Goal: Transaction & Acquisition: Download file/media

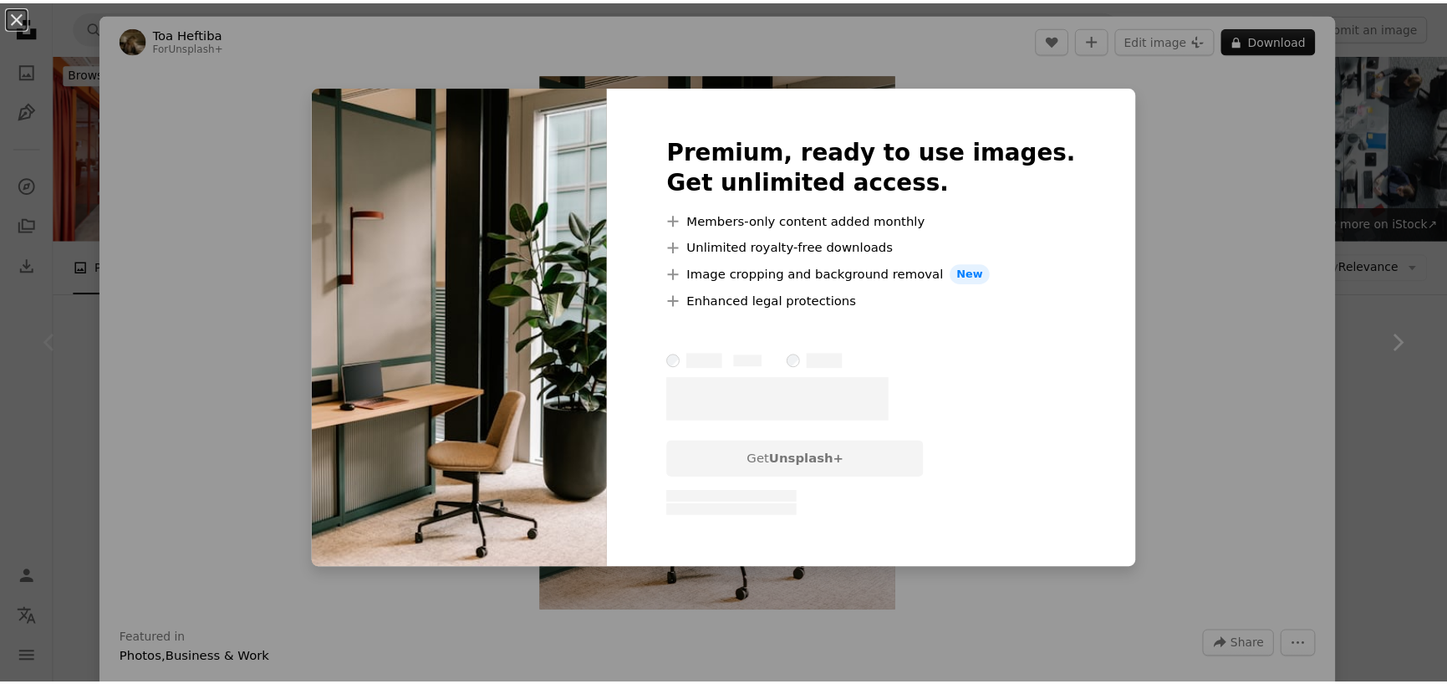
scroll to position [334, 0]
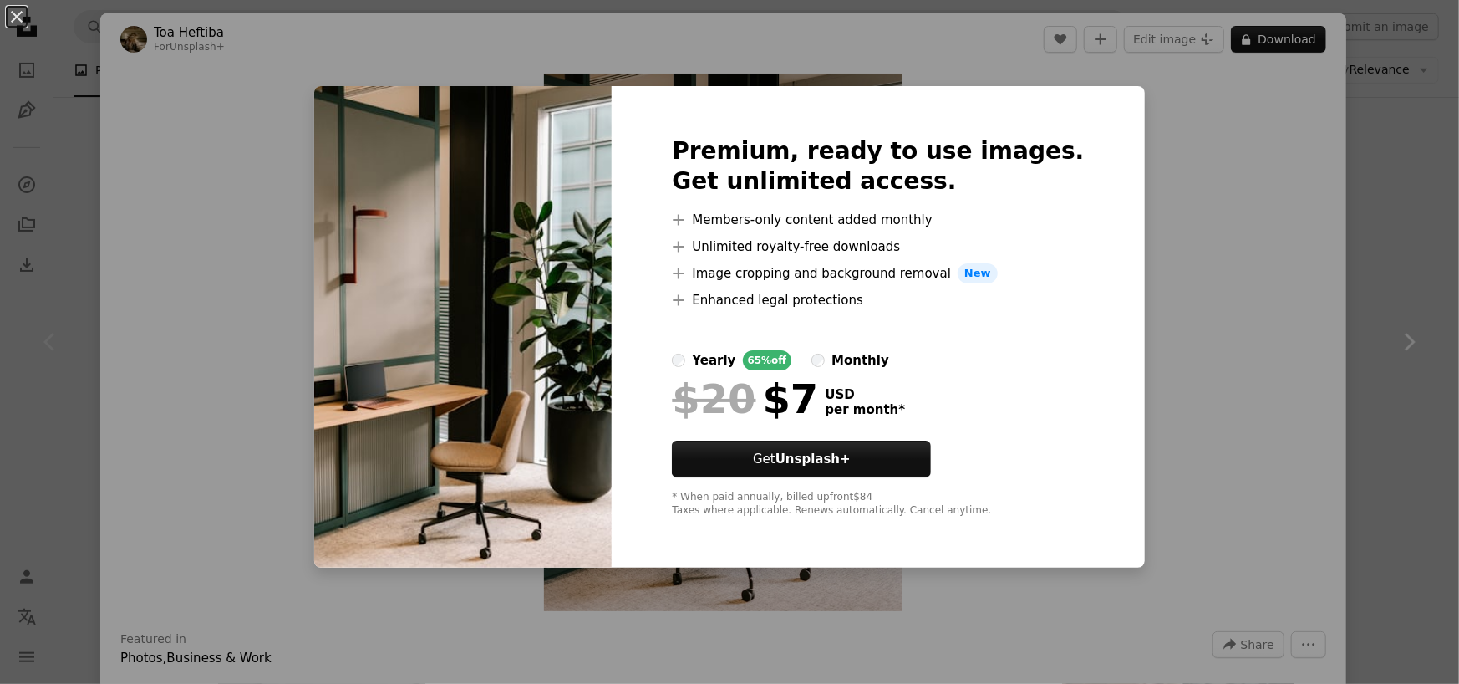
click at [284, 166] on div "An X shape Premium, ready to use images. Get unlimited access. A plus sign Memb…" at bounding box center [729, 342] width 1459 height 684
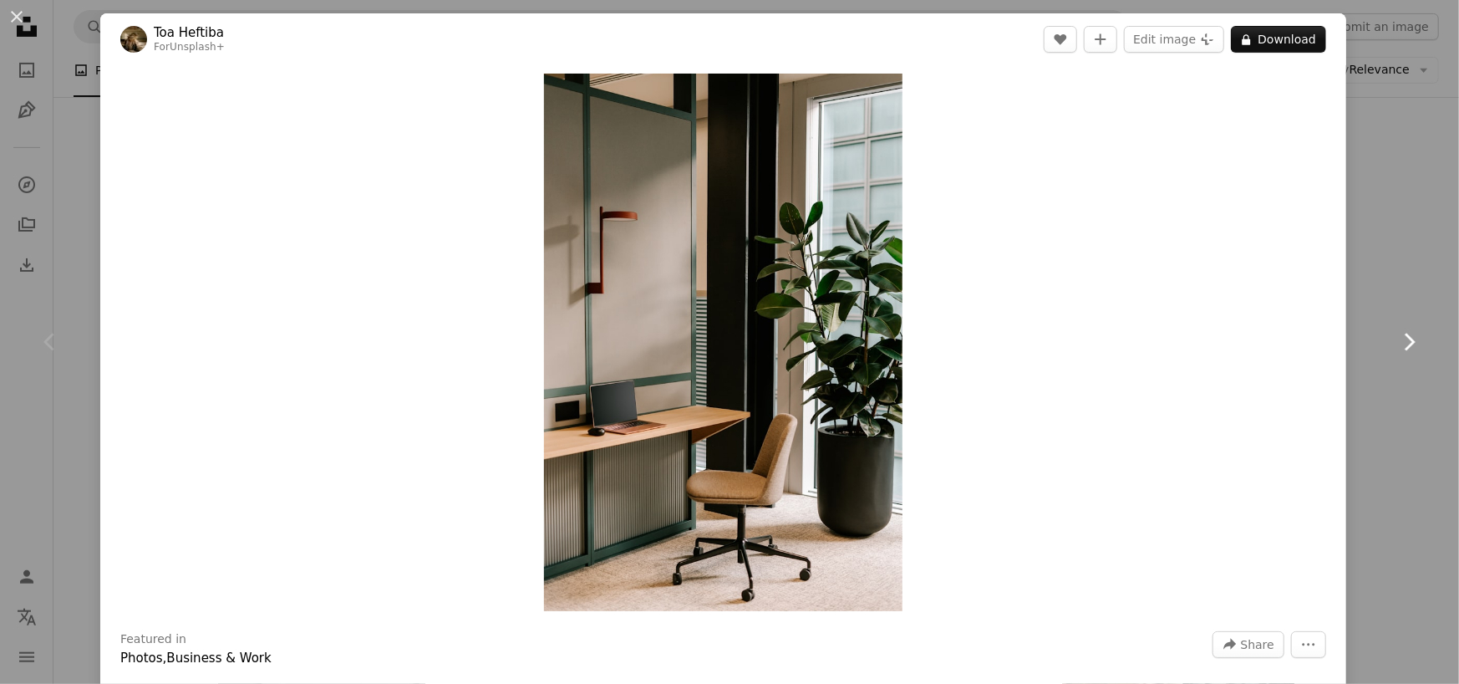
click at [1396, 333] on icon "Chevron right" at bounding box center [1409, 341] width 27 height 27
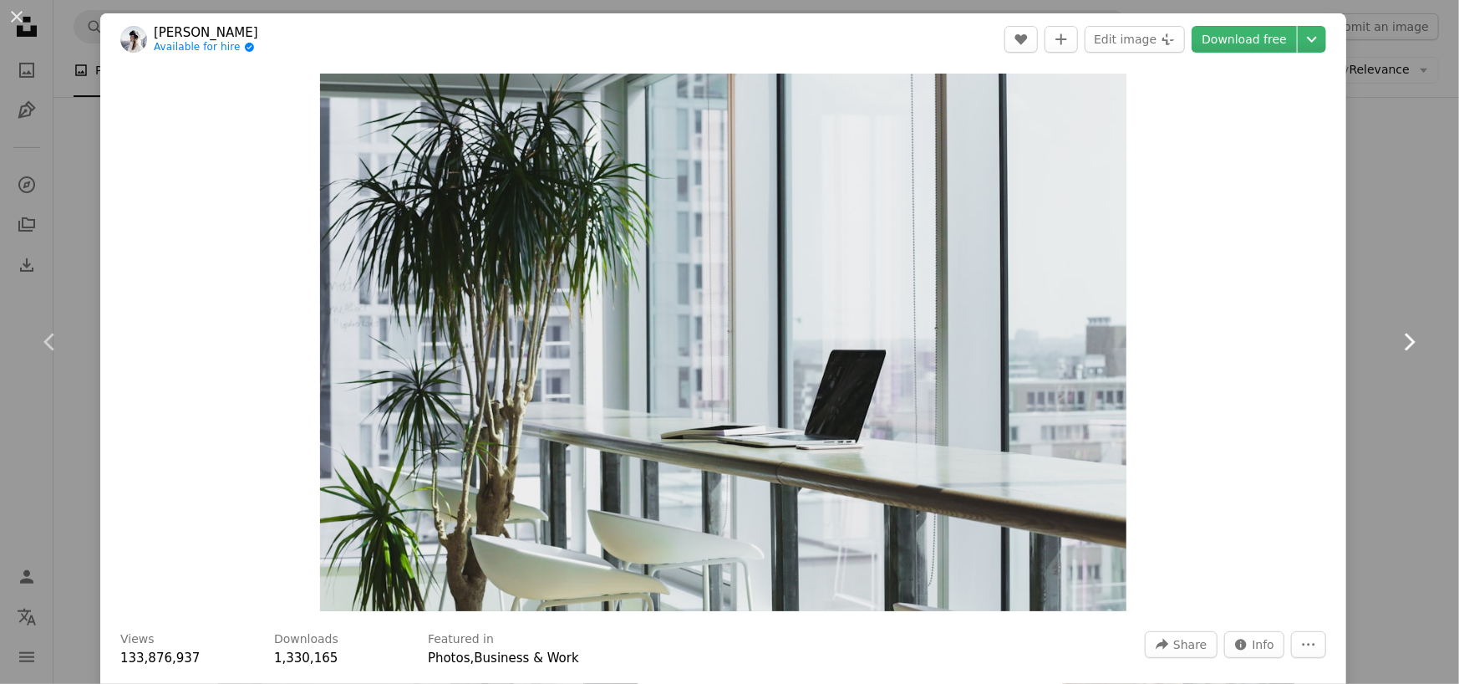
click at [1399, 335] on icon "Chevron right" at bounding box center [1409, 341] width 27 height 27
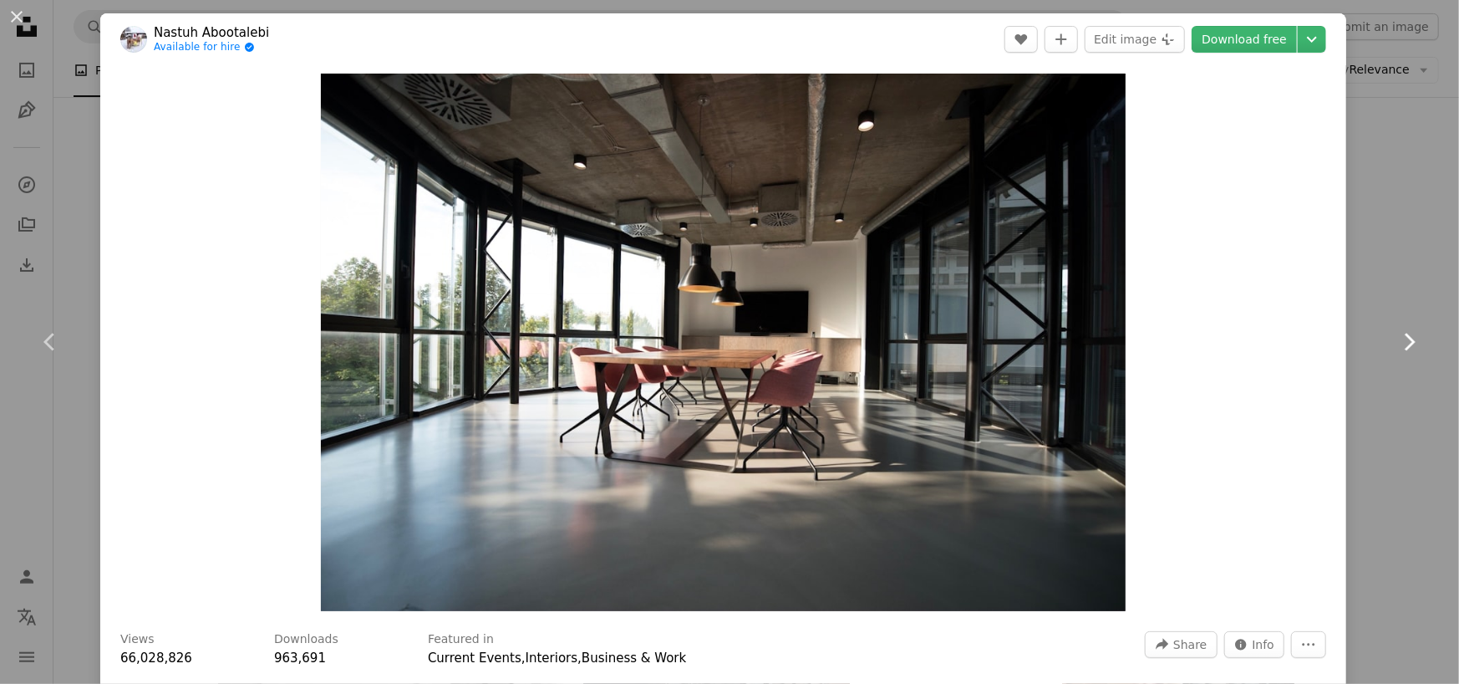
click at [1399, 335] on icon "Chevron right" at bounding box center [1409, 341] width 27 height 27
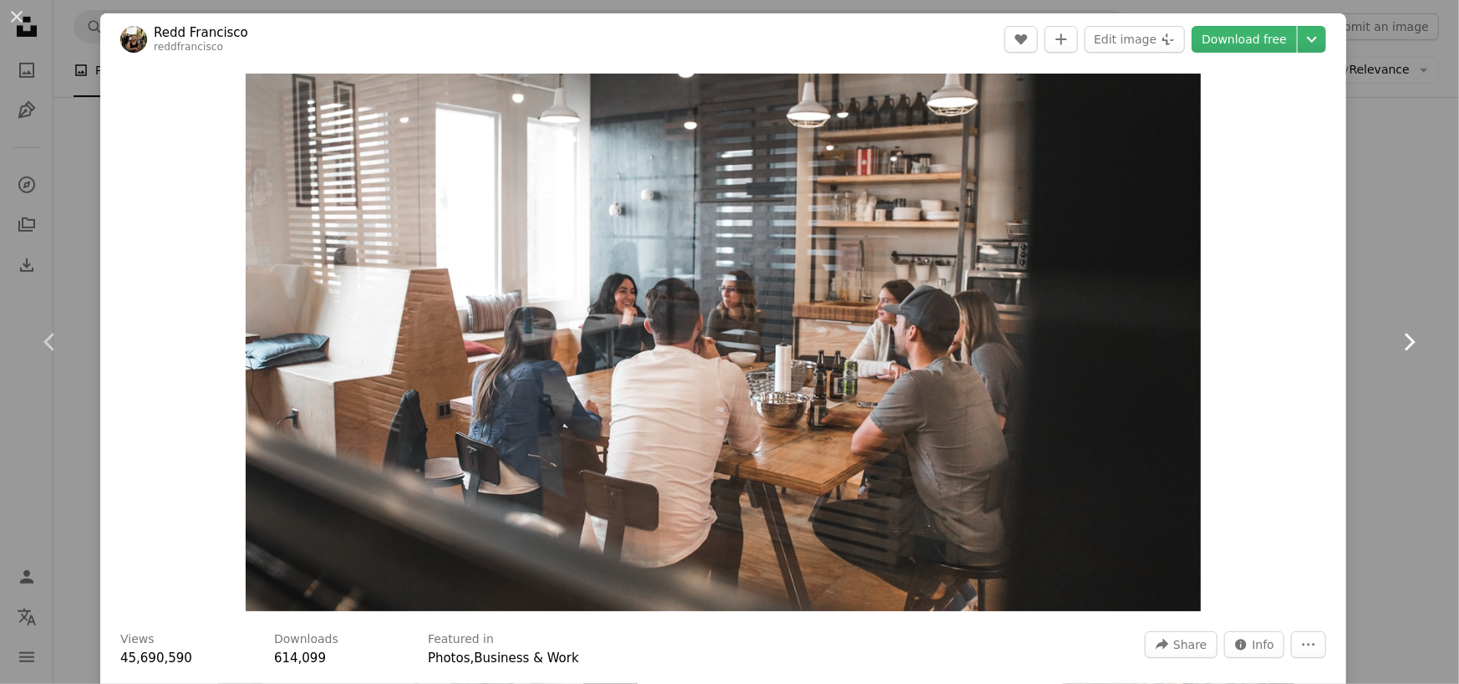
click at [1399, 335] on icon "Chevron right" at bounding box center [1409, 341] width 27 height 27
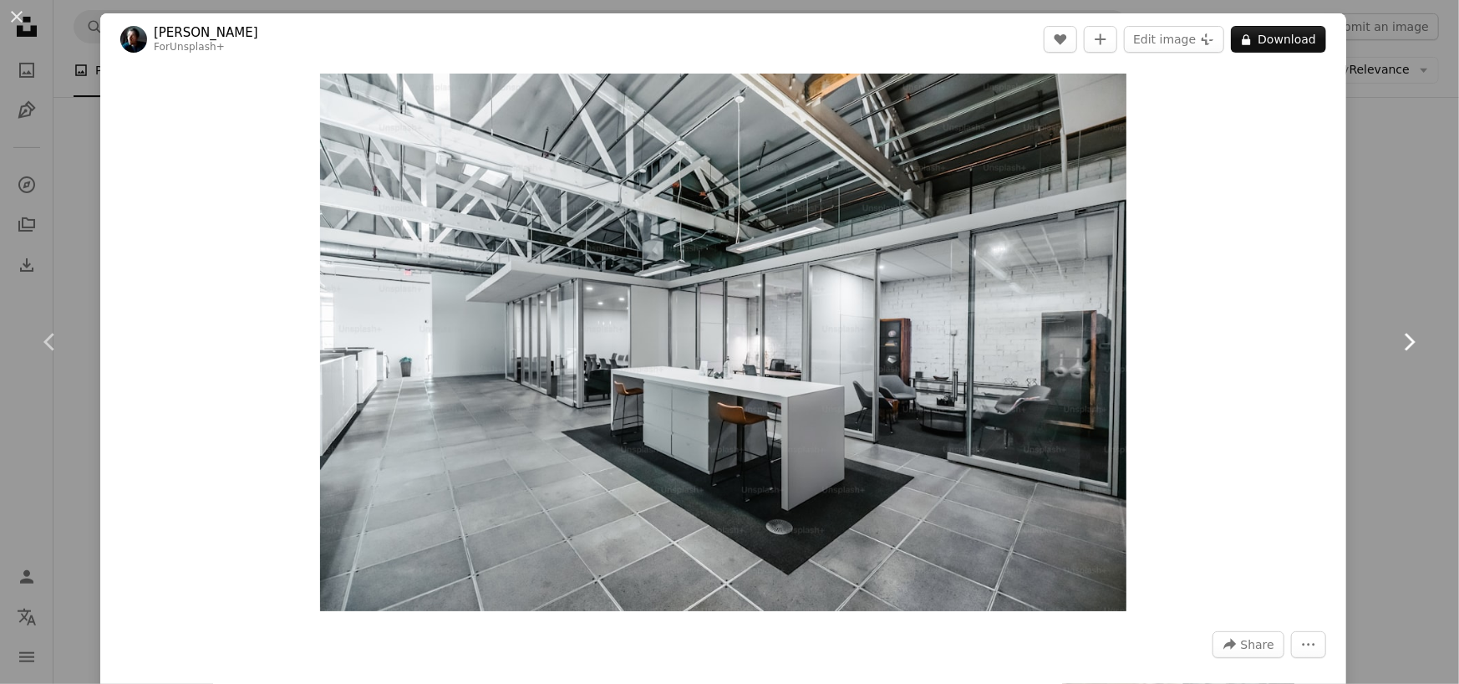
click at [1399, 335] on icon "Chevron right" at bounding box center [1409, 341] width 27 height 27
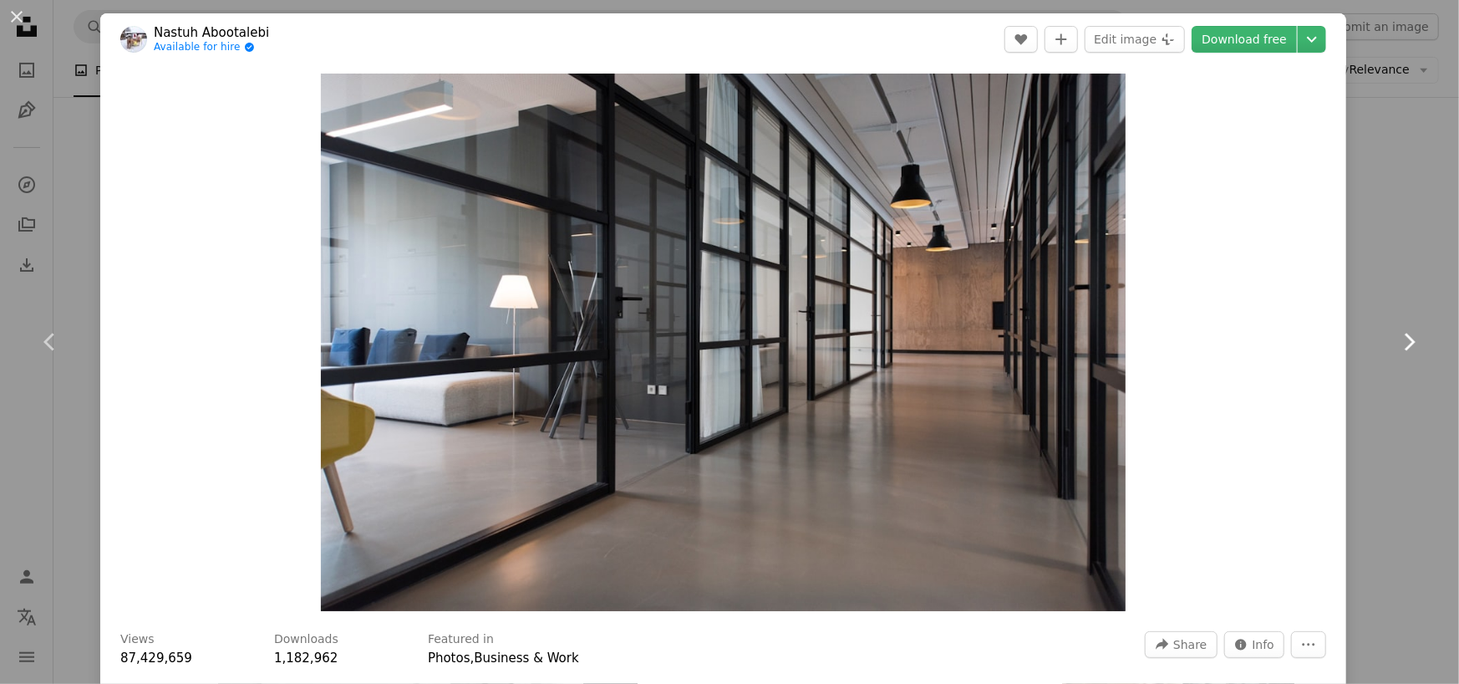
click at [1399, 335] on icon "Chevron right" at bounding box center [1409, 341] width 27 height 27
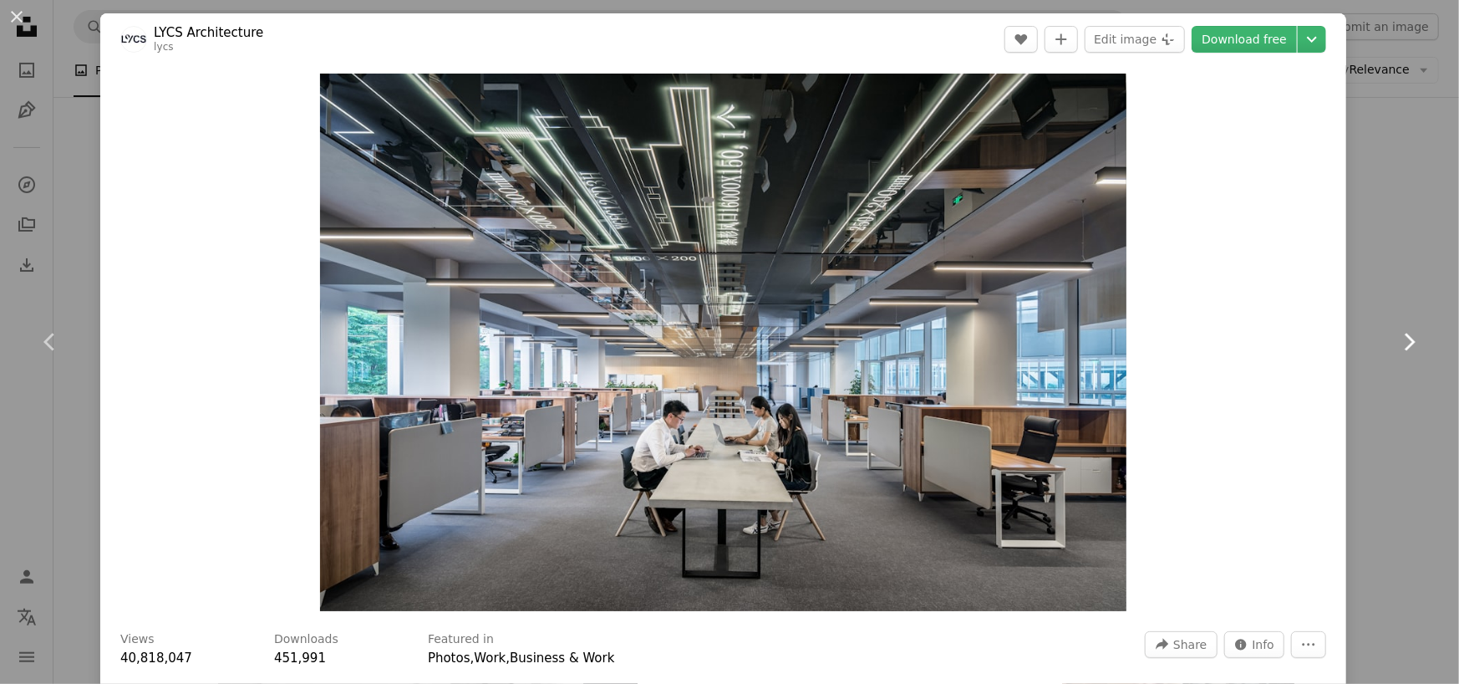
click at [1399, 335] on icon "Chevron right" at bounding box center [1409, 341] width 27 height 27
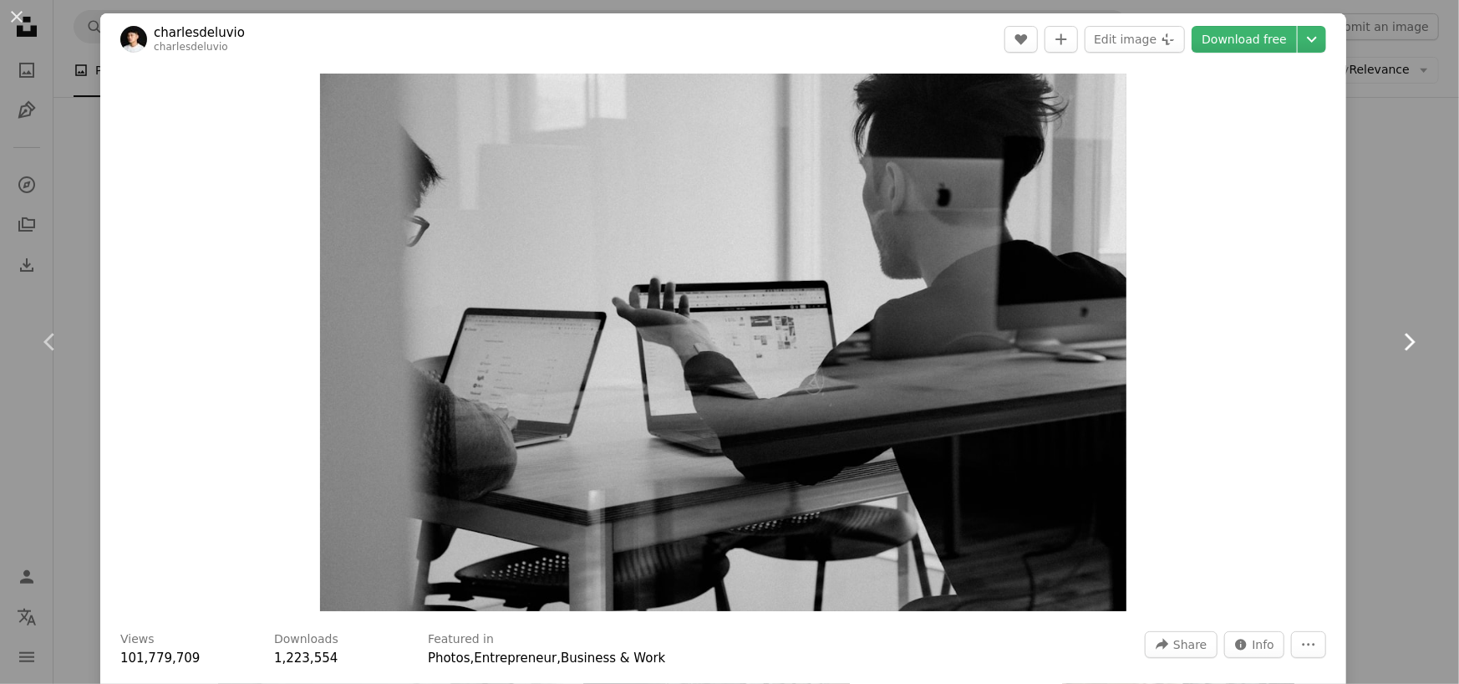
click at [1400, 335] on icon "Chevron right" at bounding box center [1409, 341] width 27 height 27
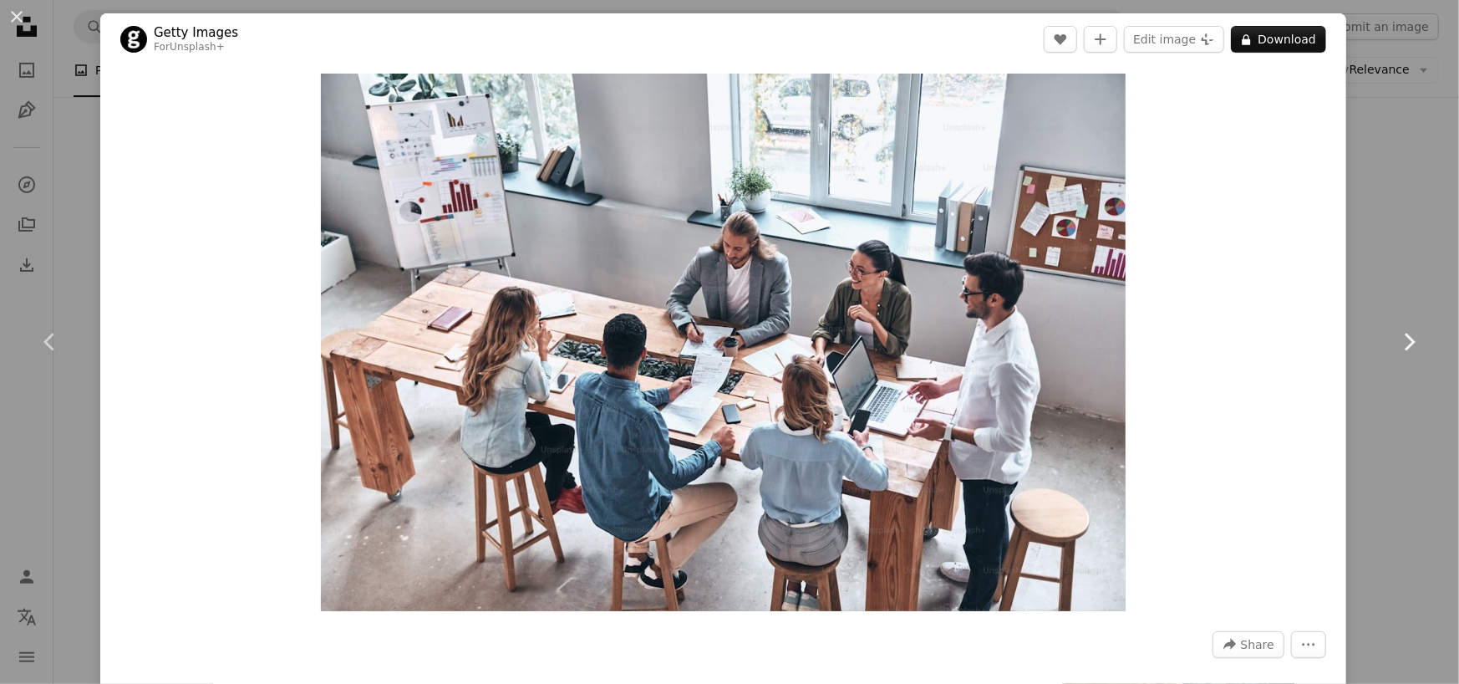
click at [1400, 334] on icon "Chevron right" at bounding box center [1409, 341] width 27 height 27
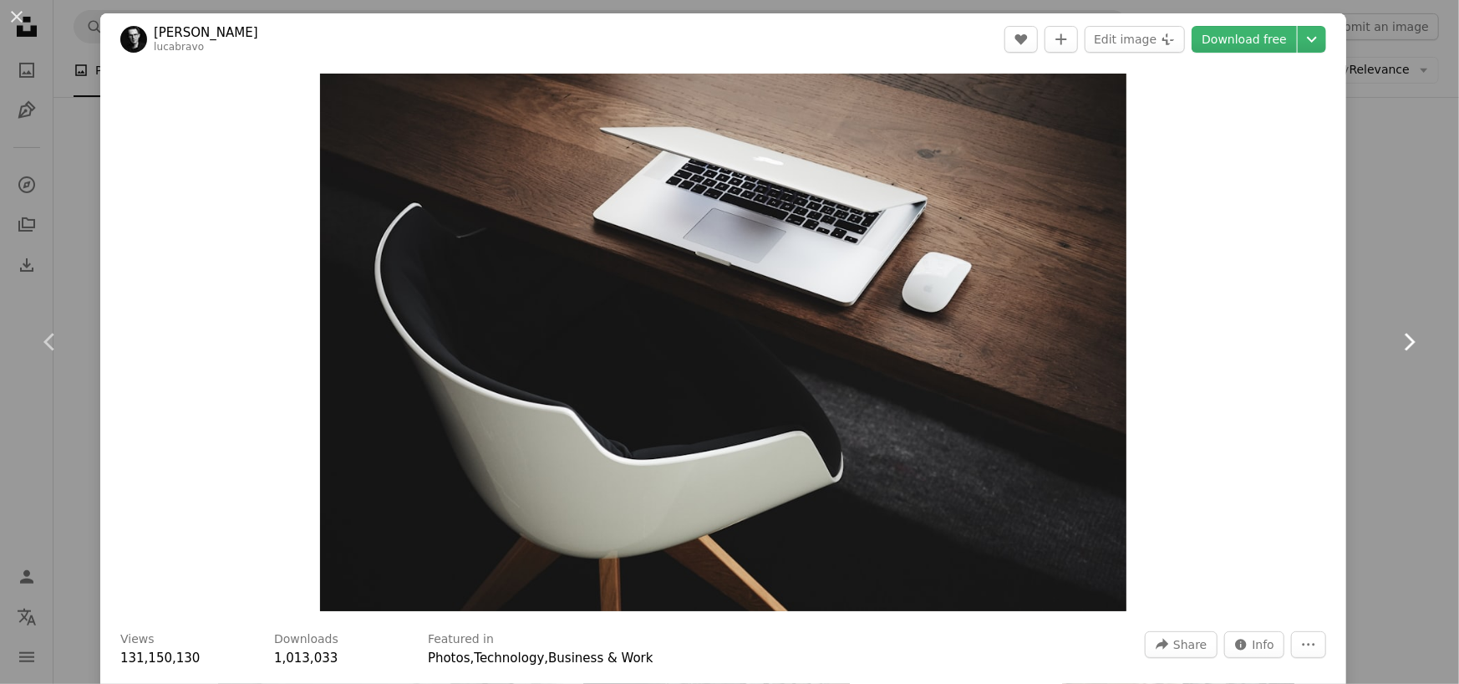
click at [1400, 334] on icon "Chevron right" at bounding box center [1409, 341] width 27 height 27
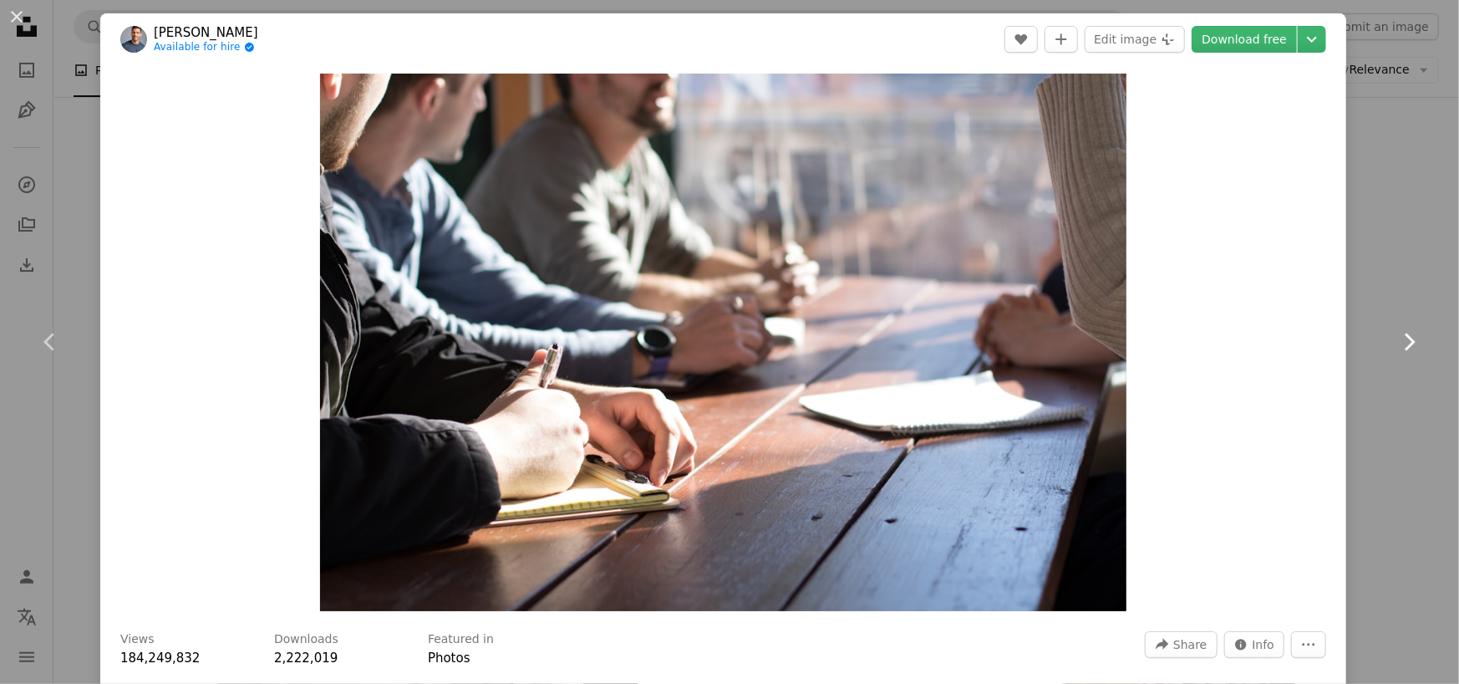
click at [1400, 334] on icon "Chevron right" at bounding box center [1409, 341] width 27 height 27
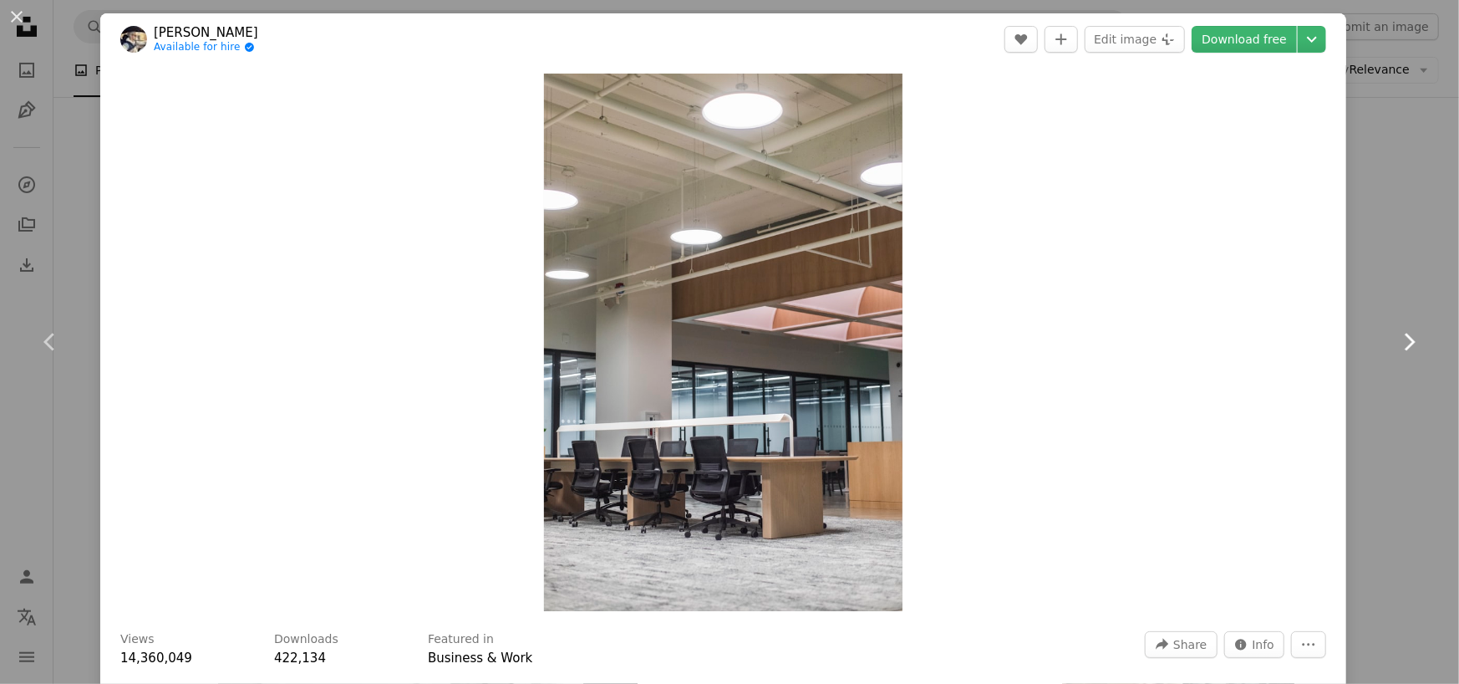
click at [1400, 334] on icon "Chevron right" at bounding box center [1409, 341] width 27 height 27
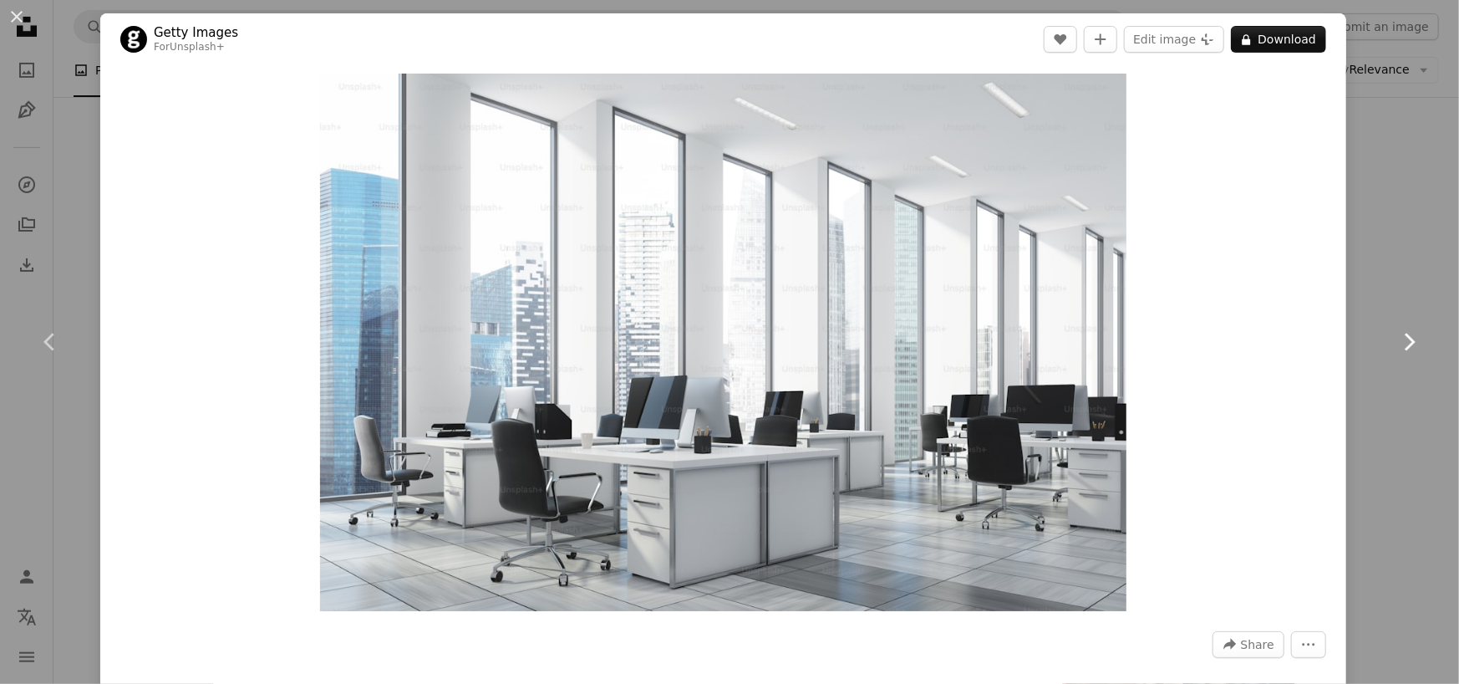
click at [1400, 334] on icon "Chevron right" at bounding box center [1409, 341] width 27 height 27
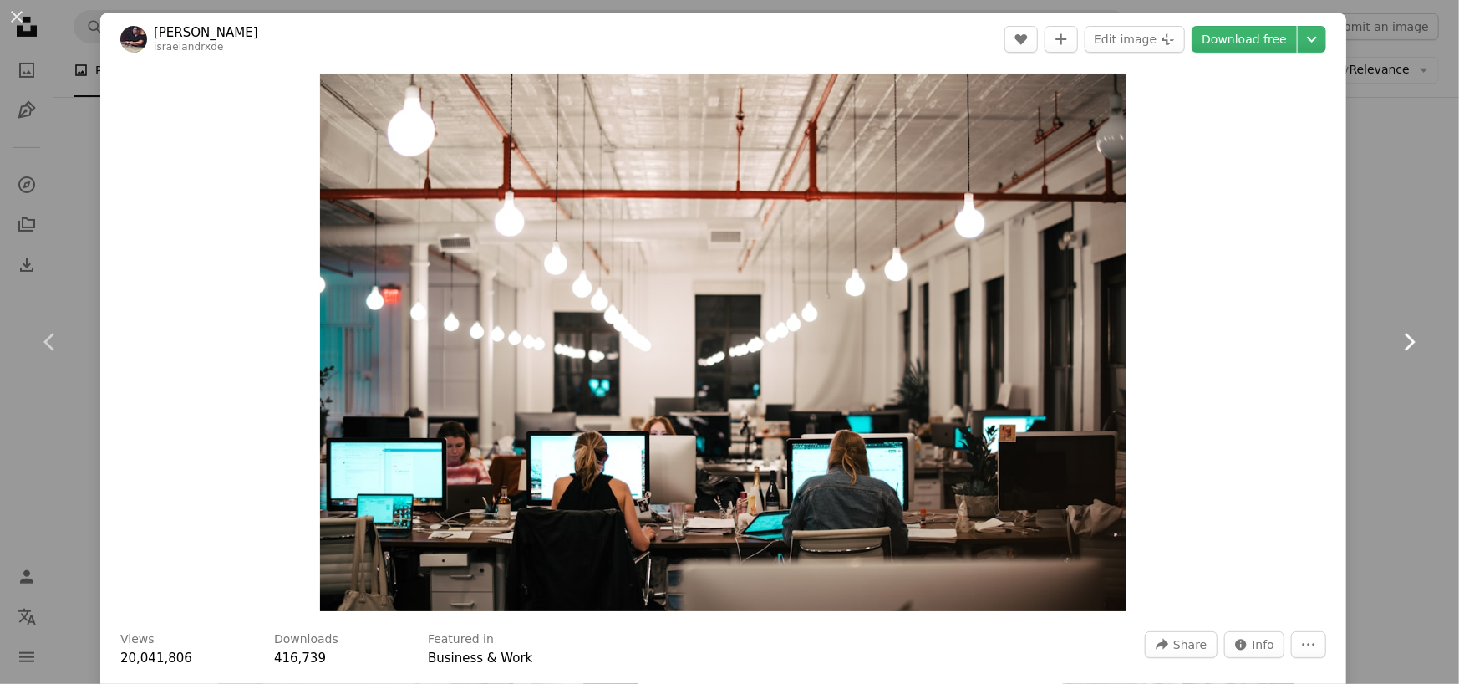
click at [1400, 334] on icon "Chevron right" at bounding box center [1409, 341] width 27 height 27
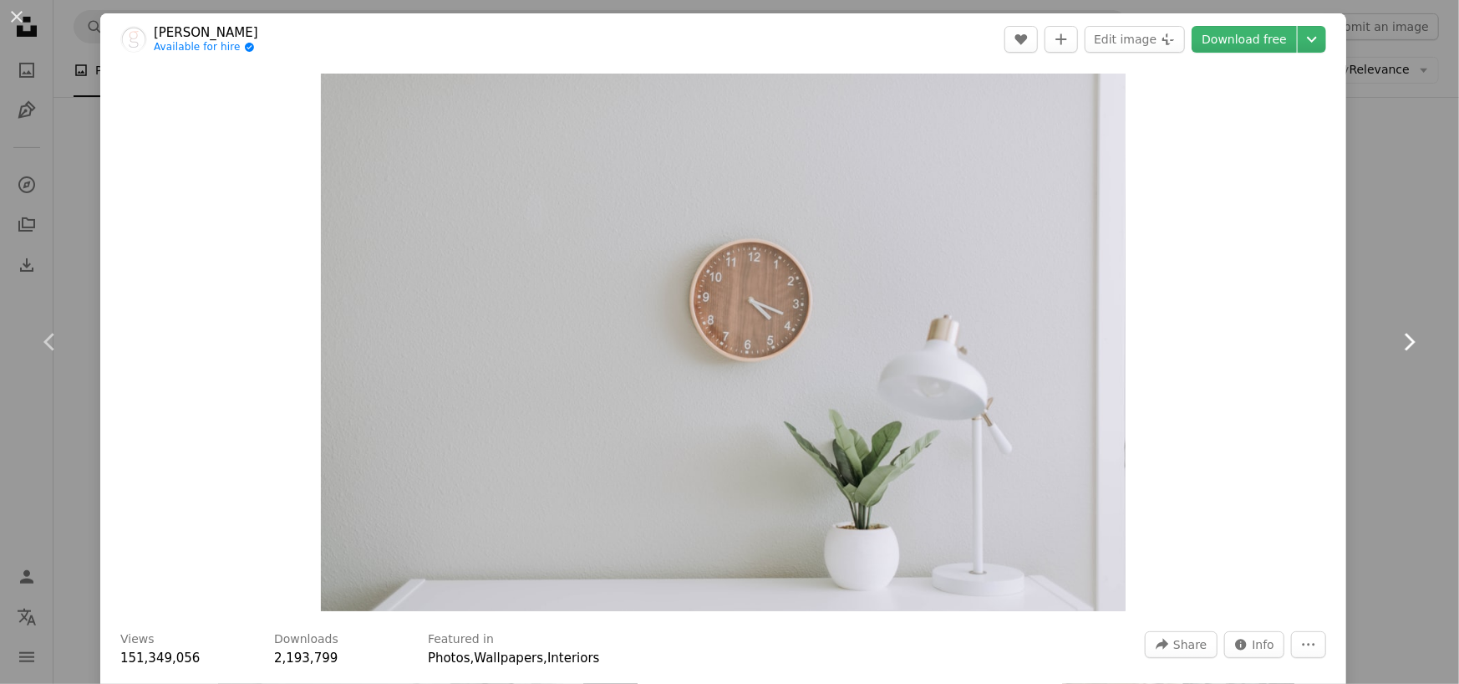
click at [1400, 334] on icon "Chevron right" at bounding box center [1409, 341] width 27 height 27
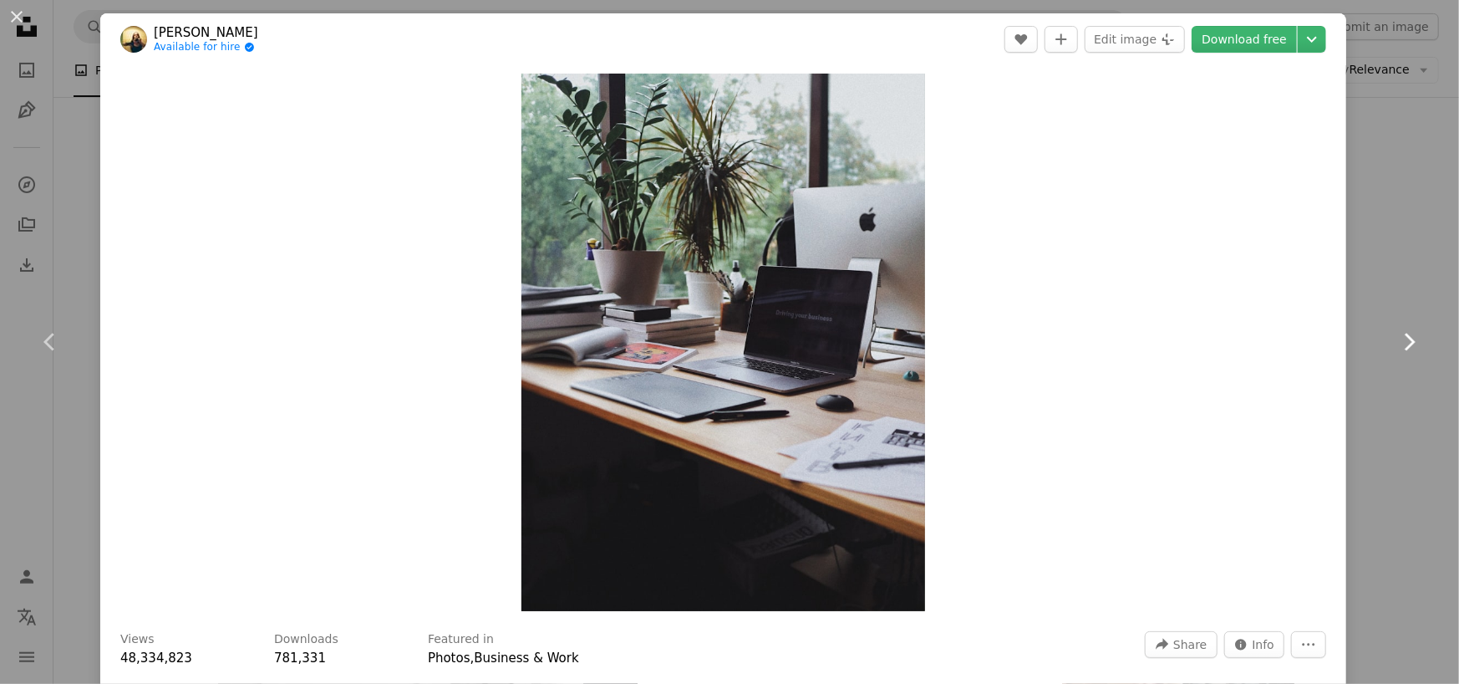
click at [1400, 334] on icon "Chevron right" at bounding box center [1409, 341] width 27 height 27
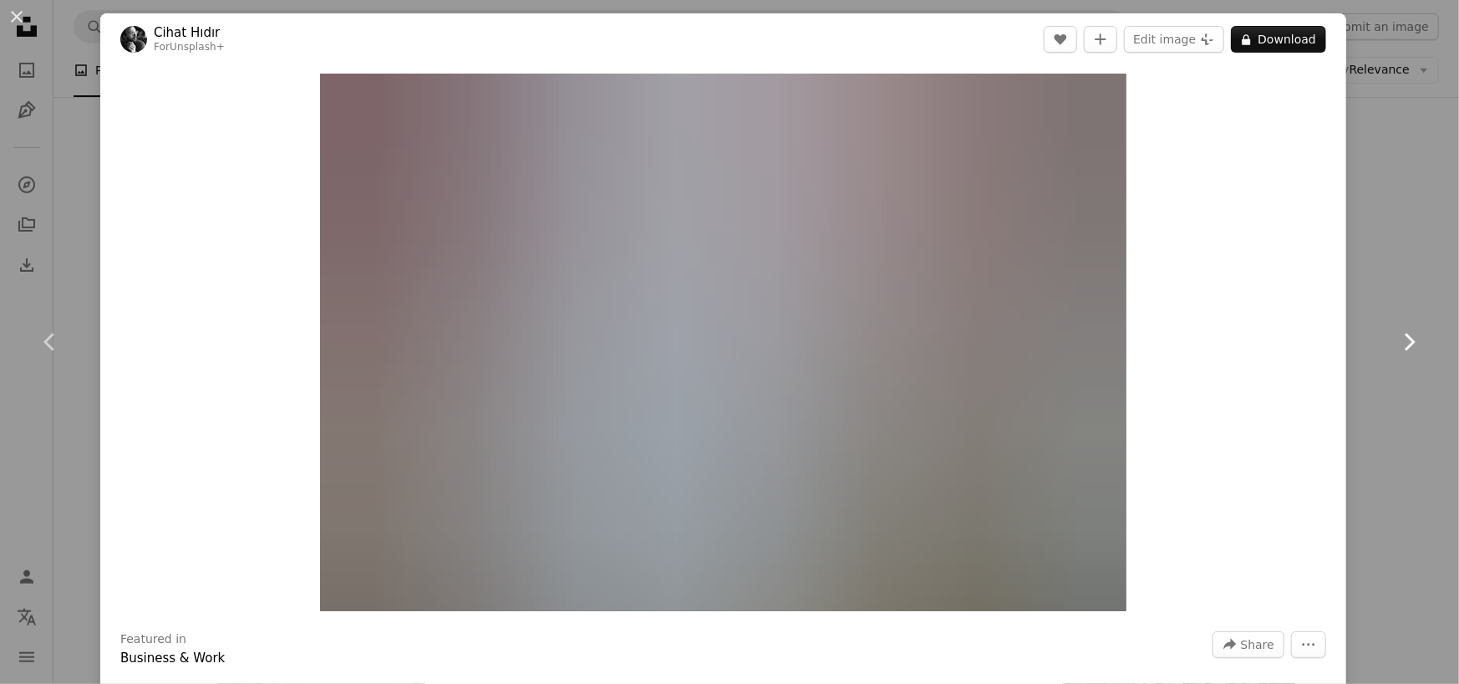
click at [1400, 334] on icon "Chevron right" at bounding box center [1409, 341] width 27 height 27
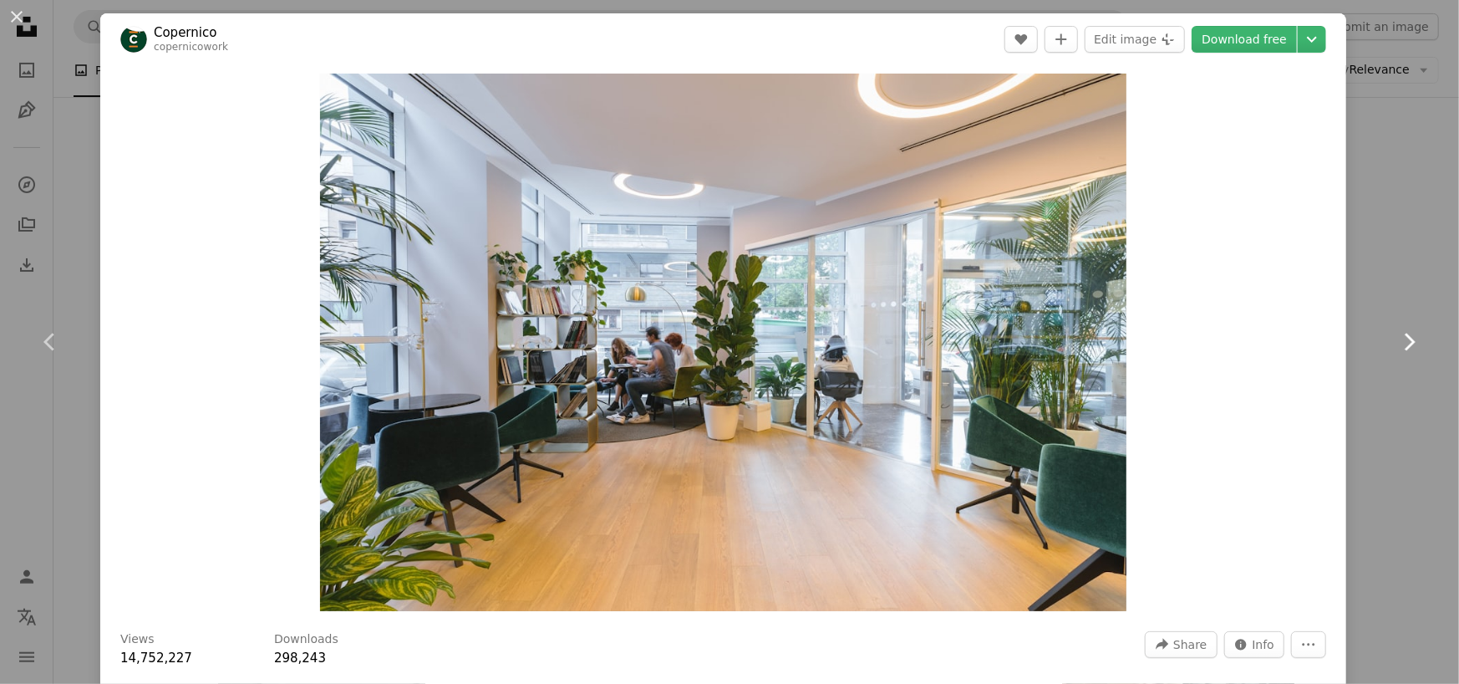
click at [1400, 334] on icon "Chevron right" at bounding box center [1409, 341] width 27 height 27
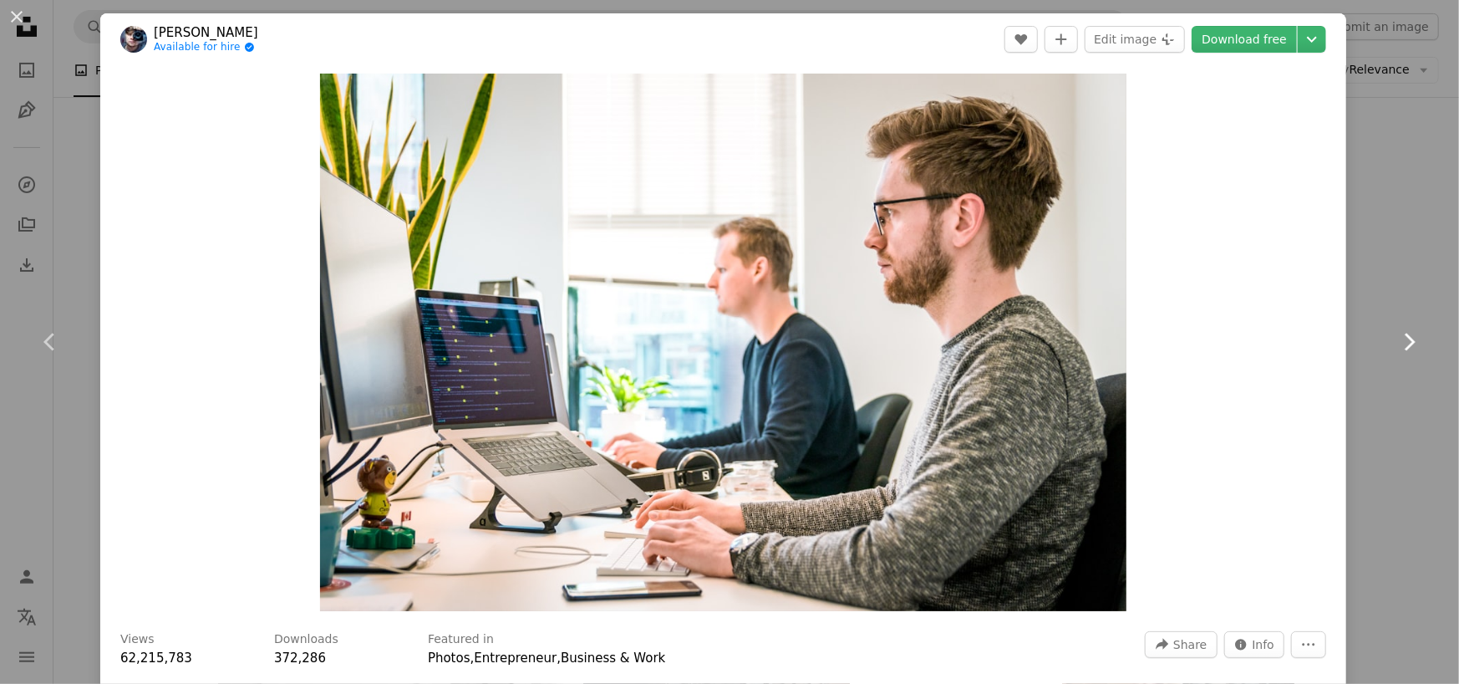
click at [1400, 335] on icon "Chevron right" at bounding box center [1409, 341] width 27 height 27
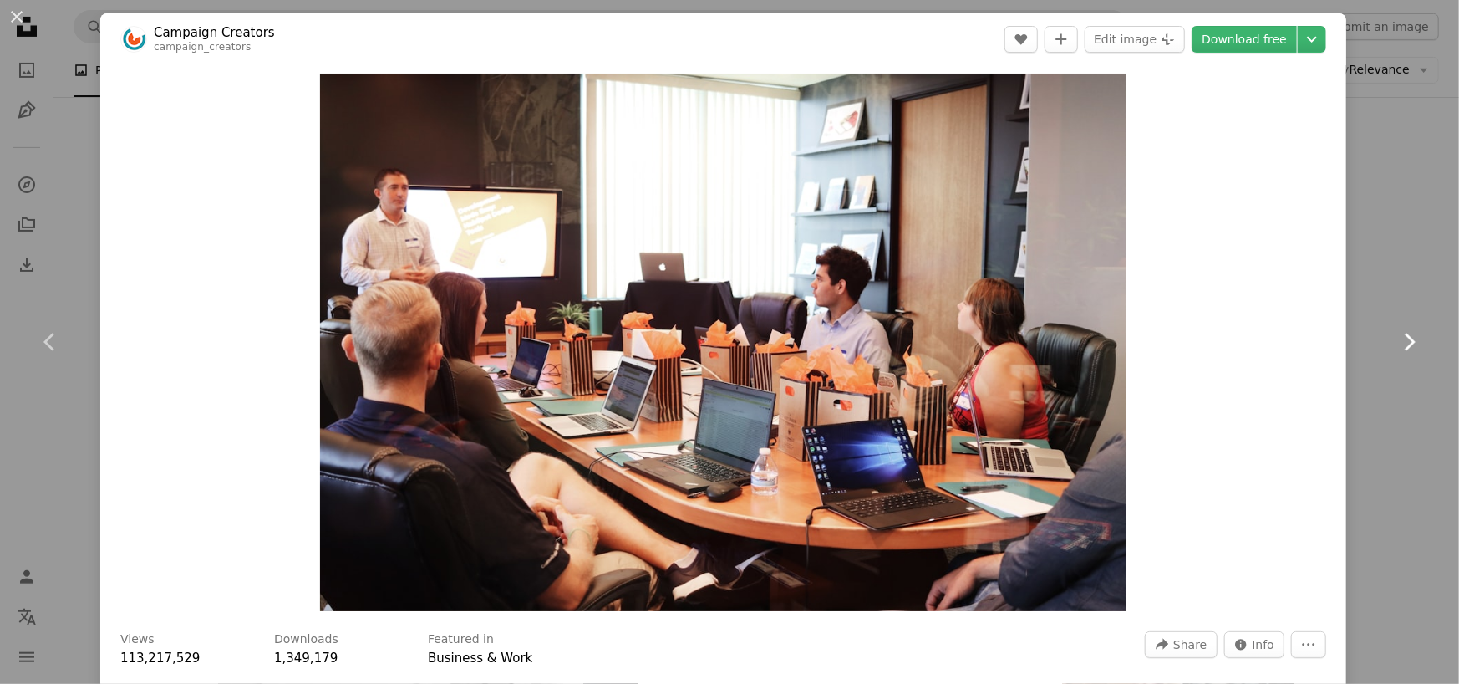
click at [1400, 335] on icon "Chevron right" at bounding box center [1409, 341] width 27 height 27
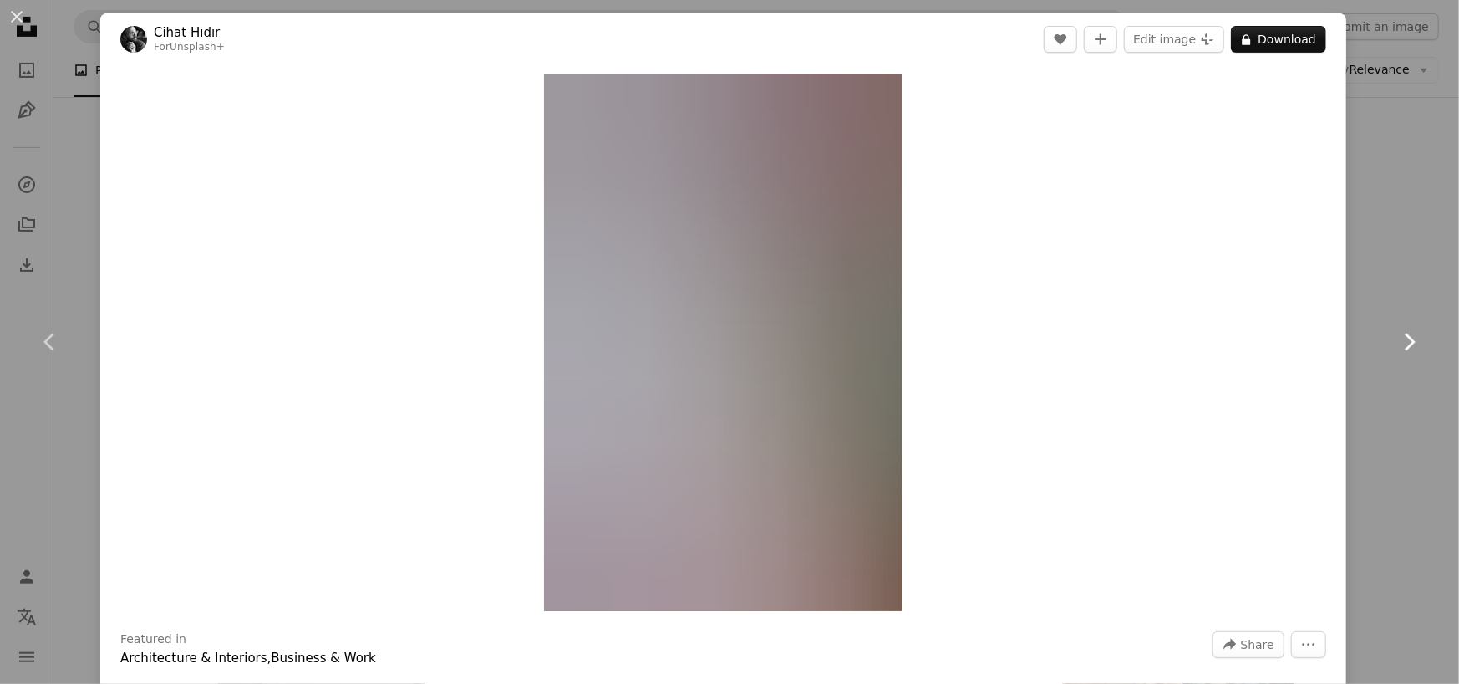
click at [1400, 335] on icon "Chevron right" at bounding box center [1409, 341] width 27 height 27
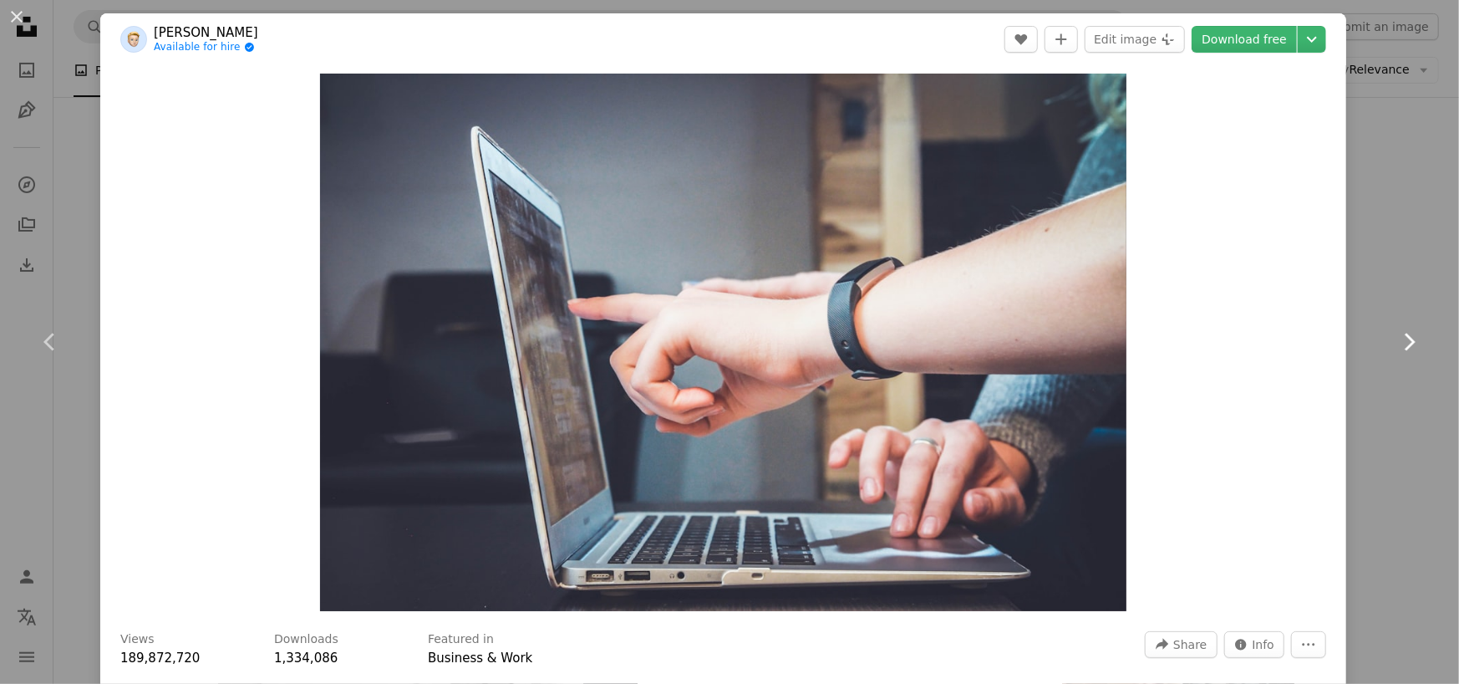
click at [1400, 335] on icon "Chevron right" at bounding box center [1409, 341] width 27 height 27
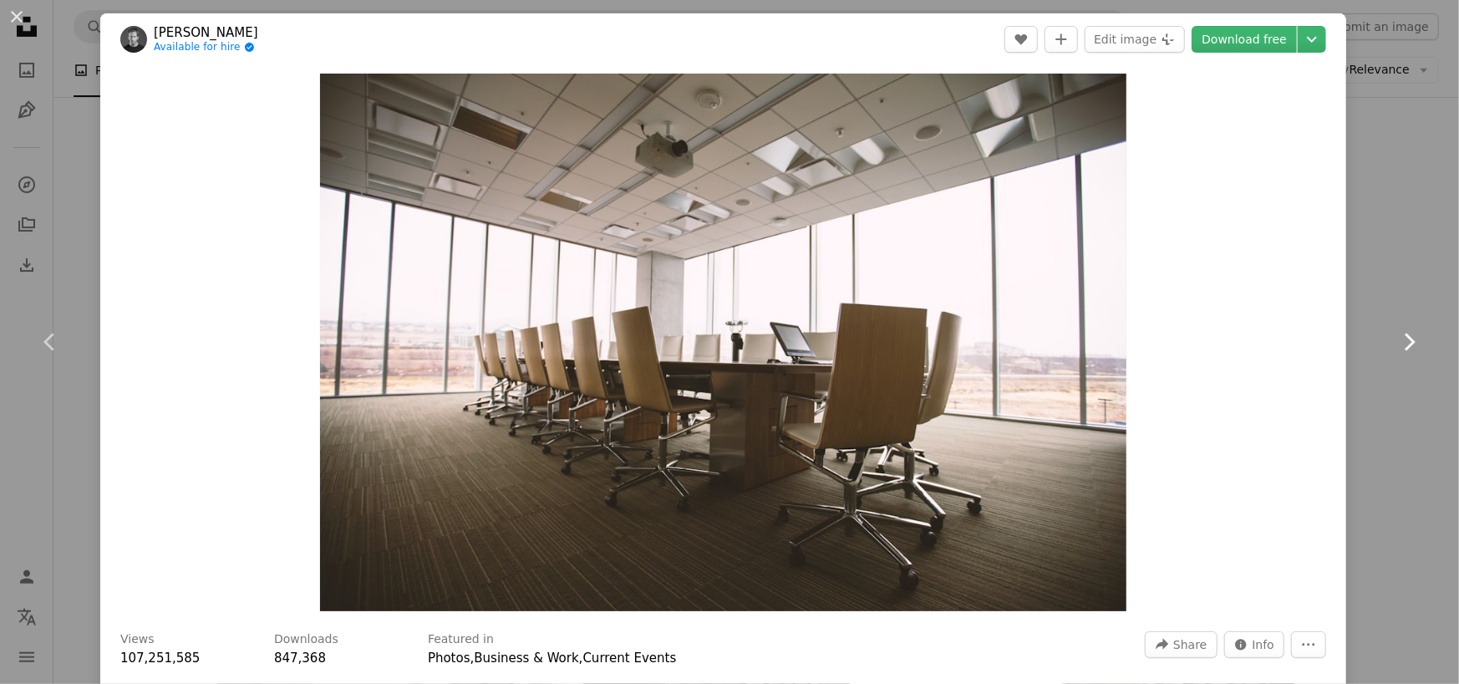
click at [1400, 335] on icon "Chevron right" at bounding box center [1409, 341] width 27 height 27
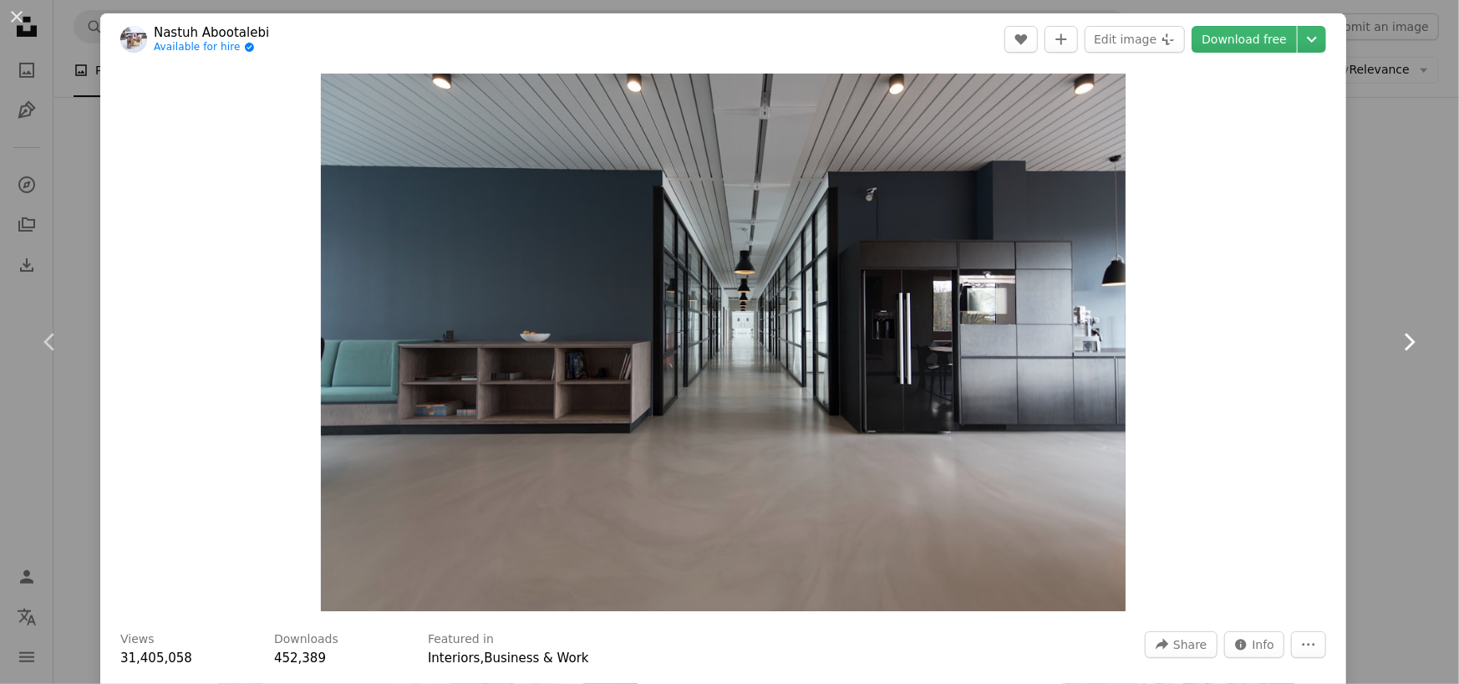
click at [1400, 335] on icon "Chevron right" at bounding box center [1409, 341] width 27 height 27
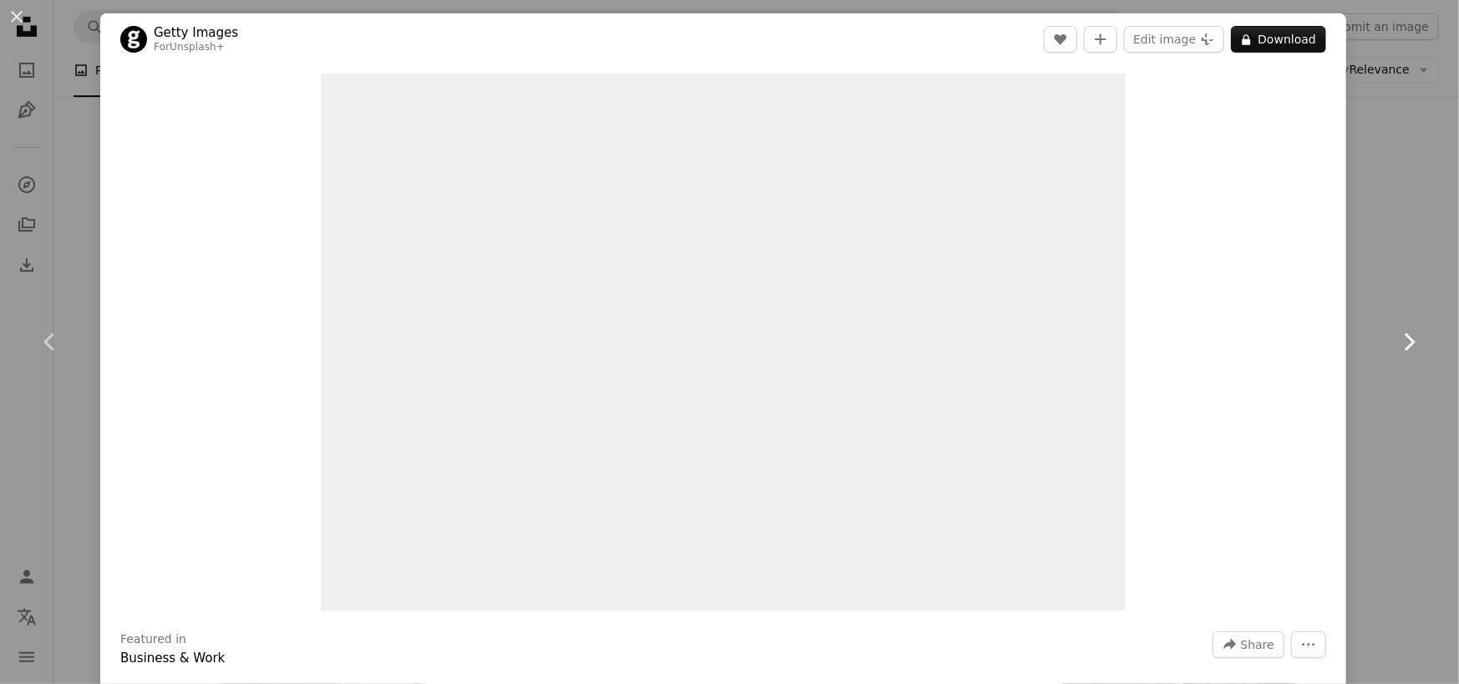
click at [1400, 335] on icon "Chevron right" at bounding box center [1409, 341] width 27 height 27
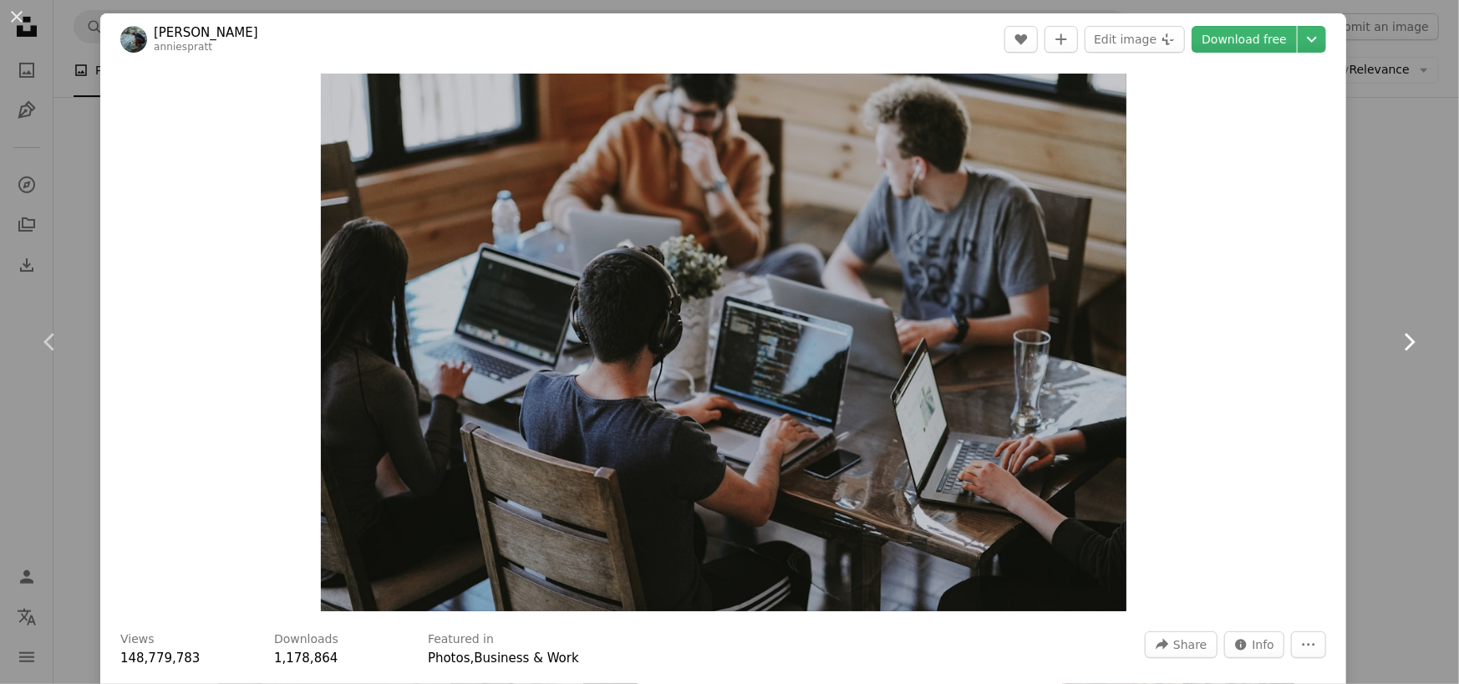
click at [1400, 335] on icon "Chevron right" at bounding box center [1409, 341] width 27 height 27
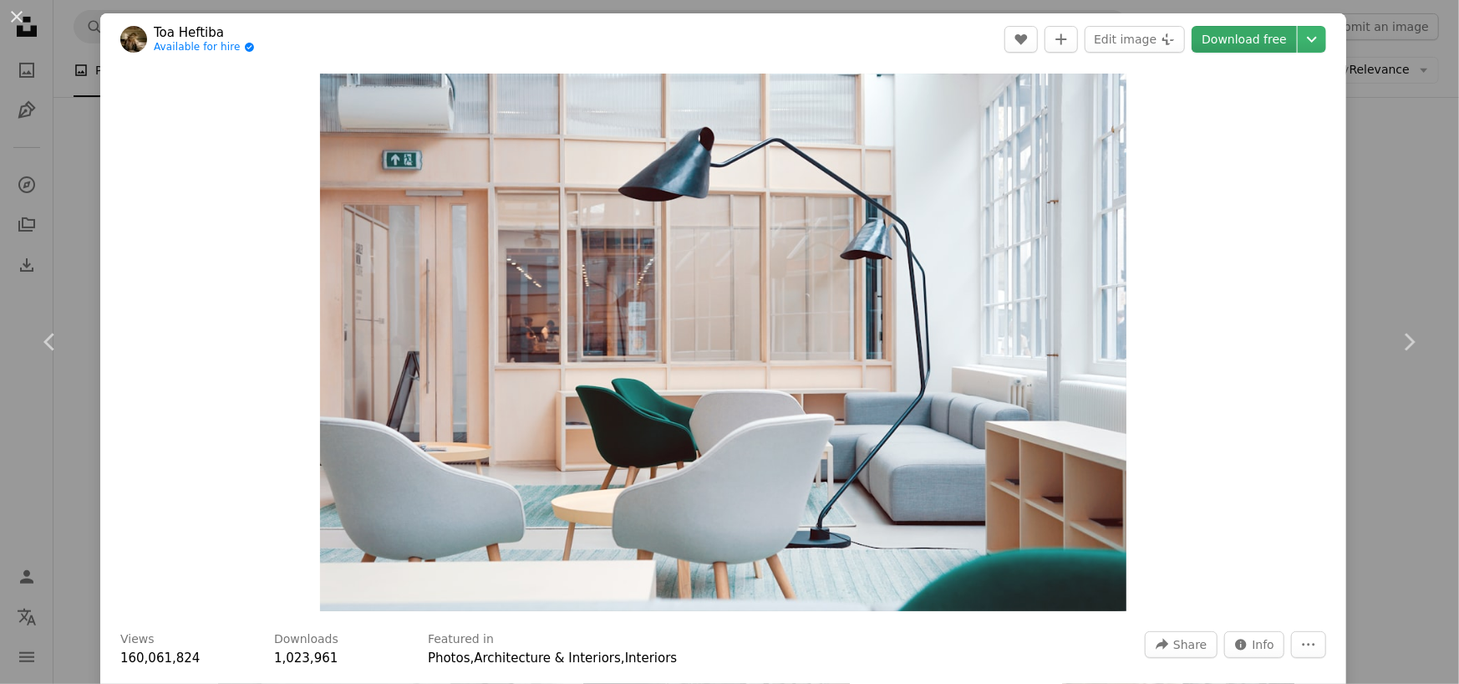
click at [1233, 45] on link "Download free" at bounding box center [1244, 39] width 105 height 27
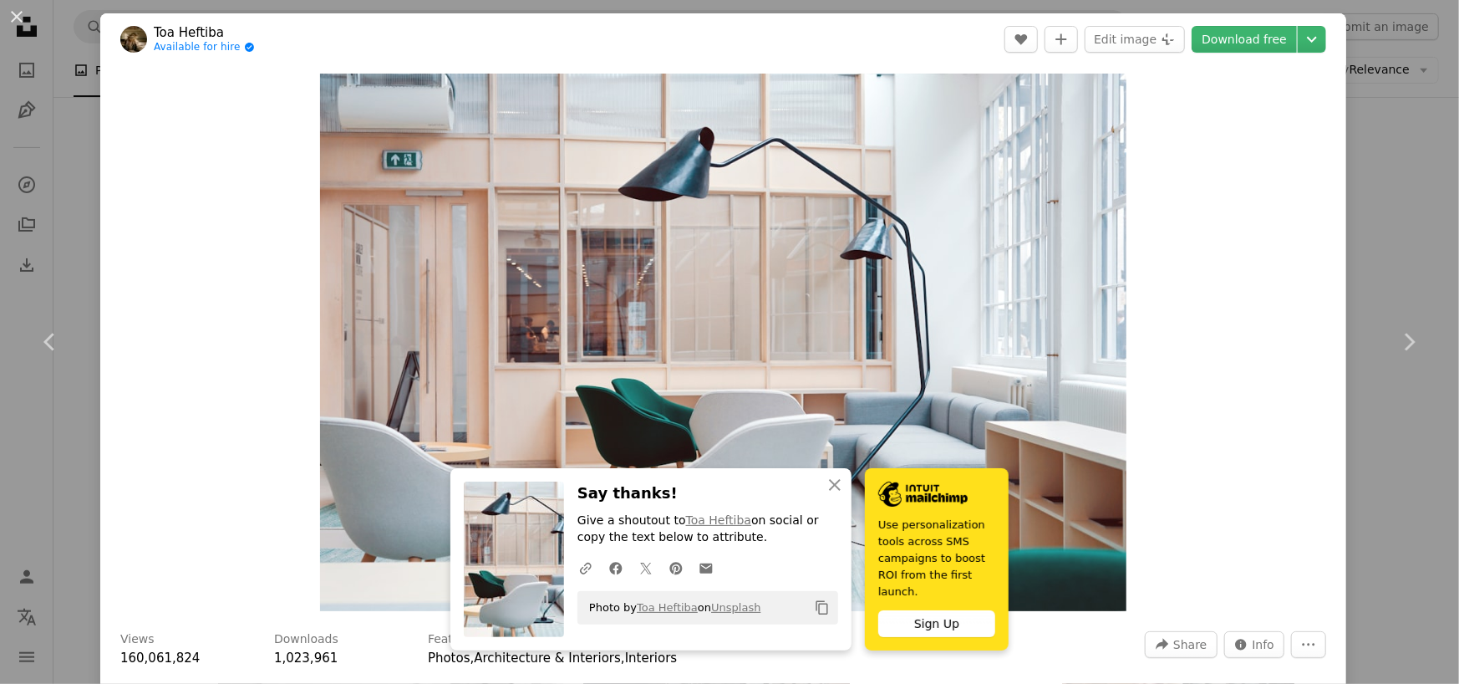
click at [1363, 459] on div "An X shape Chevron left Chevron right An X shape Close Say thanks! Give a shout…" at bounding box center [729, 342] width 1459 height 684
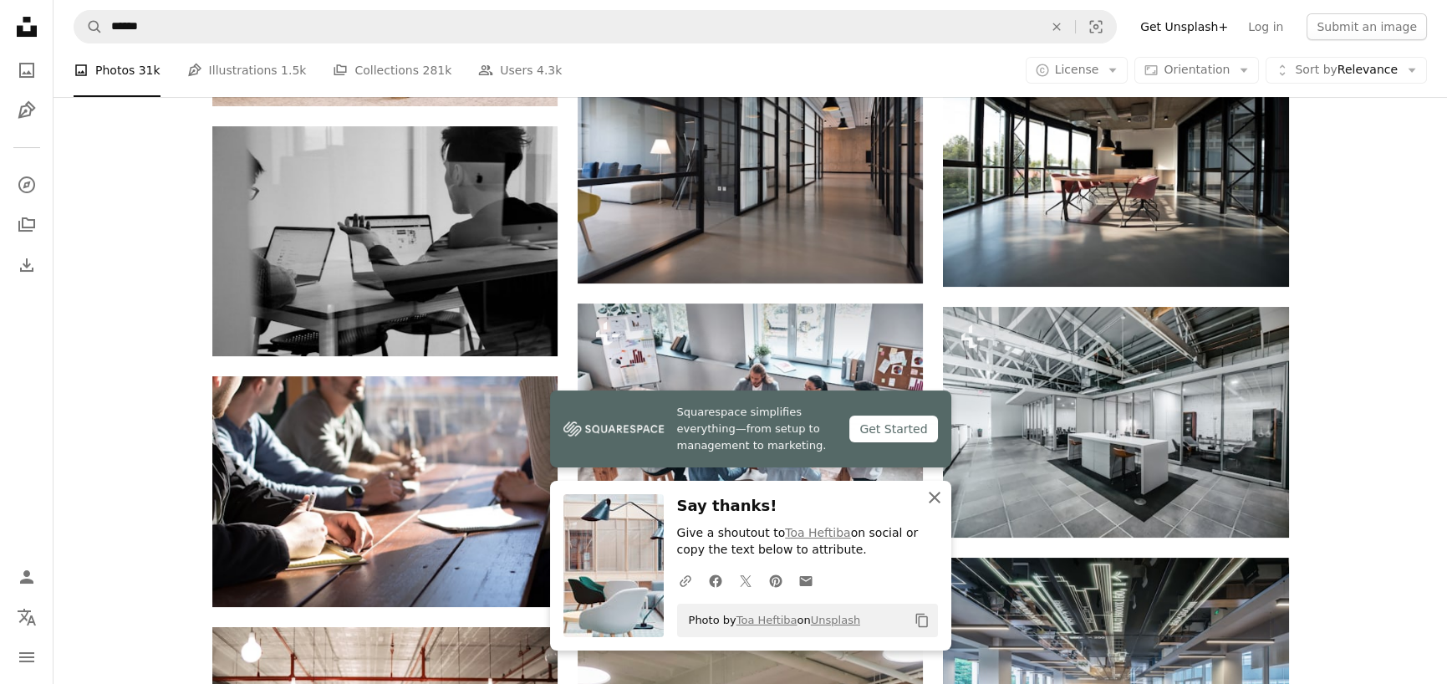
scroll to position [919, 0]
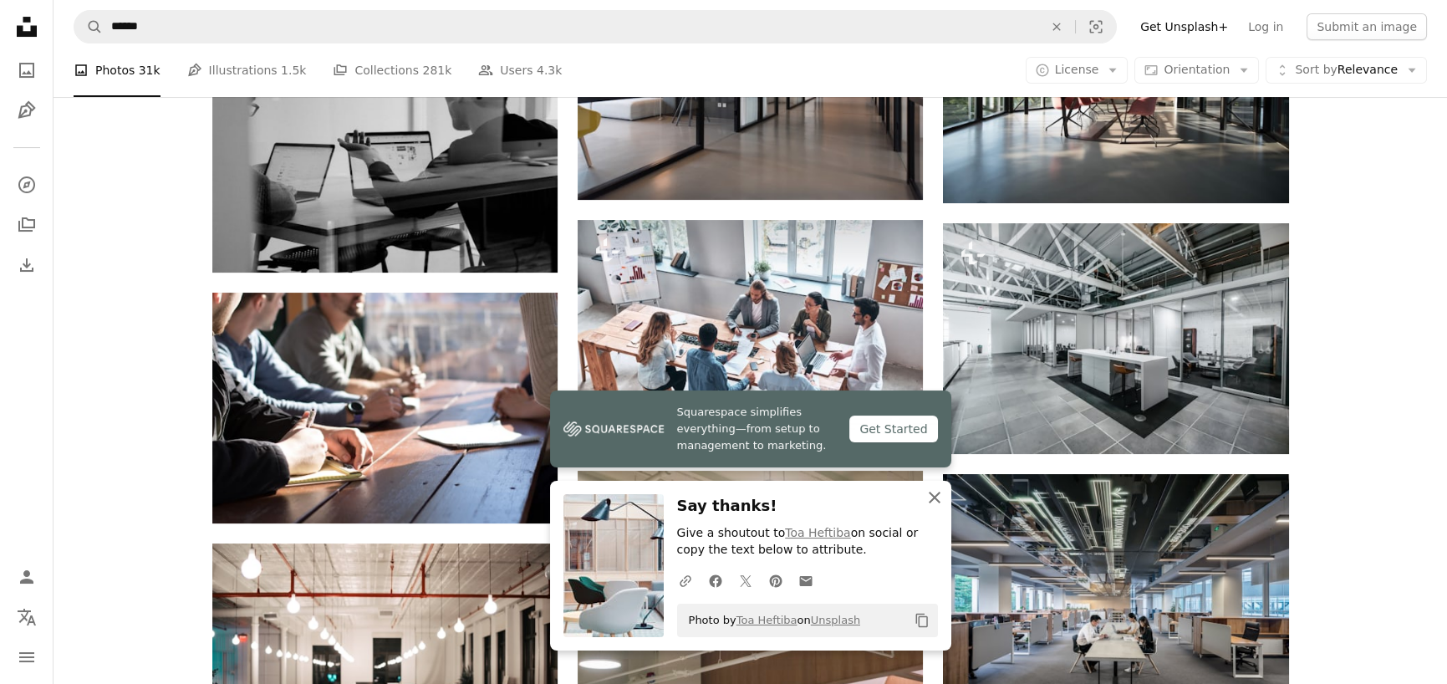
click at [936, 498] on icon "An X shape" at bounding box center [934, 497] width 20 height 20
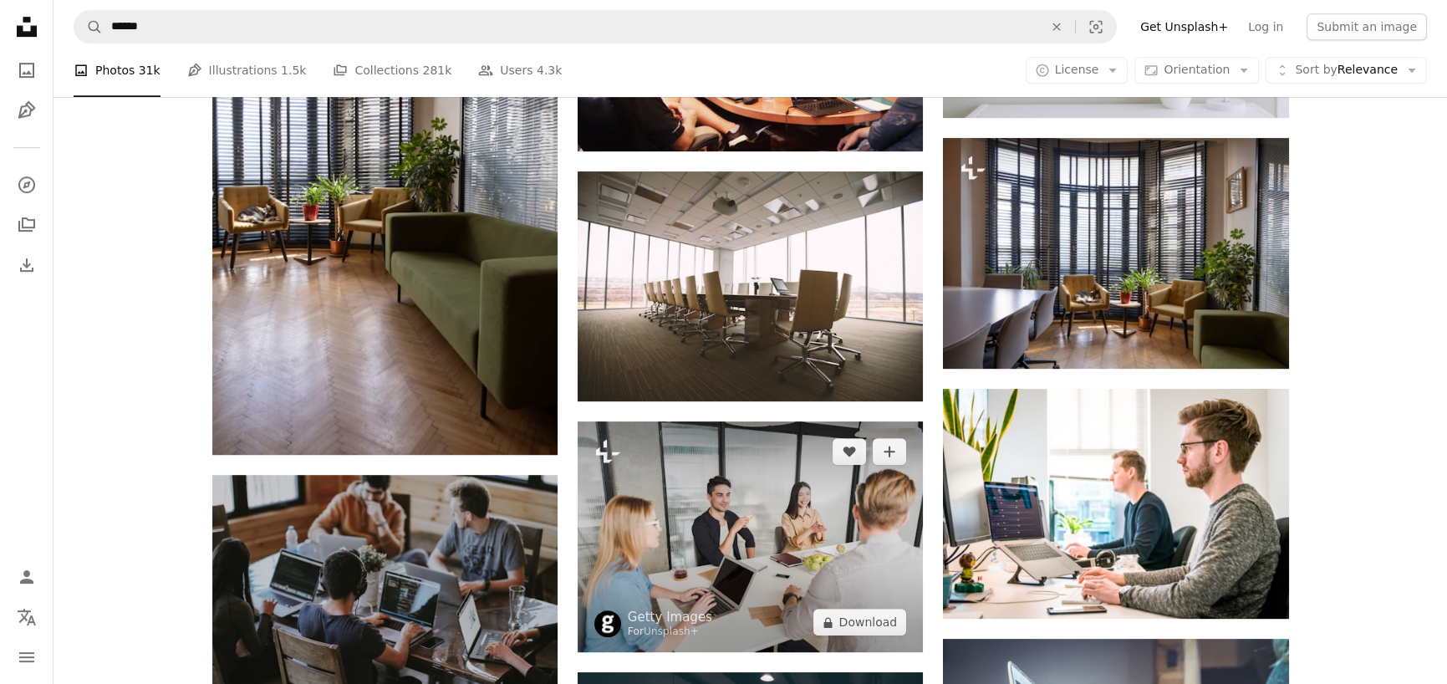
scroll to position [2006, 0]
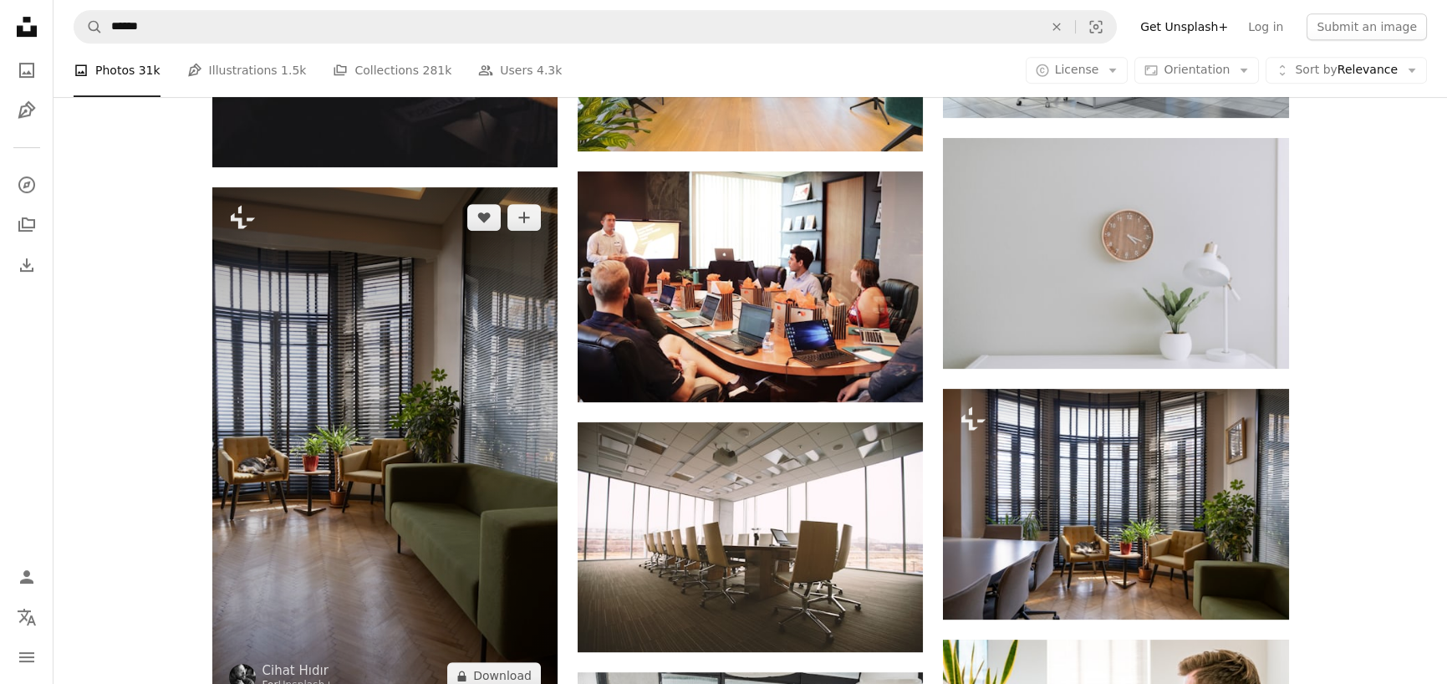
click at [292, 337] on img at bounding box center [384, 446] width 345 height 518
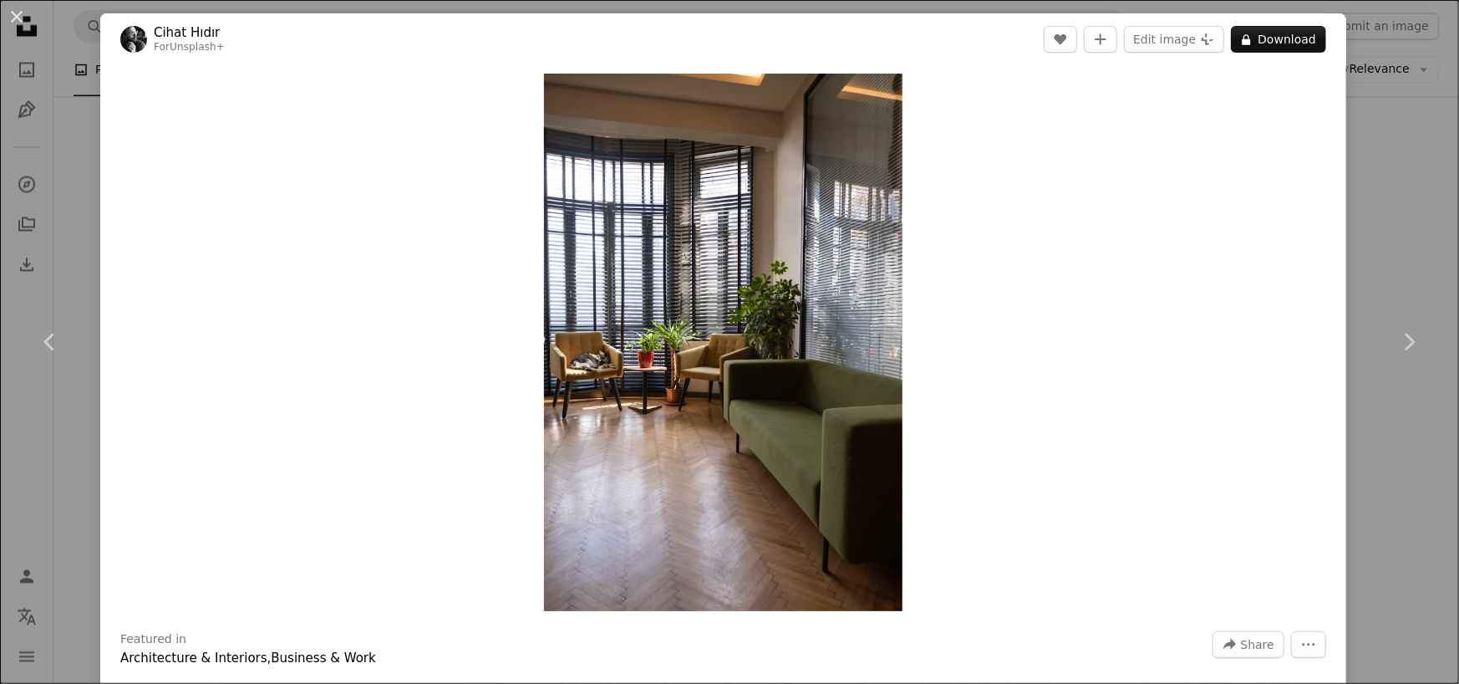
click at [64, 162] on div "An X shape Chevron left Chevron right Cihat Hıdır For Unsplash+ A heart A plus …" at bounding box center [729, 342] width 1459 height 684
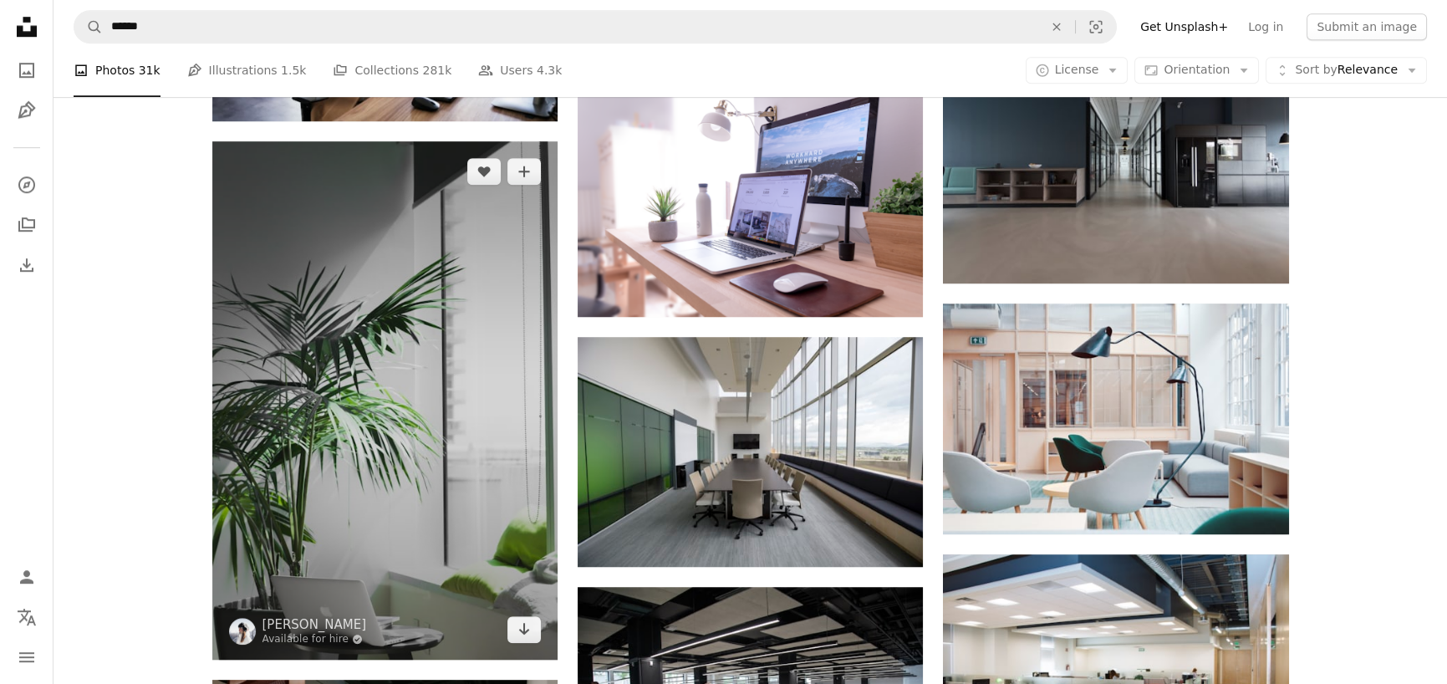
scroll to position [3259, 0]
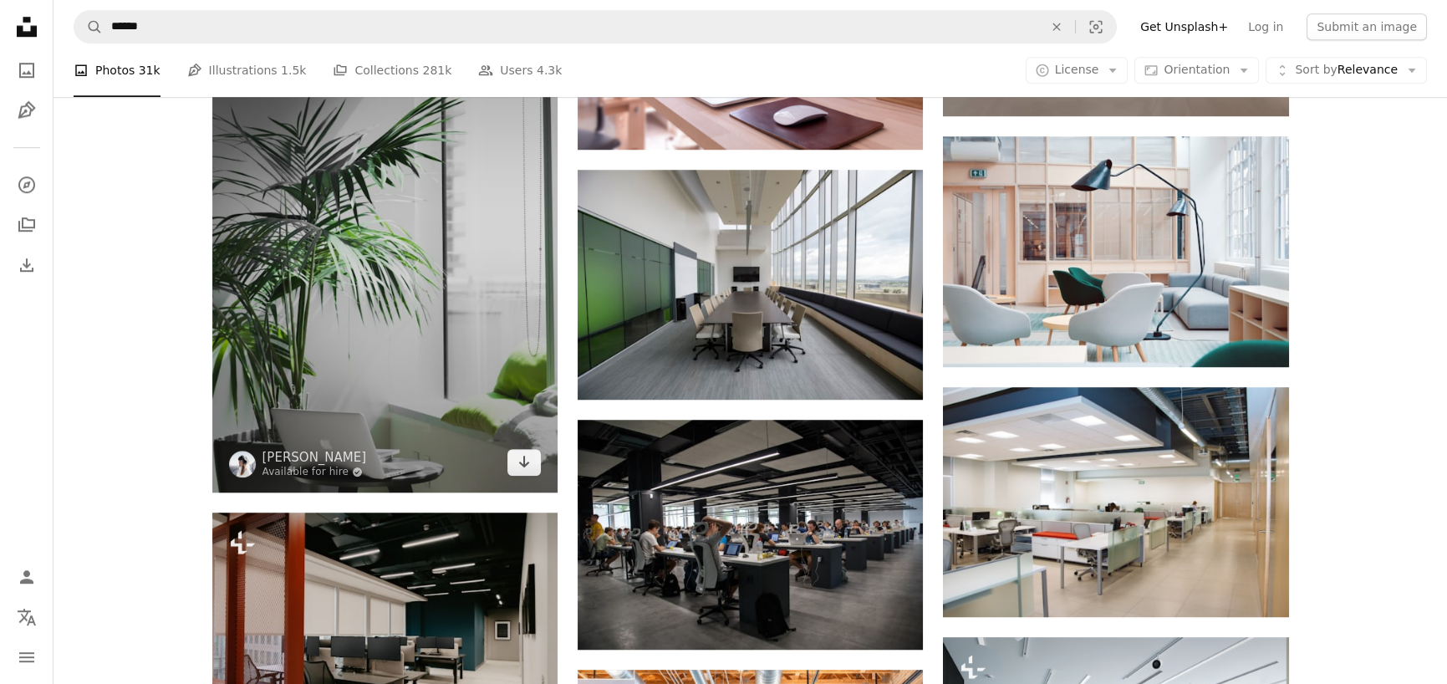
click at [425, 305] on img at bounding box center [384, 233] width 345 height 518
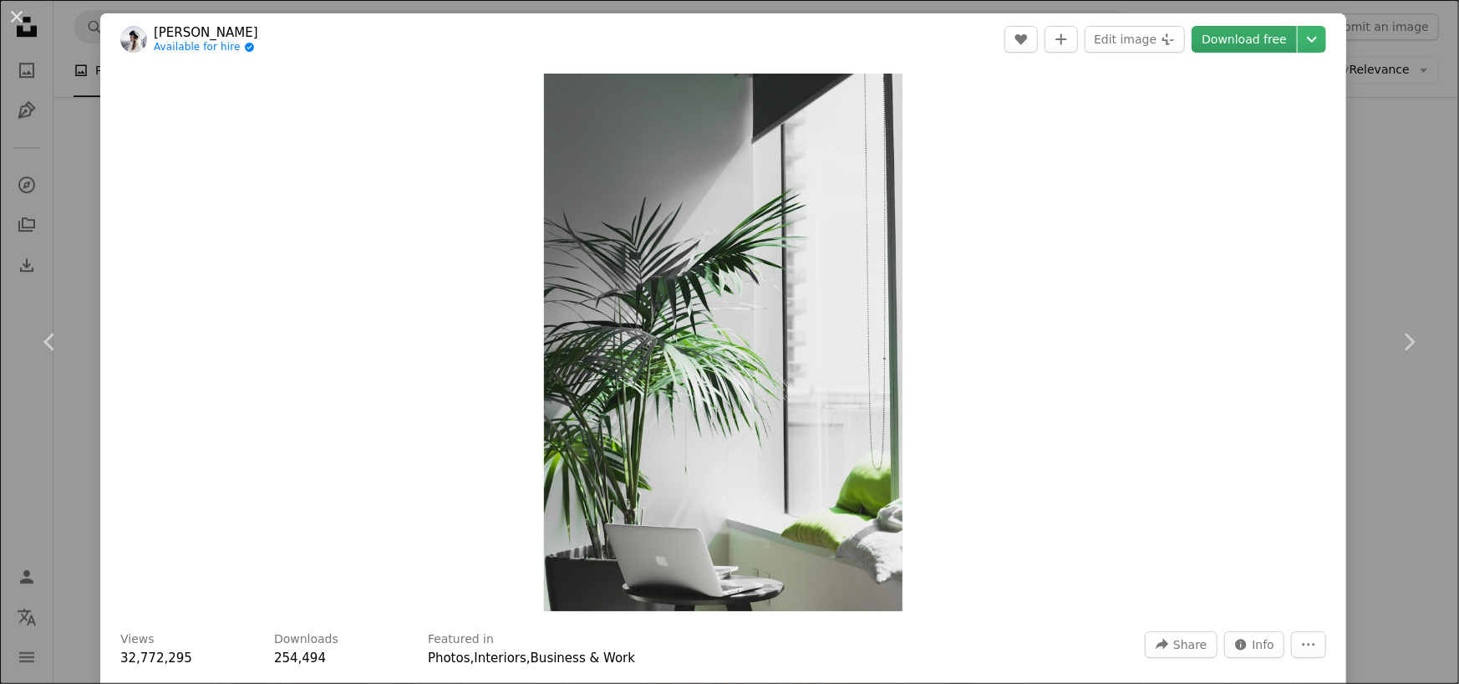
drag, startPoint x: 1241, startPoint y: 39, endPoint x: 1237, endPoint y: 49, distance: 10.9
click at [1240, 39] on link "Download free" at bounding box center [1244, 39] width 105 height 27
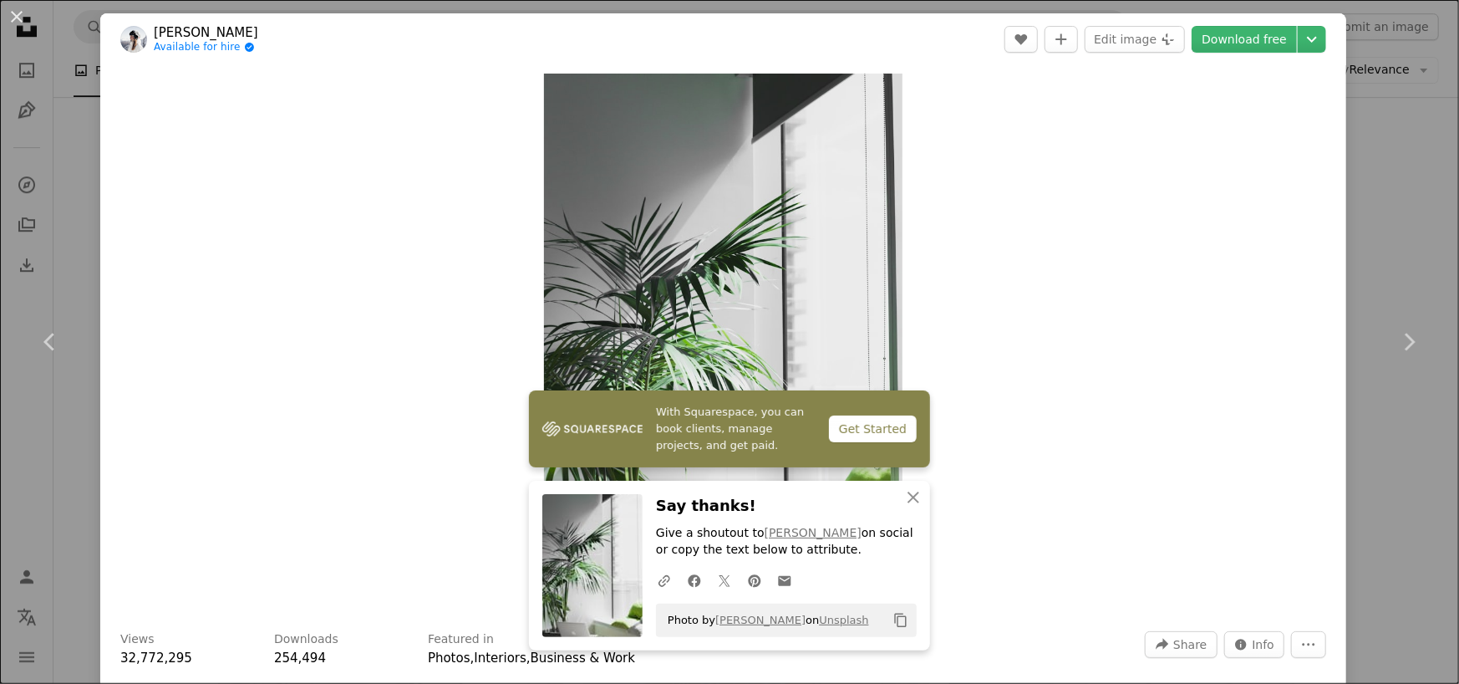
click at [1404, 492] on div "An X shape Chevron left Chevron right With Squarespace, you can book clients, m…" at bounding box center [729, 342] width 1459 height 684
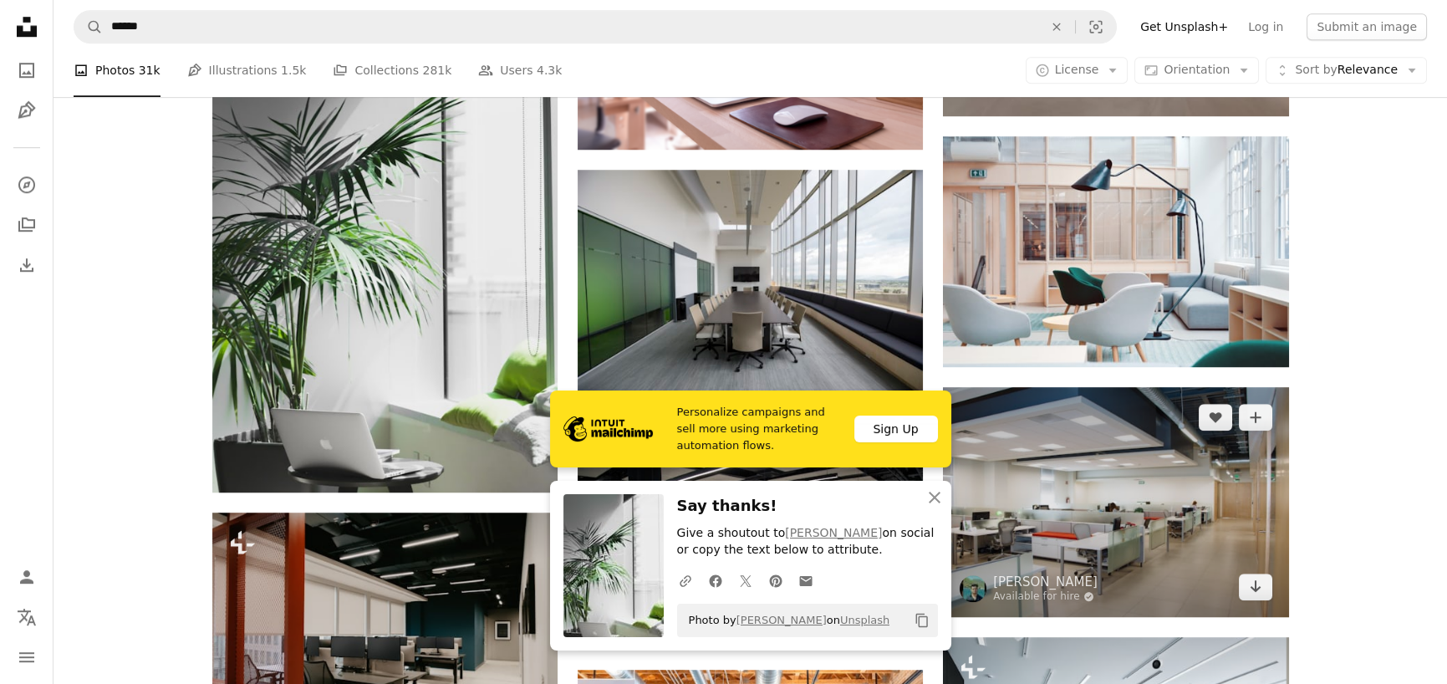
scroll to position [3343, 0]
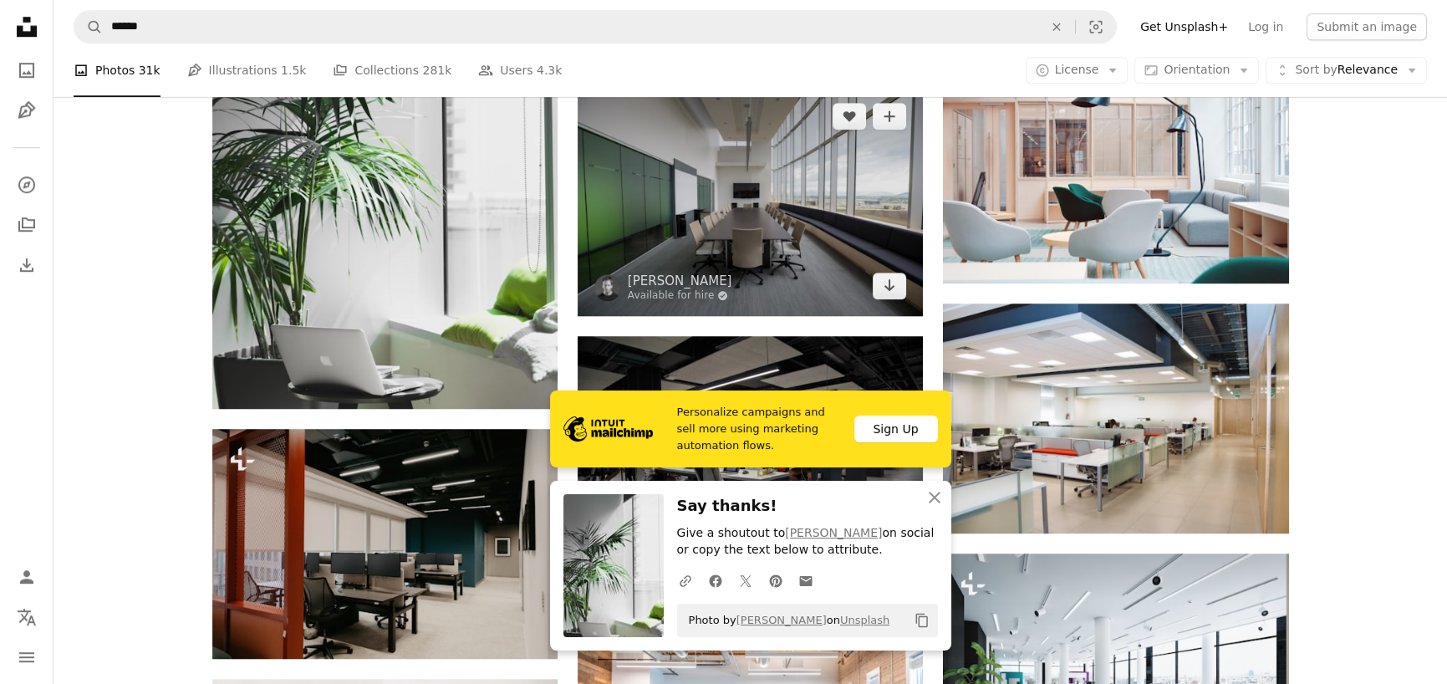
click at [747, 244] on img at bounding box center [749, 201] width 345 height 230
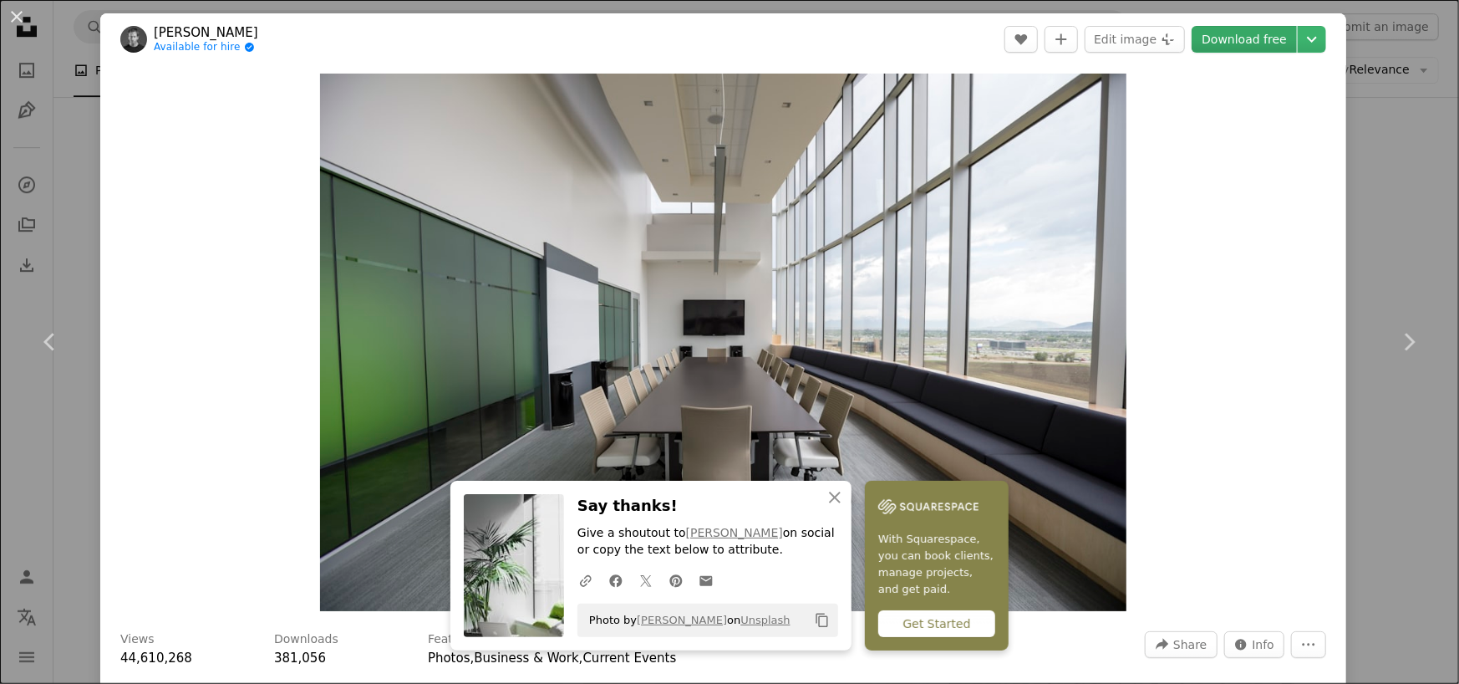
click at [1224, 33] on link "Download free" at bounding box center [1244, 39] width 105 height 27
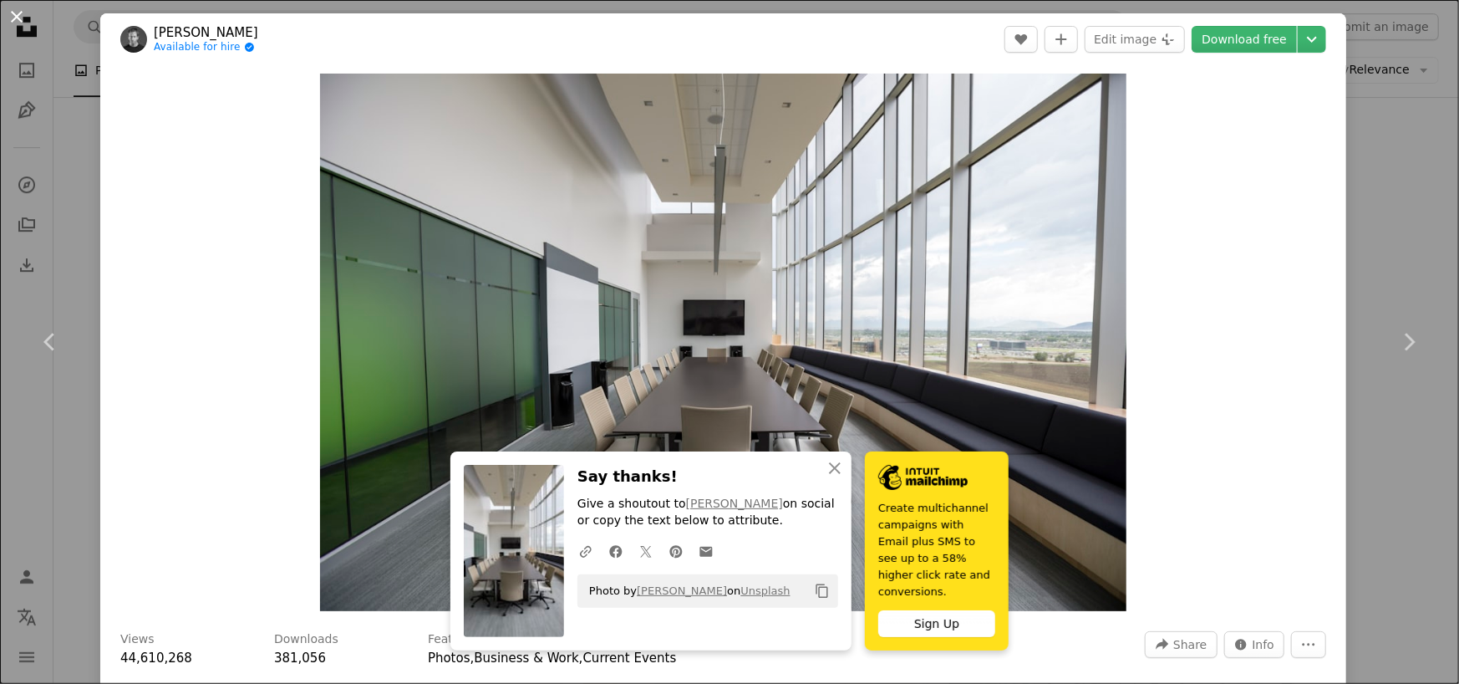
click at [11, 11] on button "An X shape" at bounding box center [17, 17] width 20 height 20
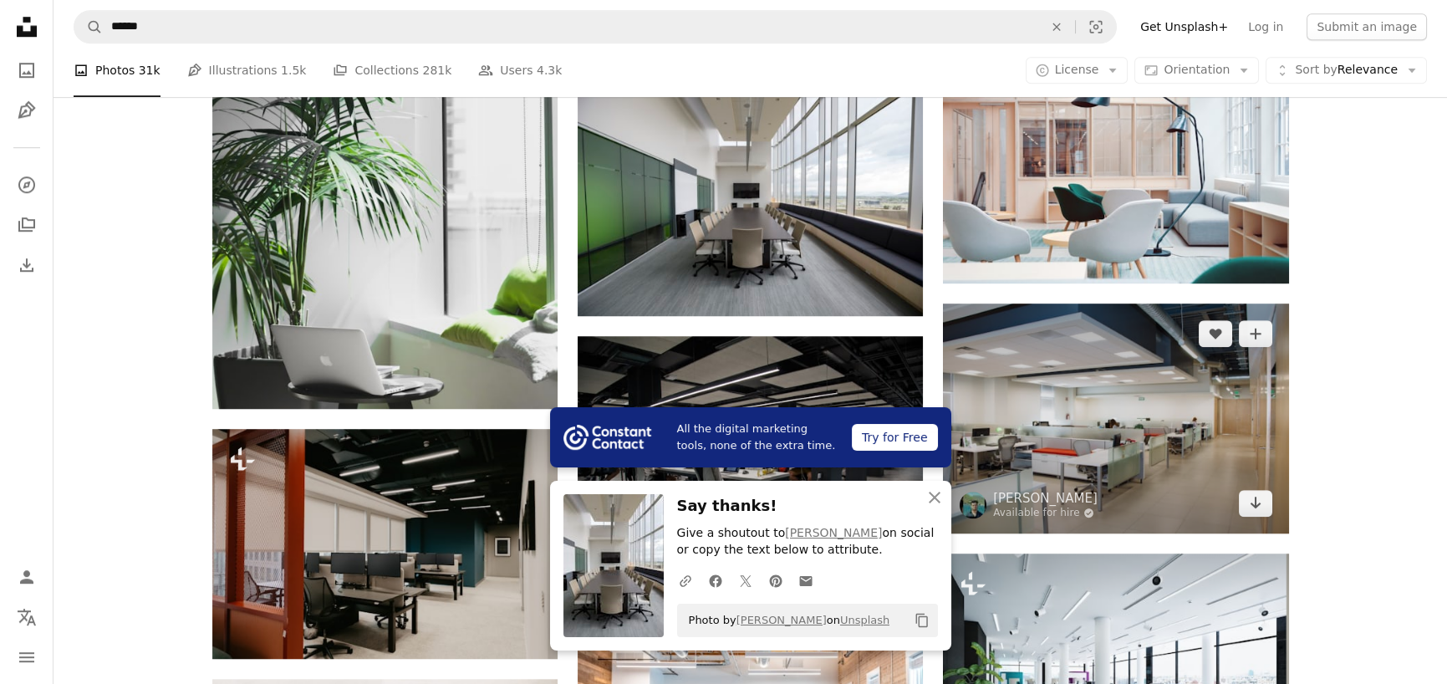
scroll to position [3426, 0]
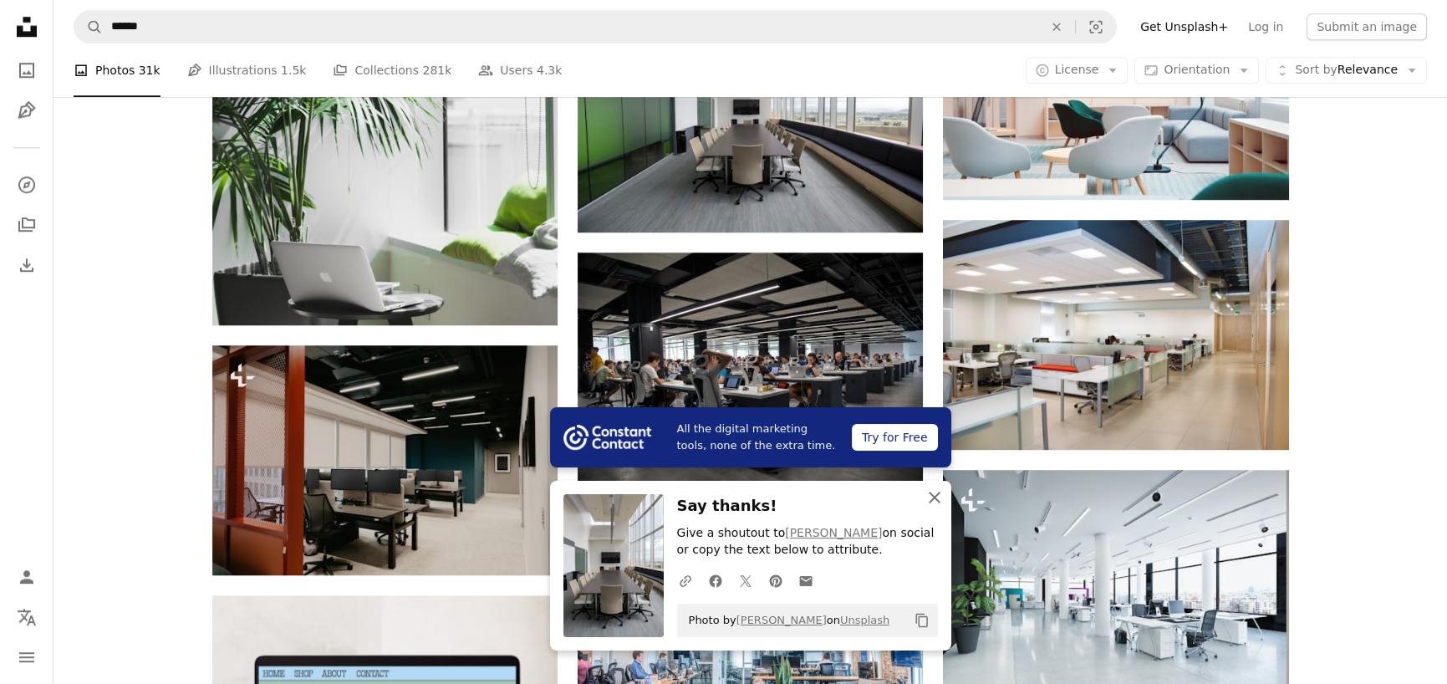
click at [932, 501] on icon "An X shape" at bounding box center [934, 497] width 20 height 20
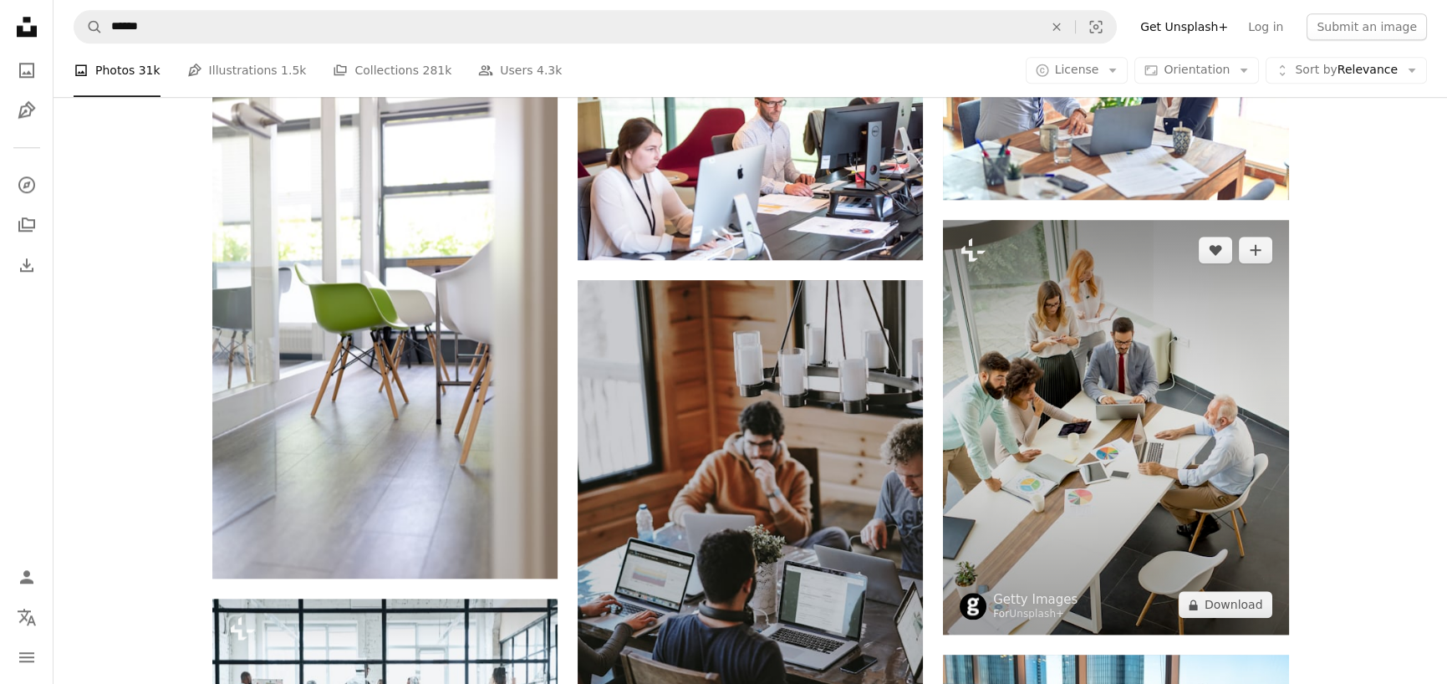
scroll to position [4513, 0]
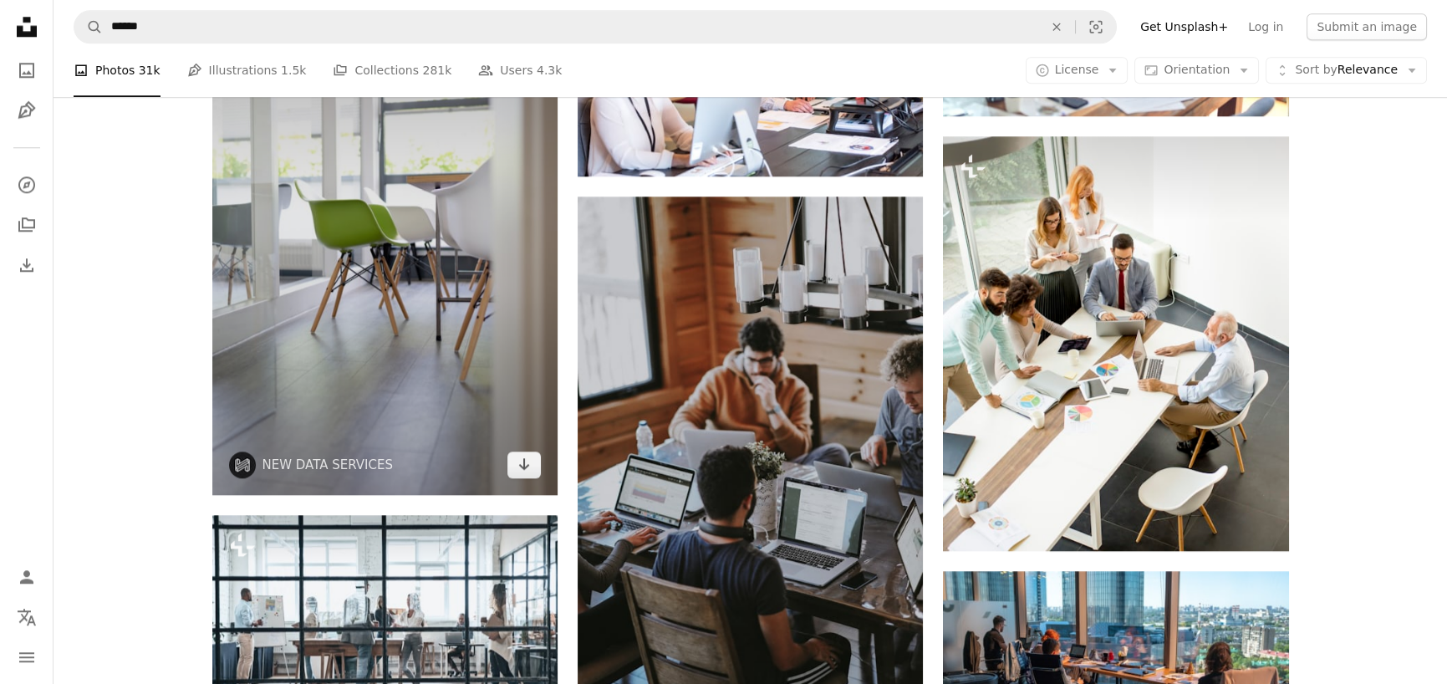
click at [462, 373] on img at bounding box center [384, 236] width 345 height 518
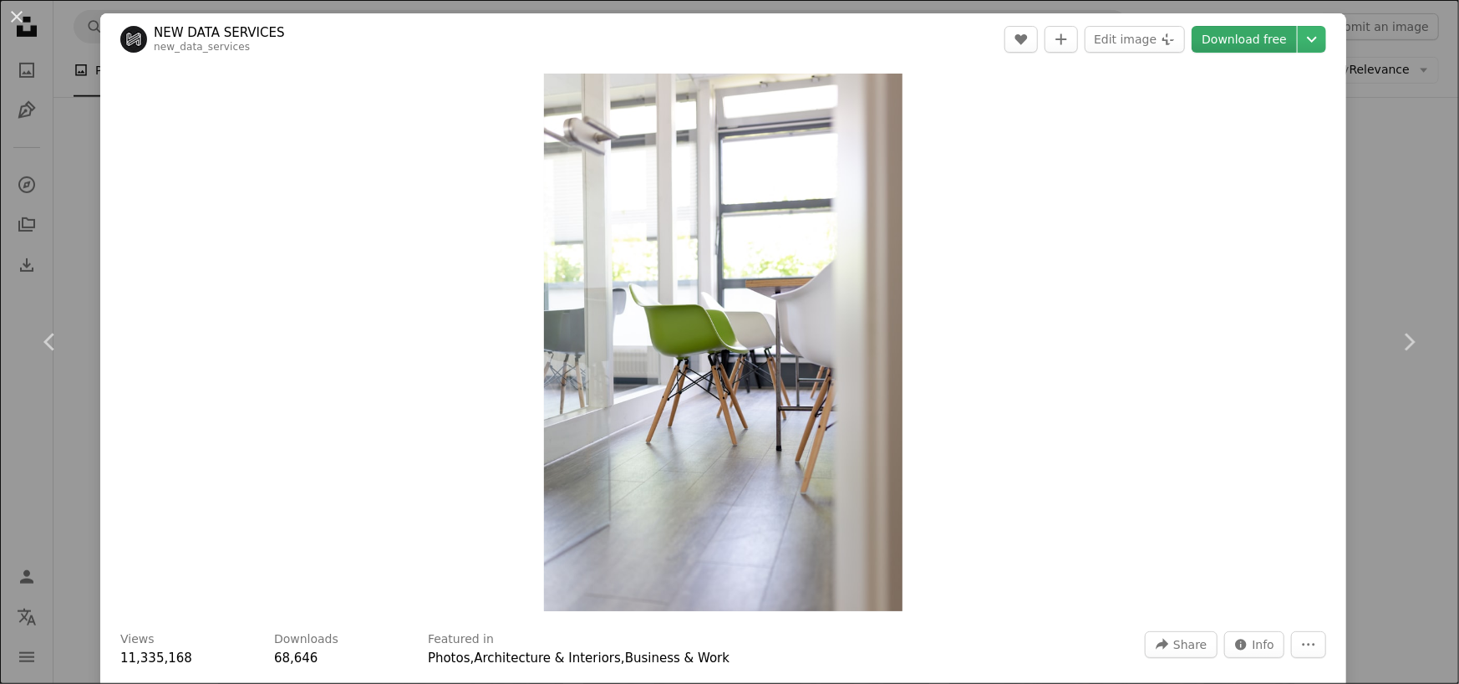
click at [1244, 38] on link "Download free" at bounding box center [1244, 39] width 105 height 27
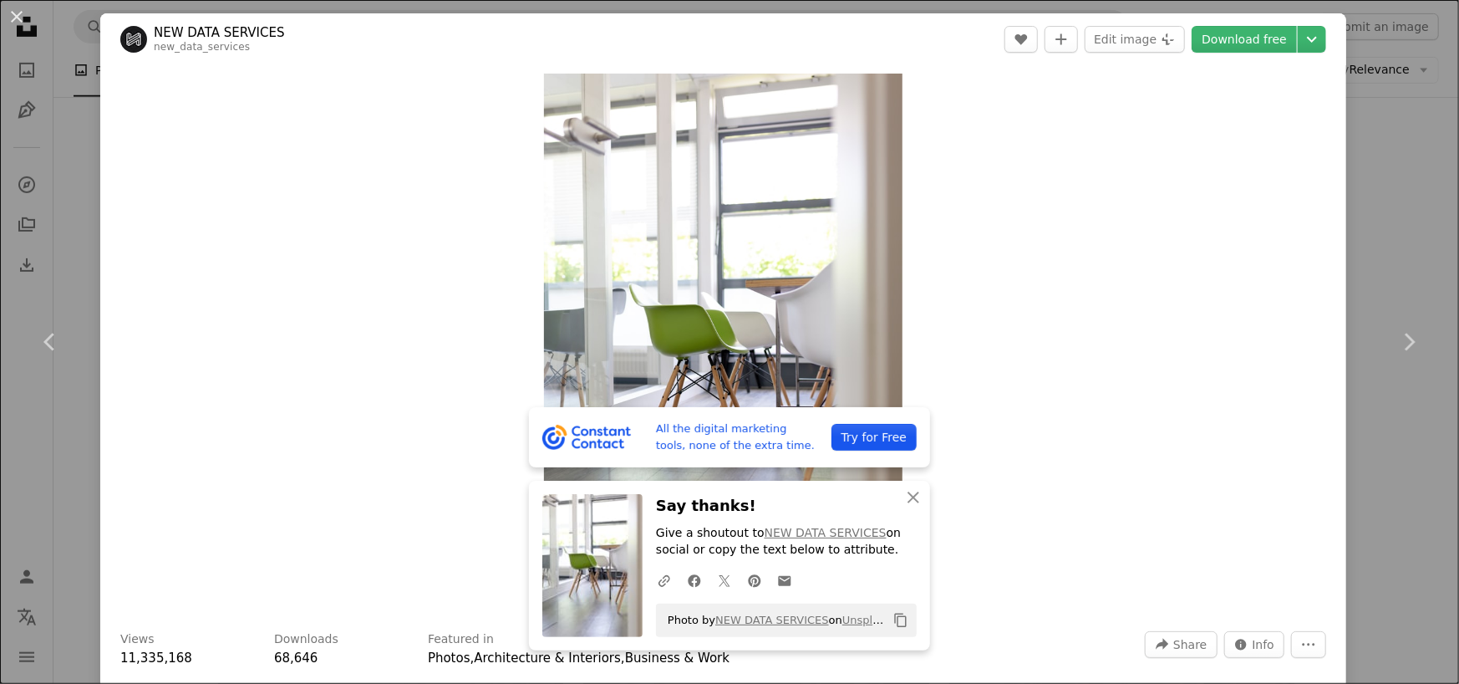
click at [1366, 447] on div "An X shape Chevron left Chevron right All the digital marketing tools, none of …" at bounding box center [729, 342] width 1459 height 684
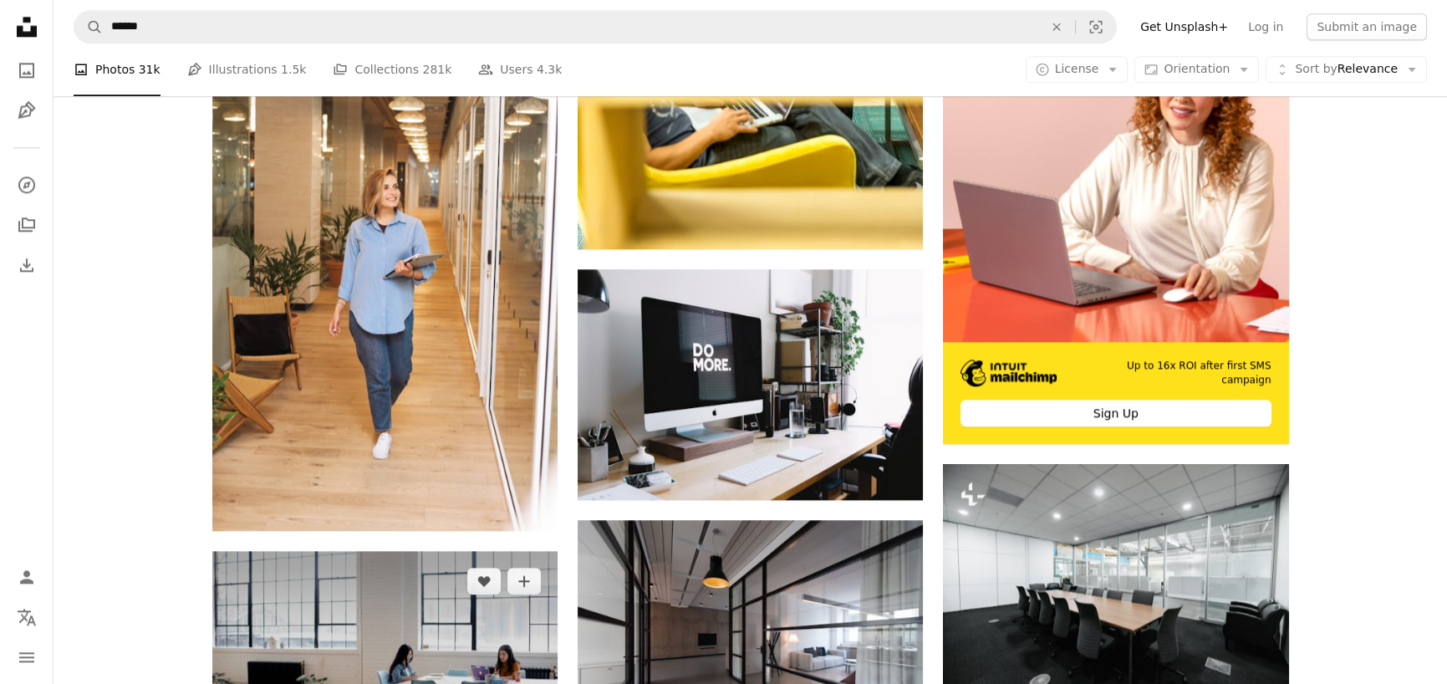
scroll to position [5432, 0]
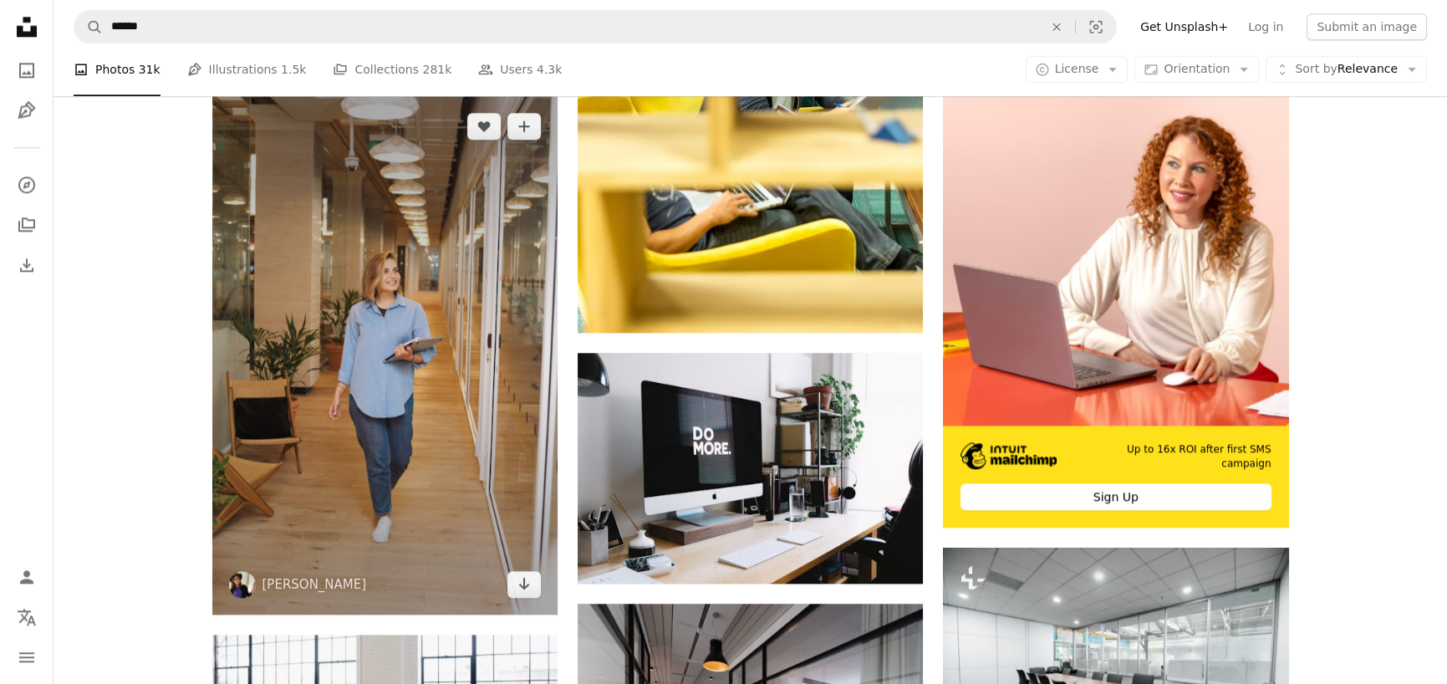
click at [282, 266] on img at bounding box center [384, 355] width 345 height 518
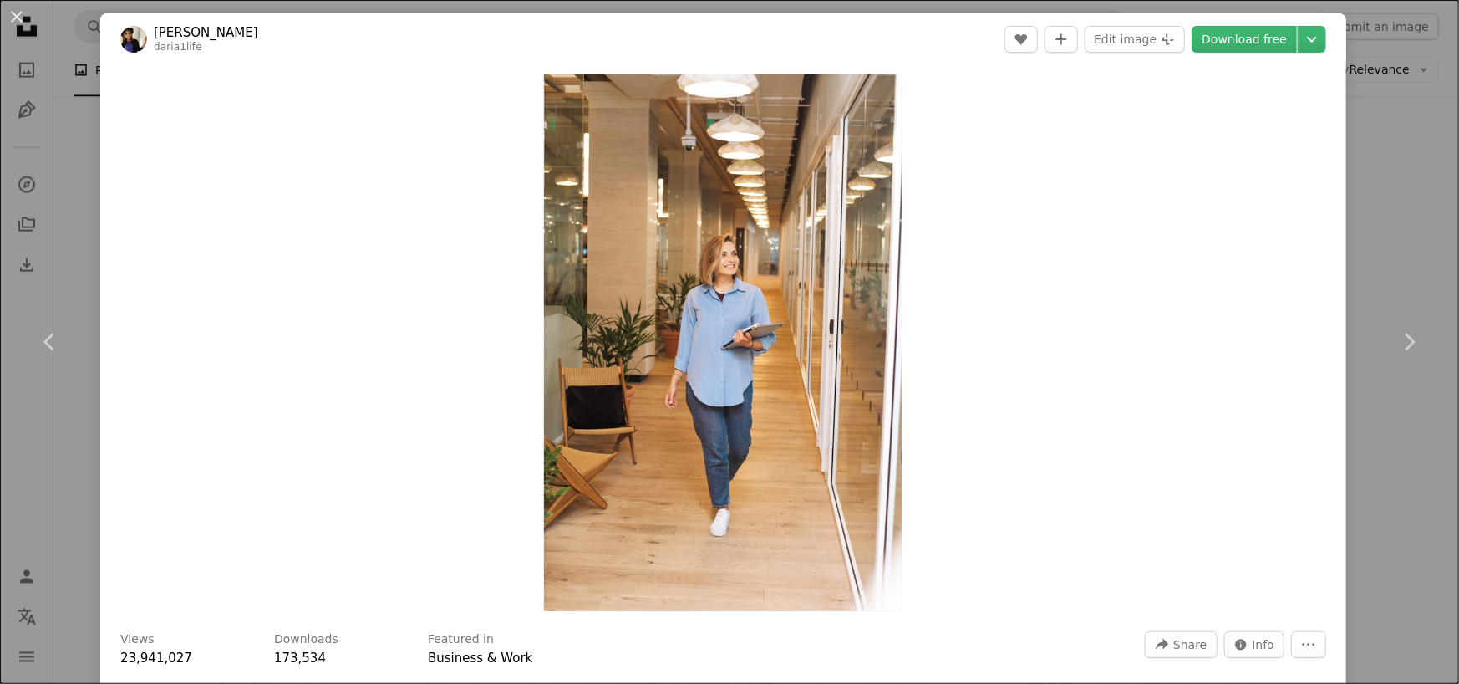
click at [1352, 126] on div "An X shape Chevron left Chevron right [PERSON_NAME] daria1life A heart A plus s…" at bounding box center [729, 342] width 1459 height 684
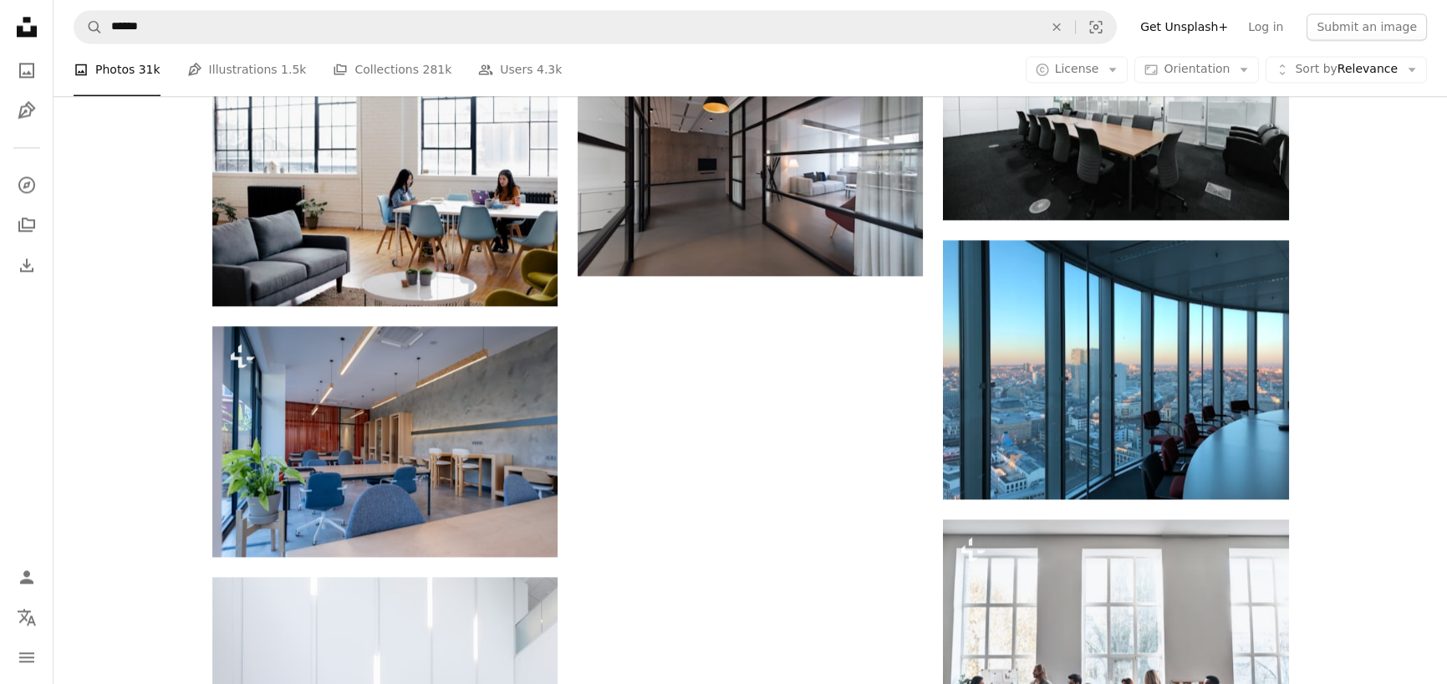
scroll to position [5572, 0]
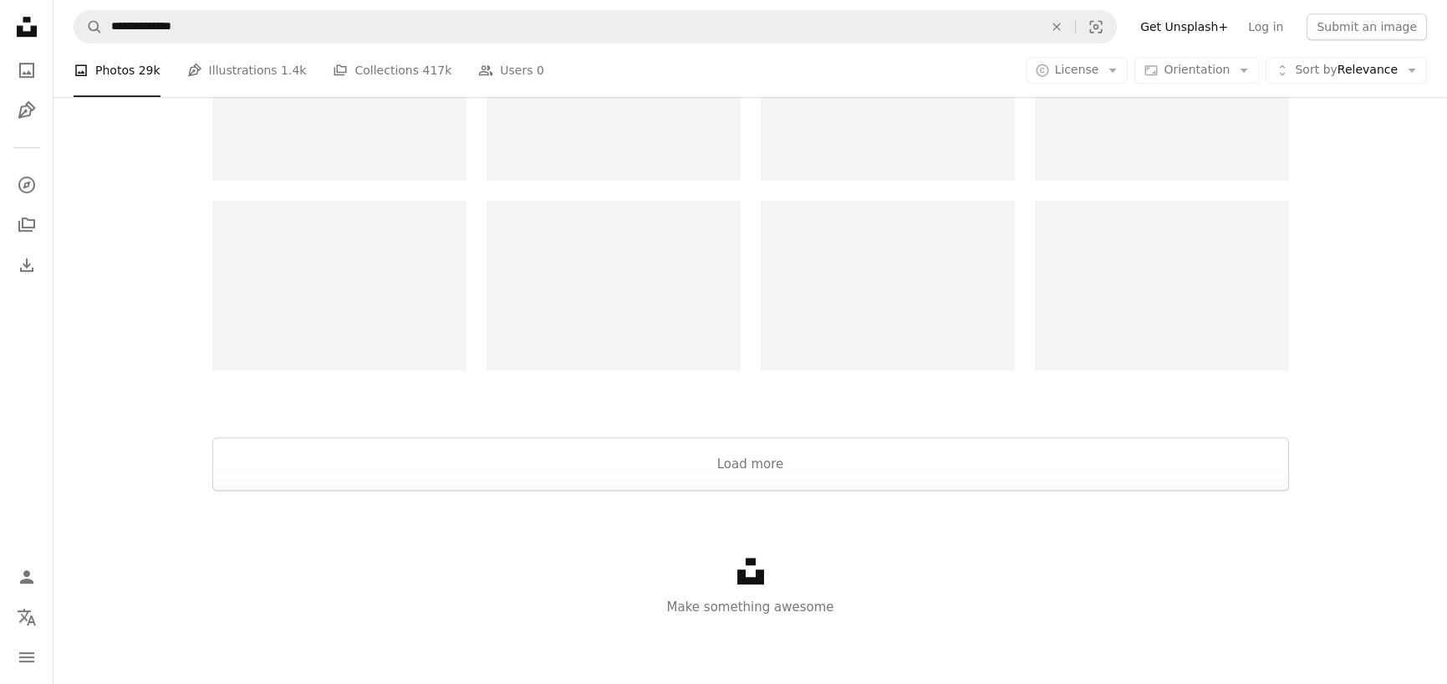
scroll to position [167, 0]
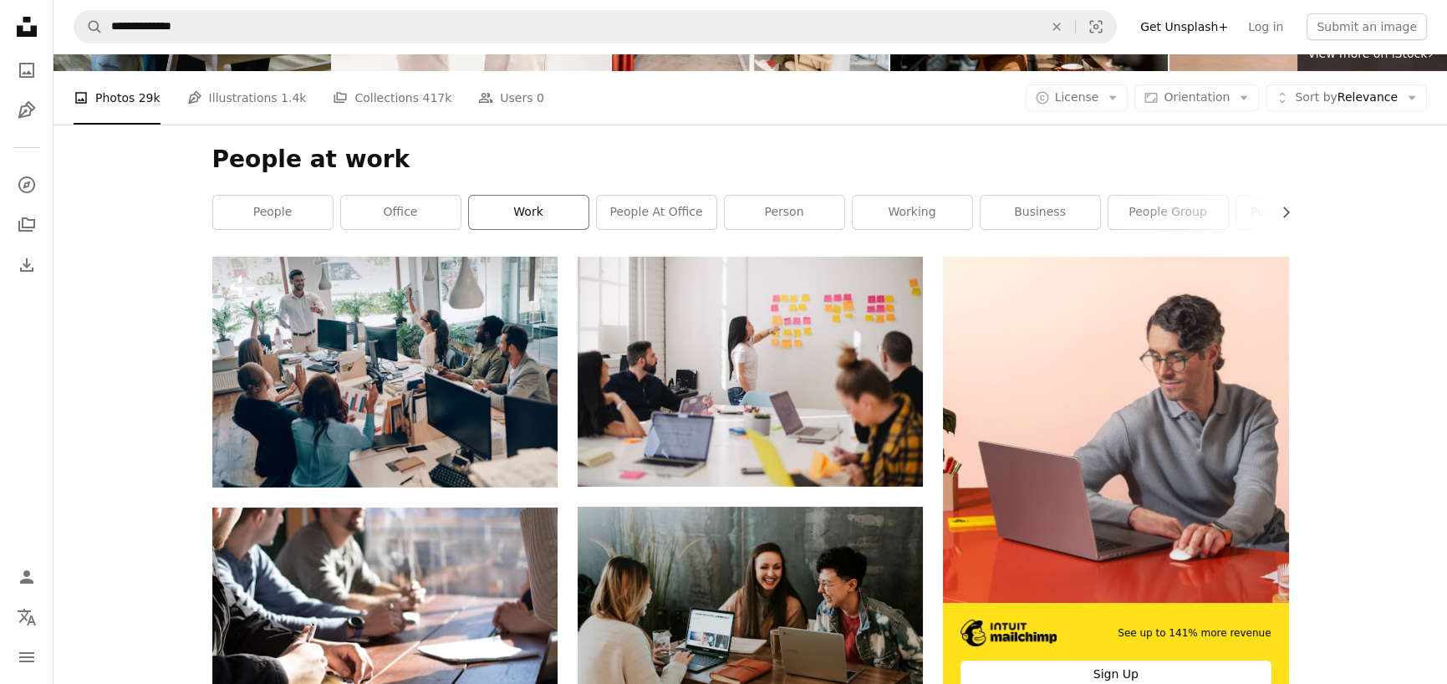
click at [514, 207] on link "work" at bounding box center [529, 212] width 120 height 33
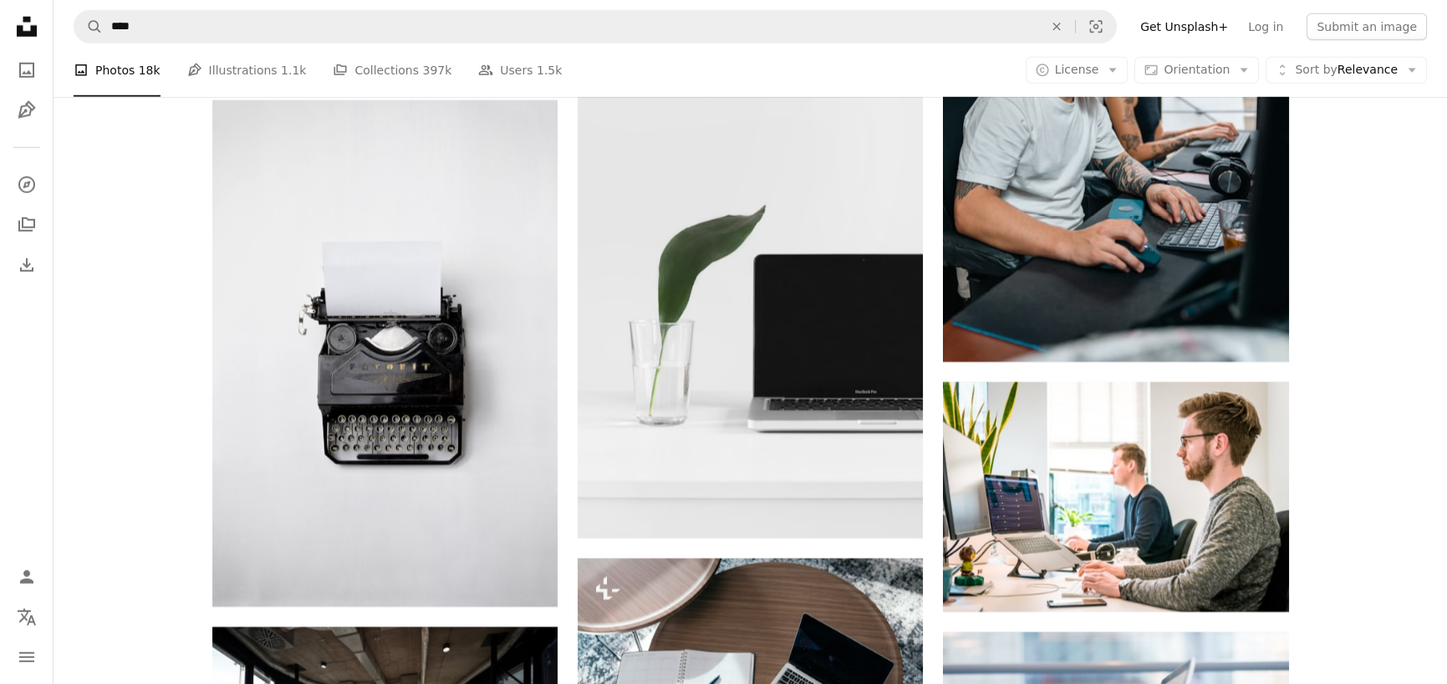
scroll to position [12118, 0]
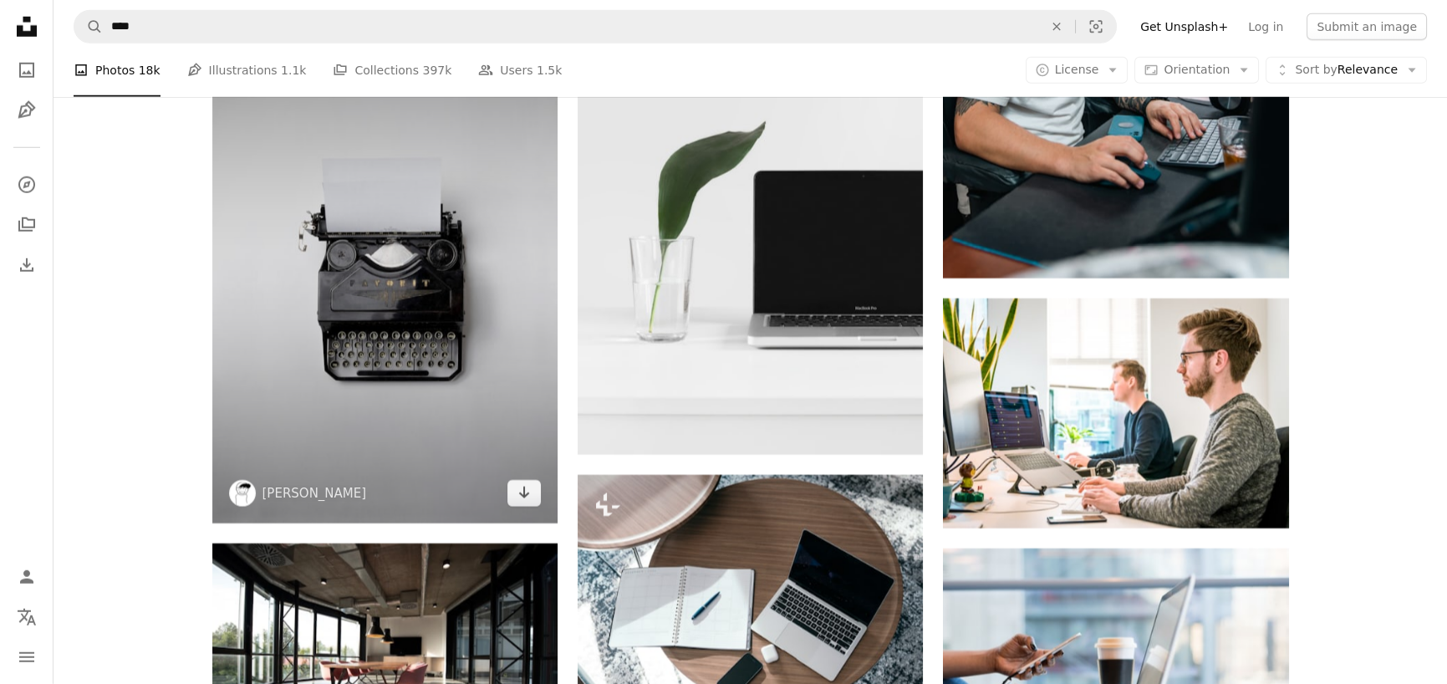
click at [359, 280] on img at bounding box center [384, 270] width 345 height 506
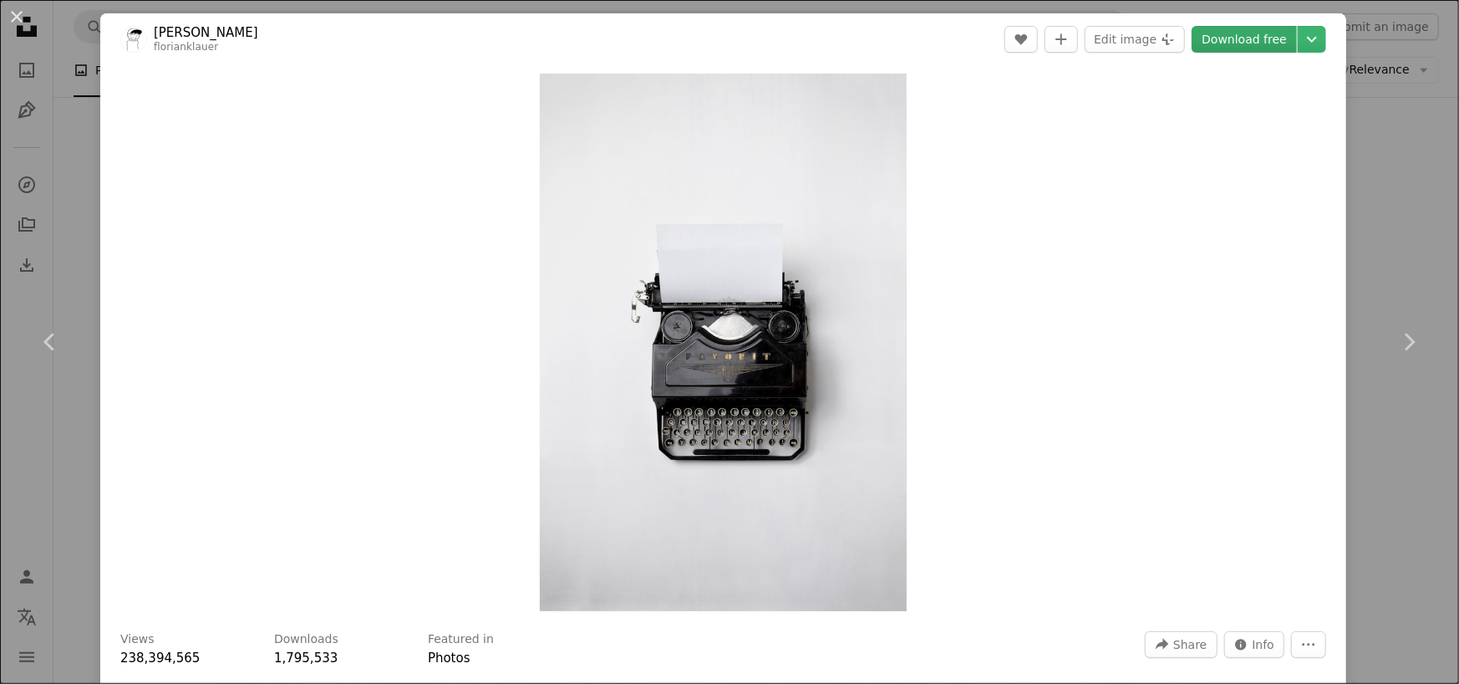
click at [1227, 44] on link "Download free" at bounding box center [1244, 39] width 105 height 27
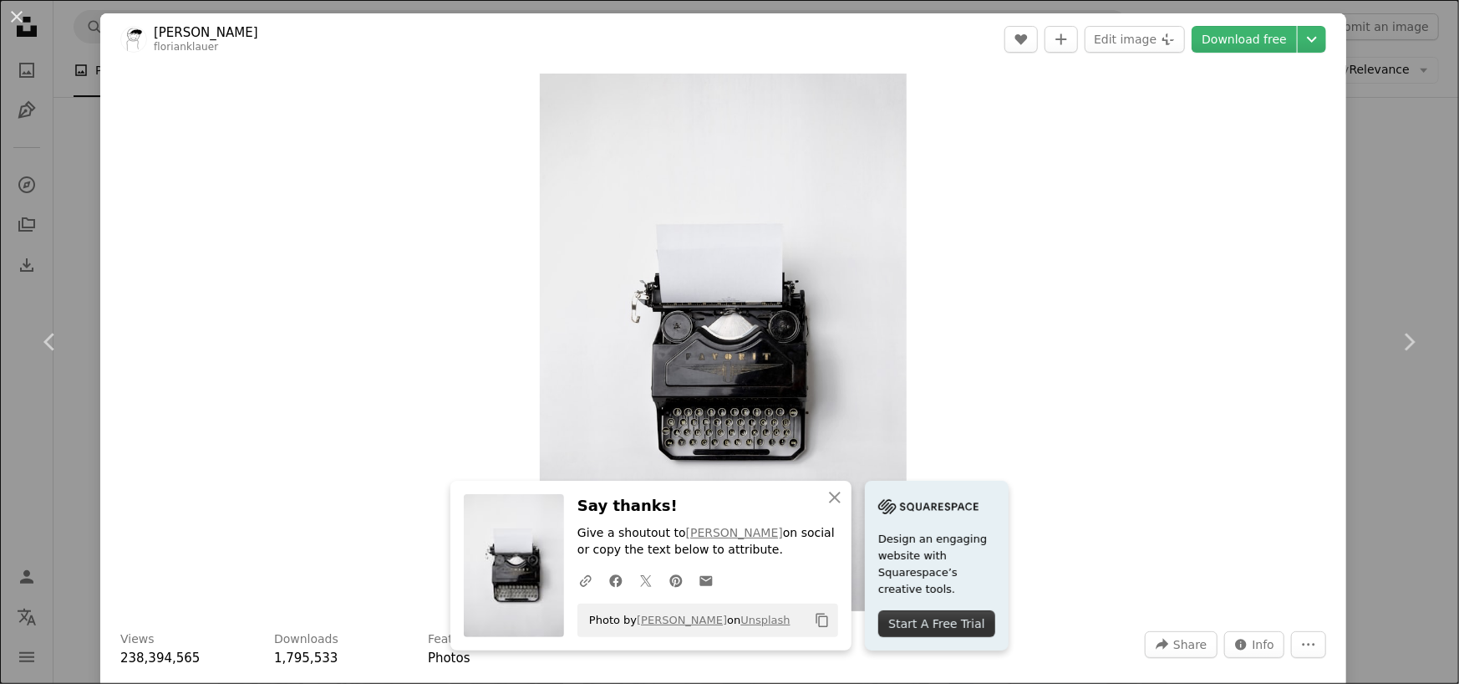
click at [1412, 129] on div "An X shape Chevron left Chevron right An X shape Close Say thanks! Give a shout…" at bounding box center [729, 342] width 1459 height 684
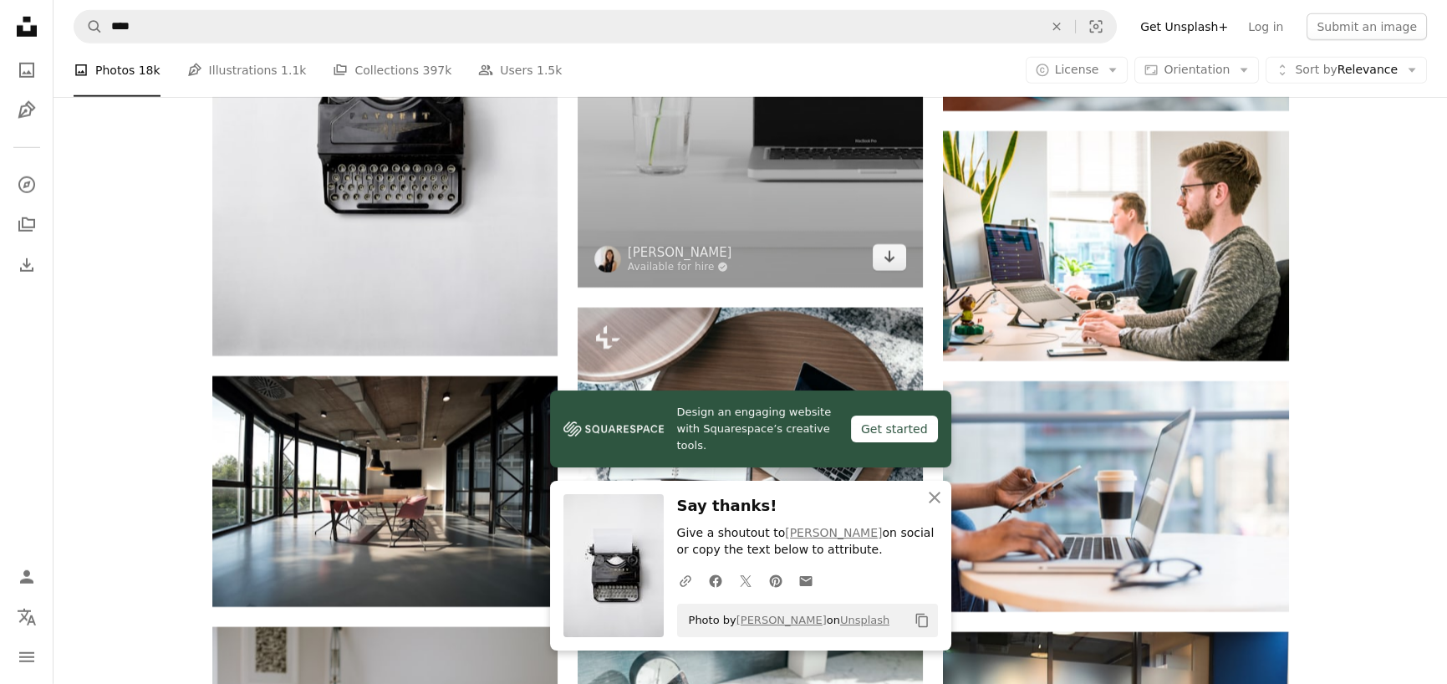
scroll to position [12368, 0]
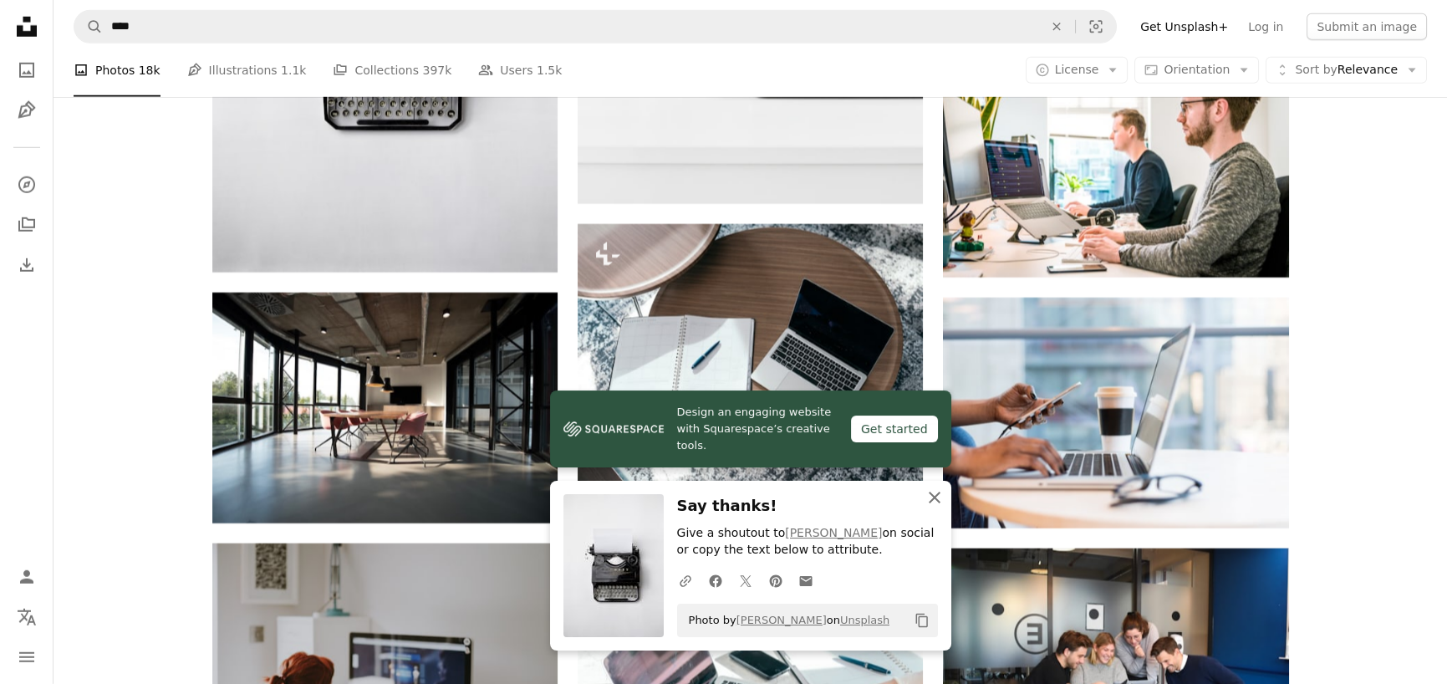
click at [938, 501] on icon "An X shape" at bounding box center [934, 497] width 20 height 20
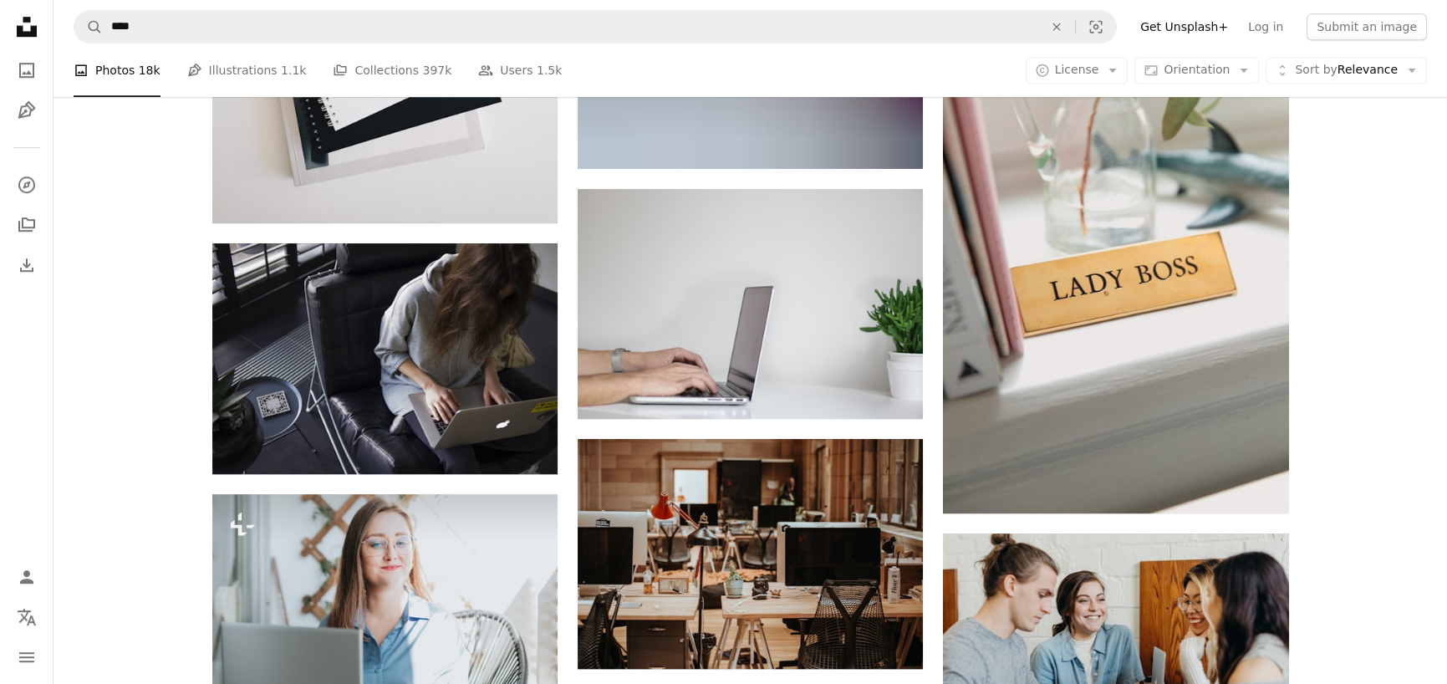
scroll to position [18887, 0]
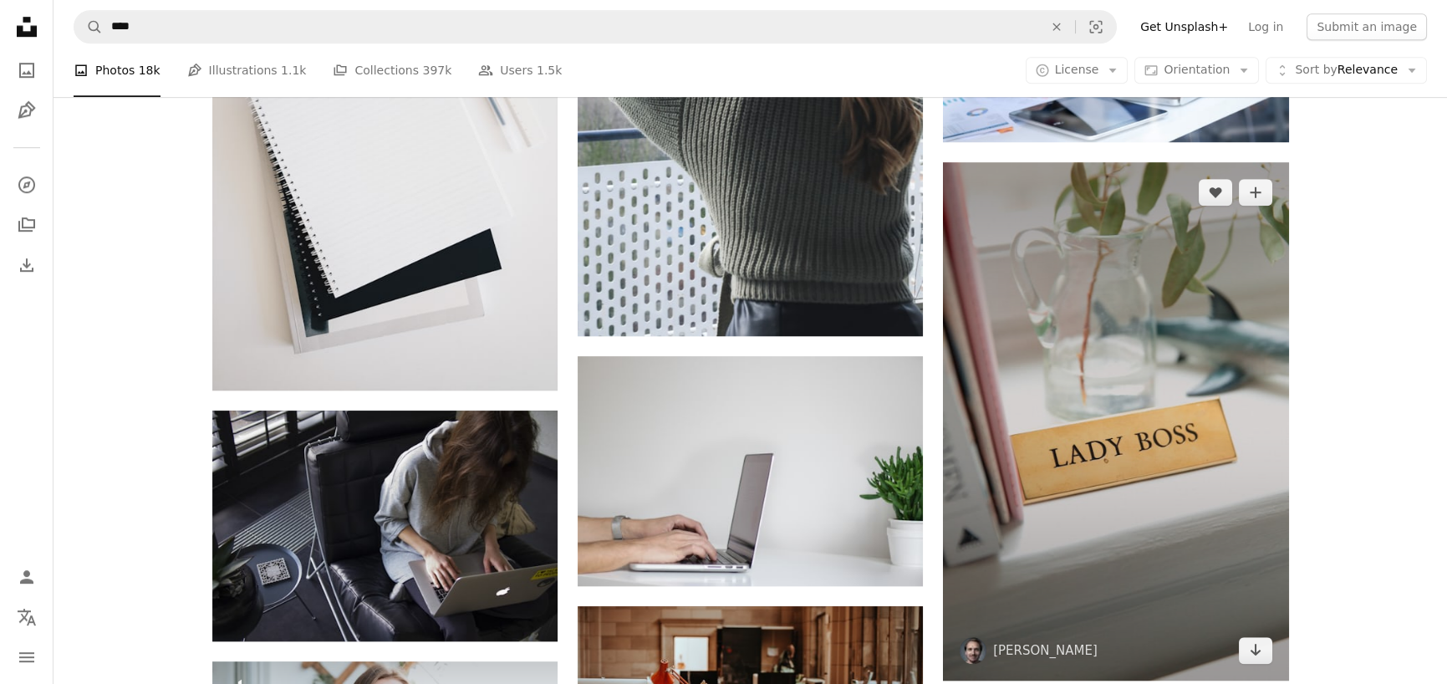
click at [1006, 454] on img at bounding box center [1115, 421] width 345 height 518
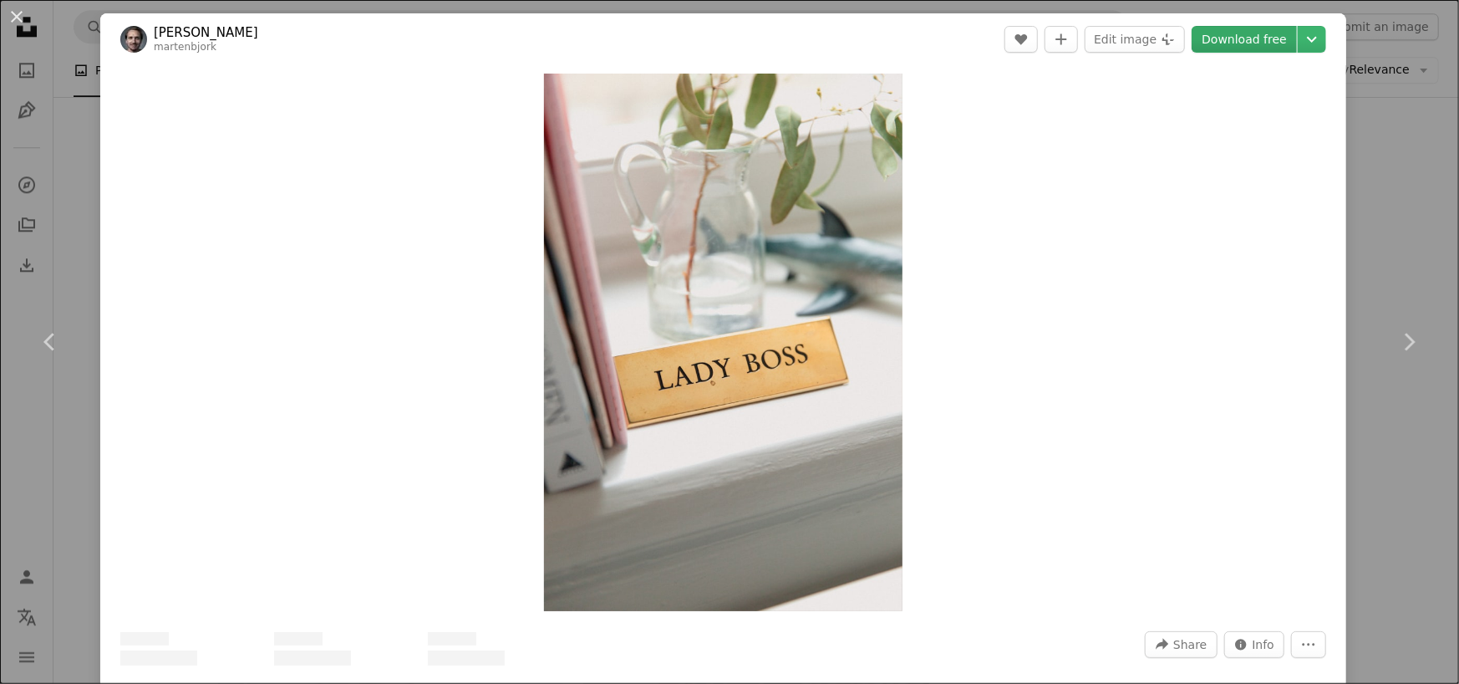
click at [1230, 35] on link "Download free" at bounding box center [1244, 39] width 105 height 27
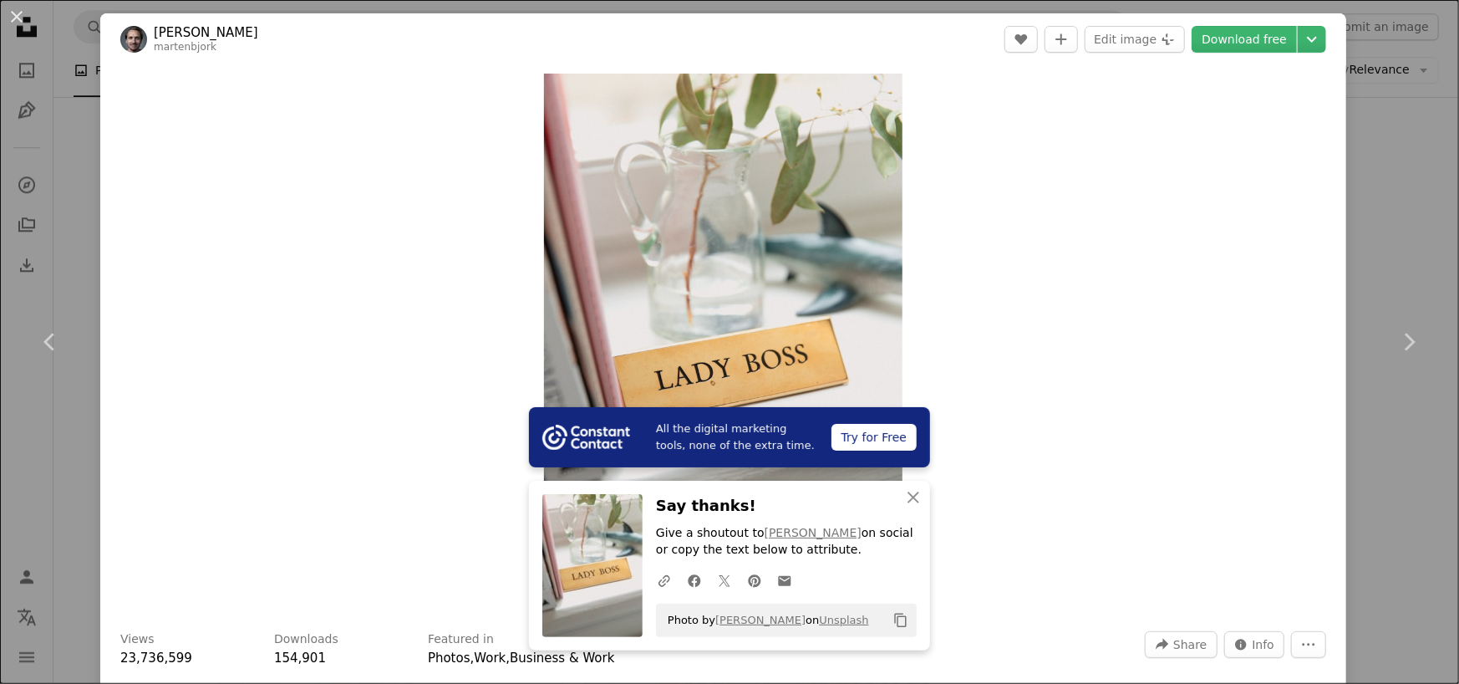
click at [1381, 447] on div "An X shape Chevron left Chevron right All the digital marketing tools, none of …" at bounding box center [729, 342] width 1459 height 684
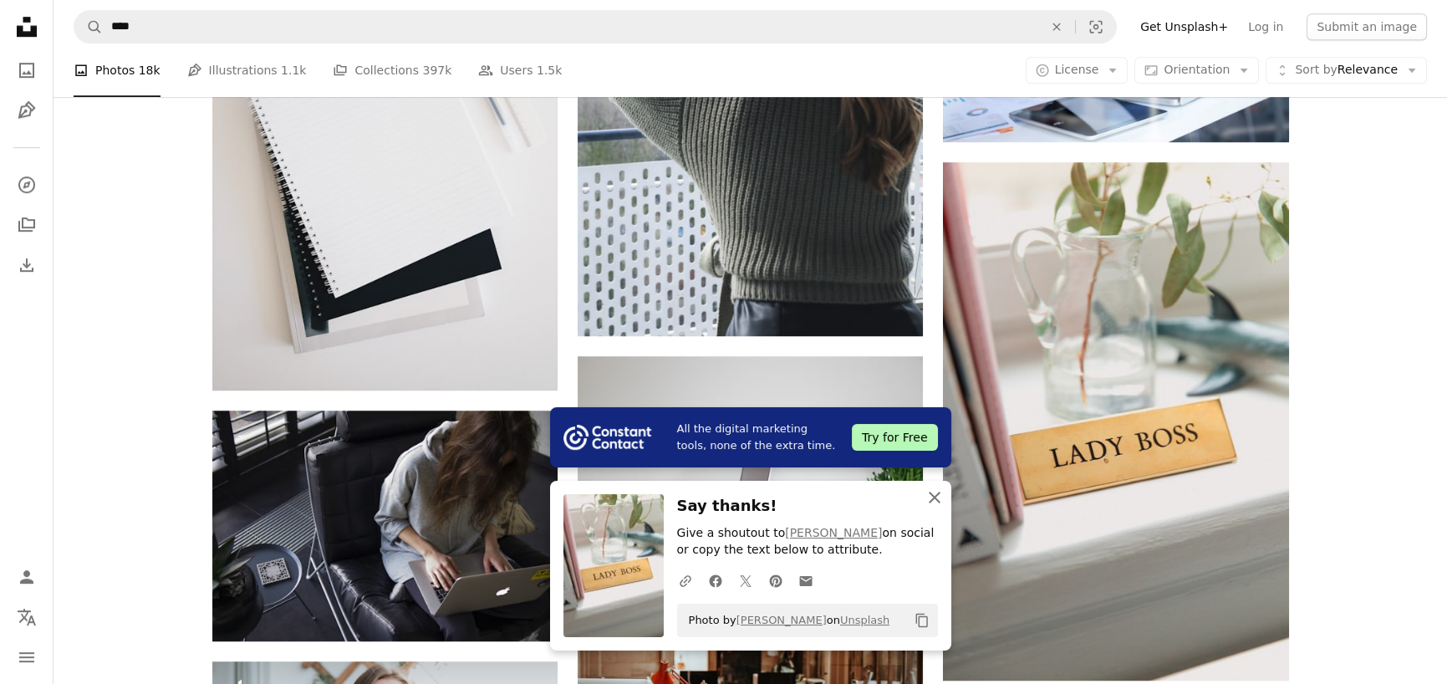
click at [929, 492] on icon "button" at bounding box center [934, 497] width 12 height 12
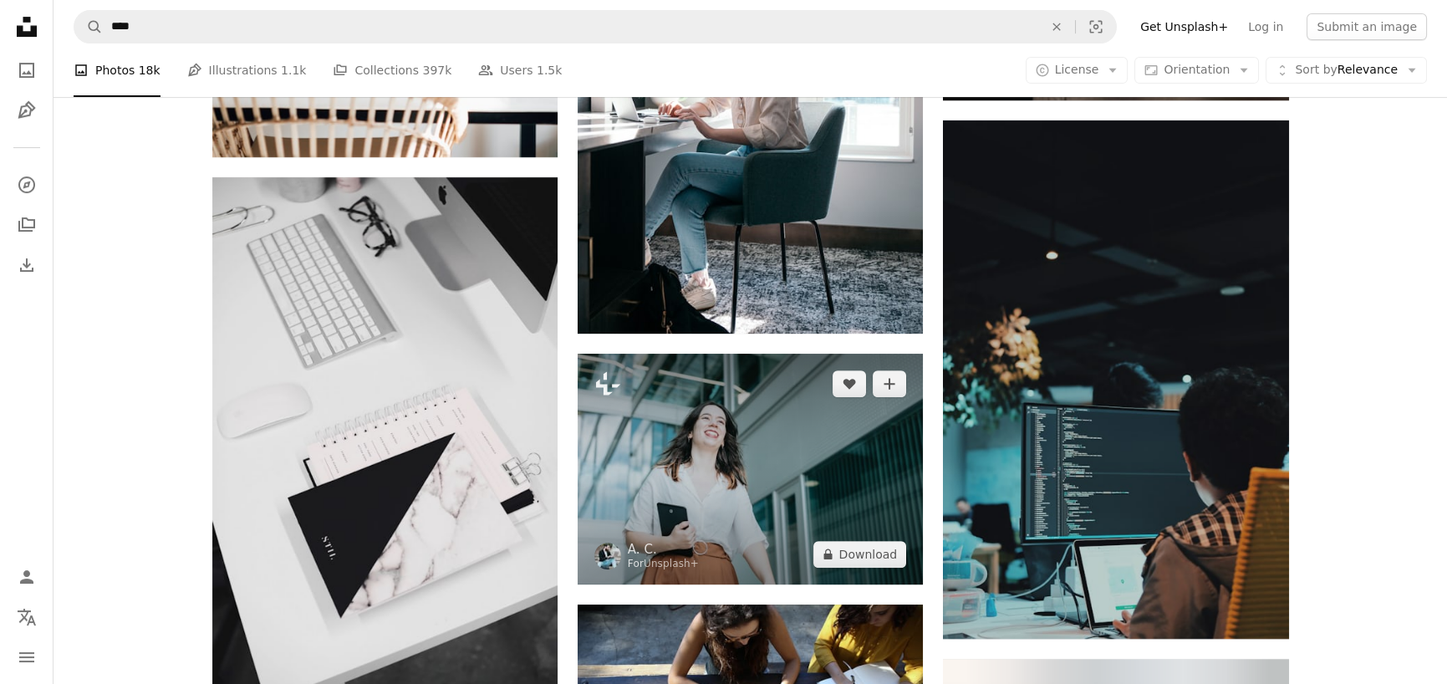
scroll to position [33595, 0]
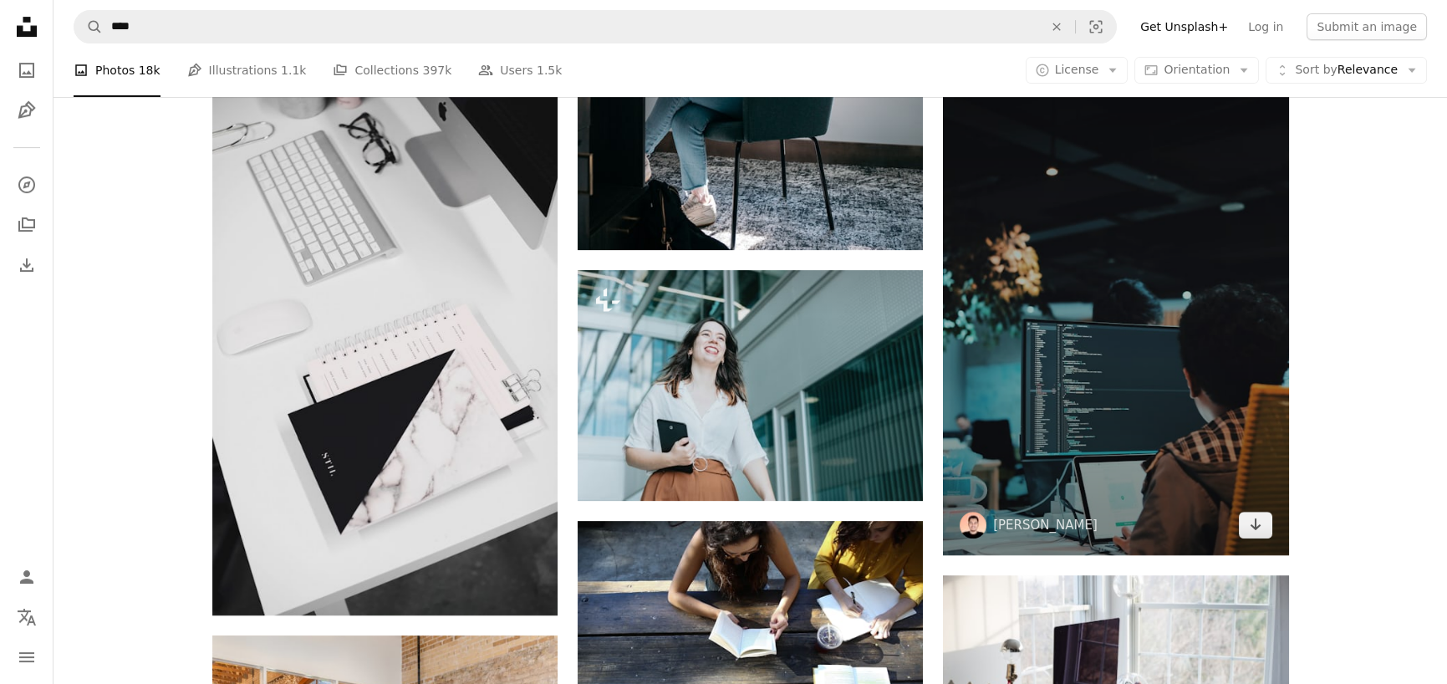
click at [984, 434] on img at bounding box center [1115, 296] width 345 height 519
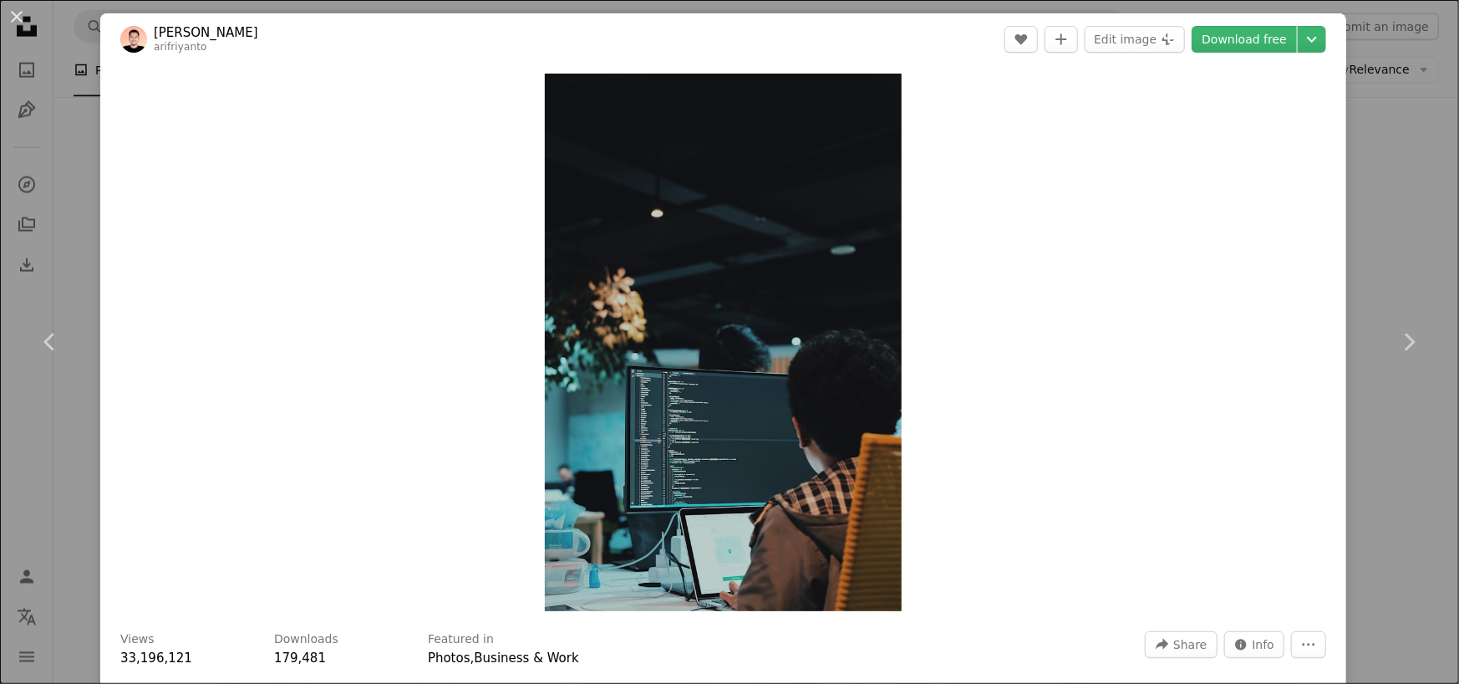
click at [1131, 330] on div "Zoom in" at bounding box center [723, 342] width 1246 height 554
click at [1267, 29] on link "Download free" at bounding box center [1244, 39] width 105 height 27
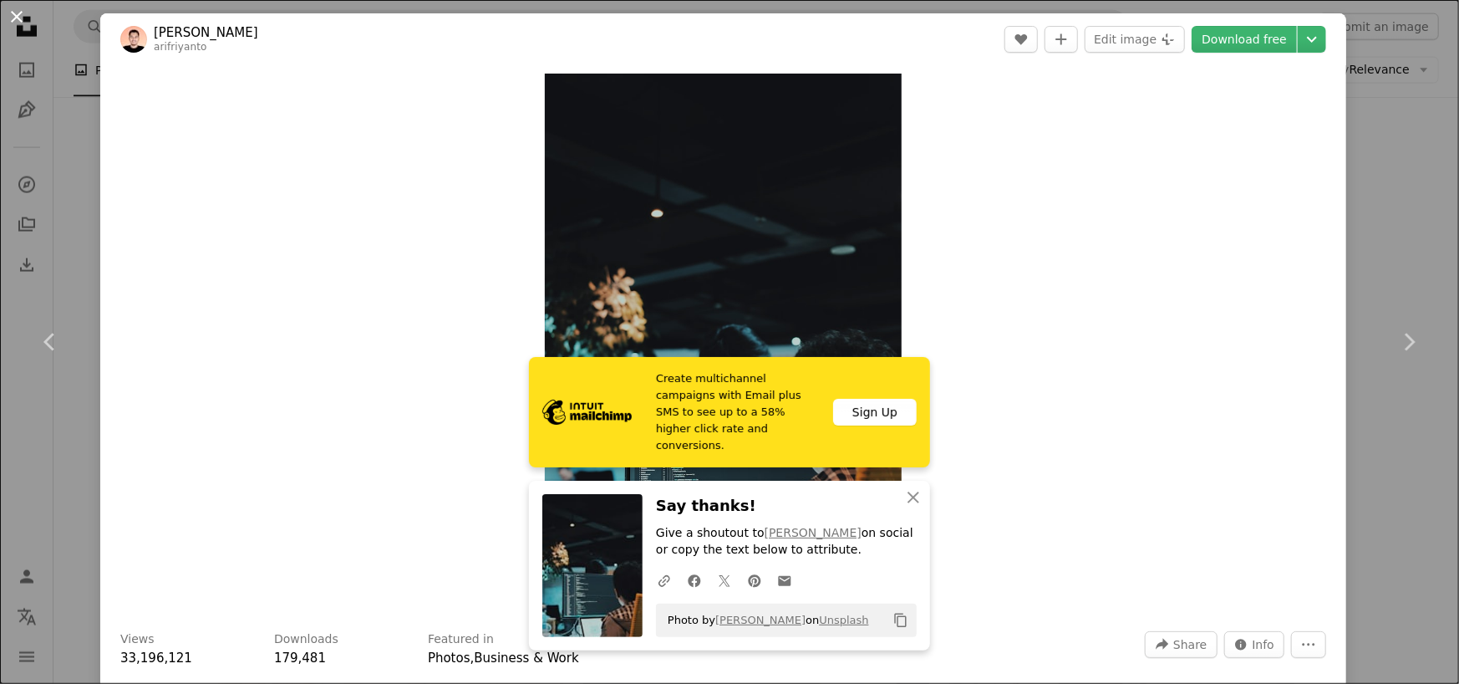
click at [16, 15] on button "An X shape" at bounding box center [17, 17] width 20 height 20
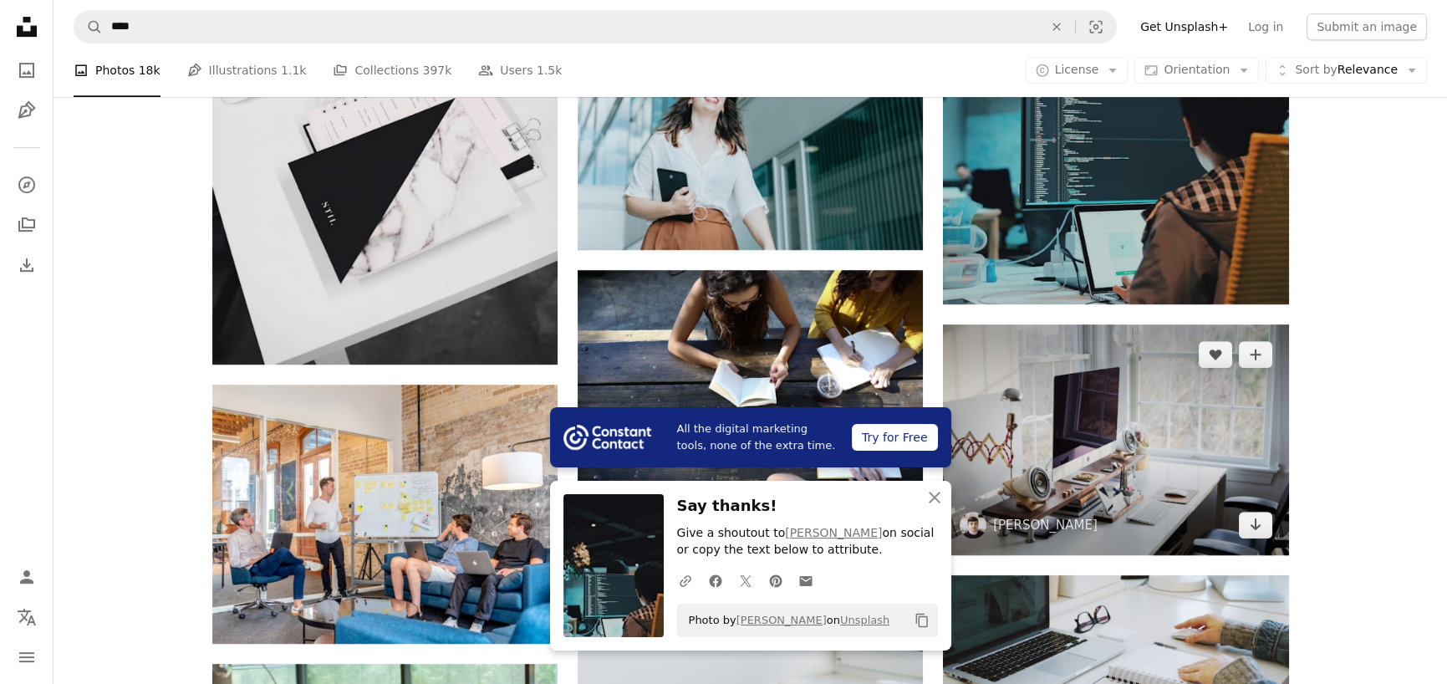
scroll to position [34096, 0]
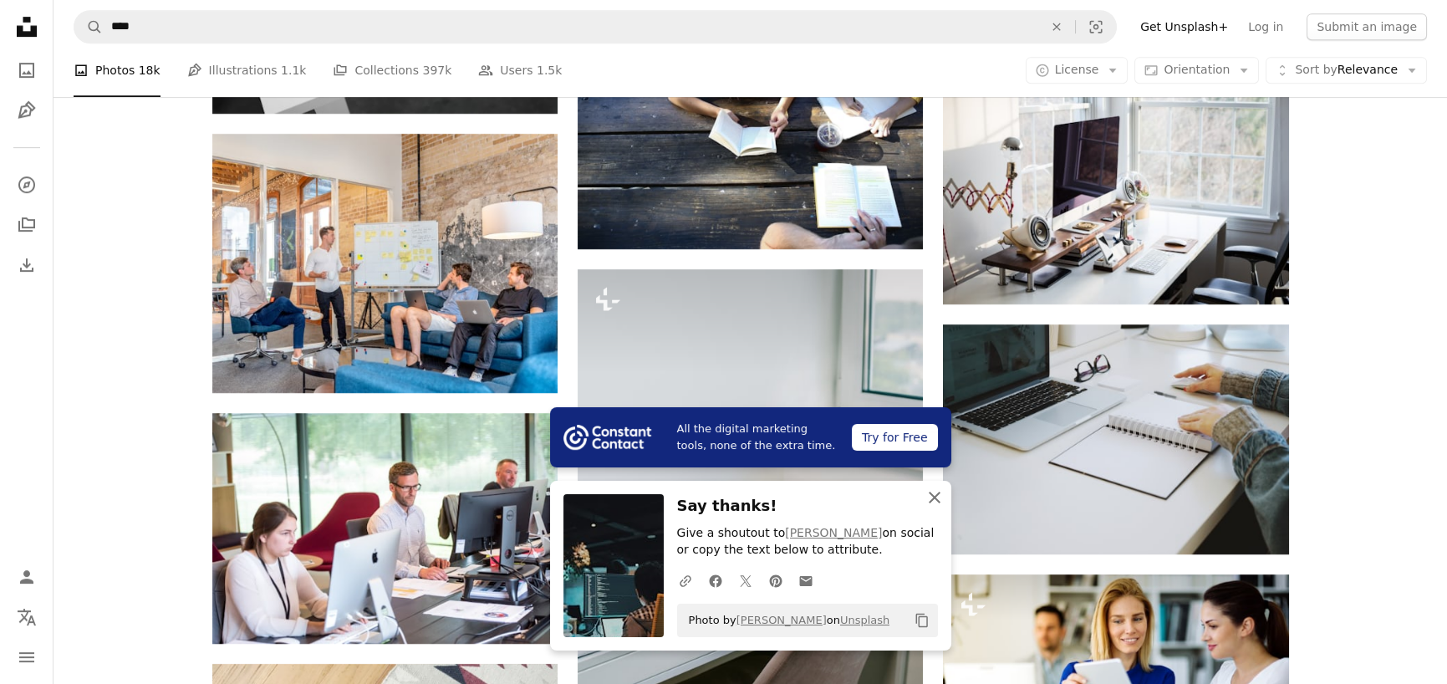
click at [927, 487] on icon "An X shape" at bounding box center [934, 497] width 20 height 20
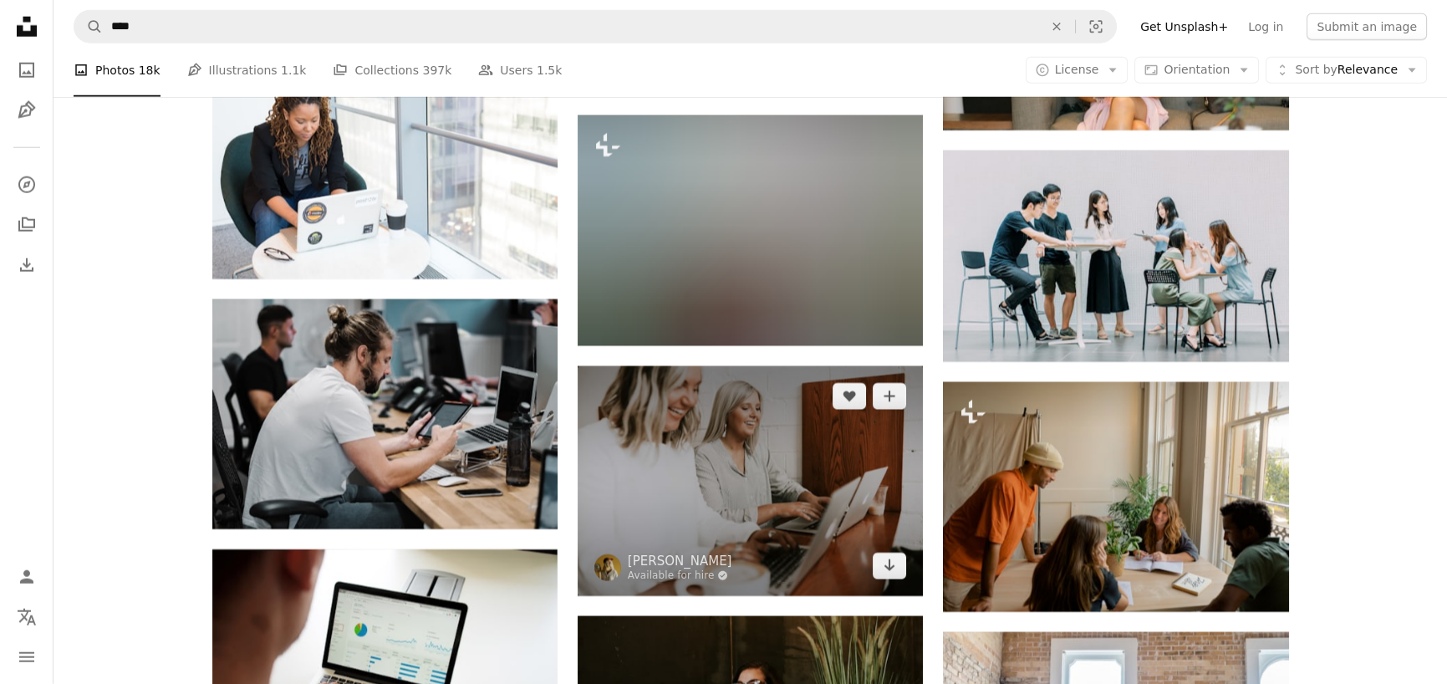
scroll to position [43456, 0]
